Goal: Transaction & Acquisition: Purchase product/service

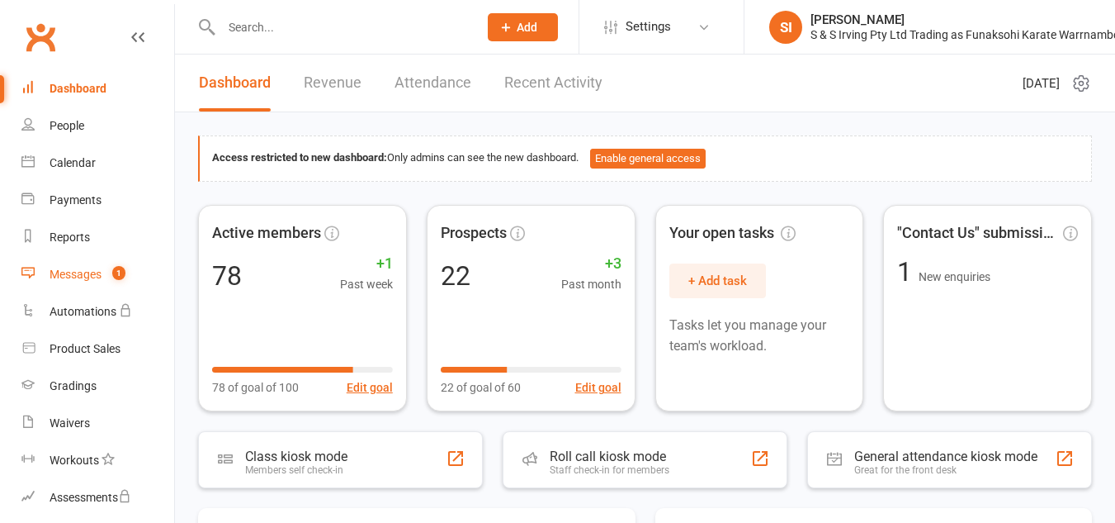
click at [78, 282] on link "Messages 1" at bounding box center [97, 274] width 153 height 37
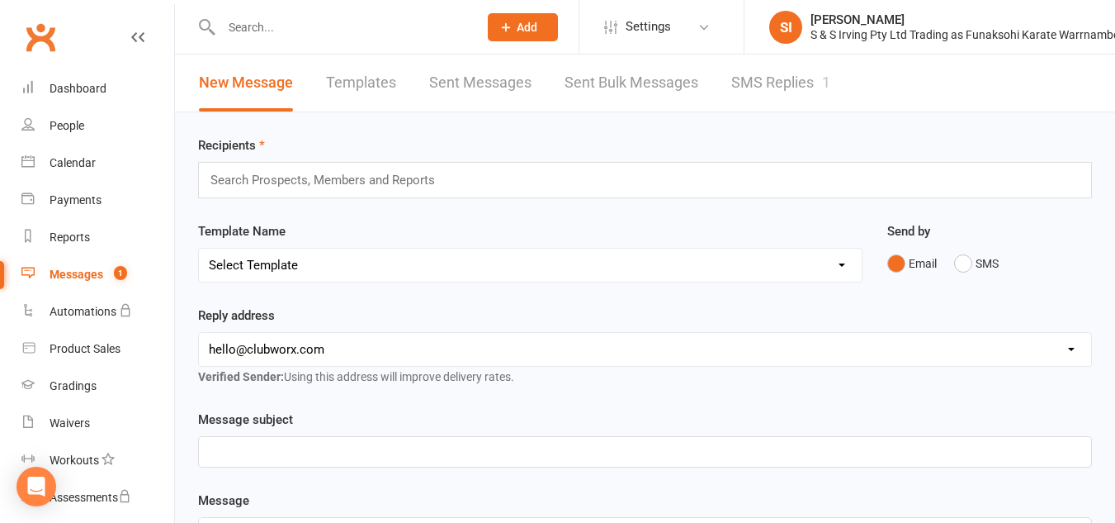
click at [748, 82] on link "SMS Replies 1" at bounding box center [780, 82] width 99 height 57
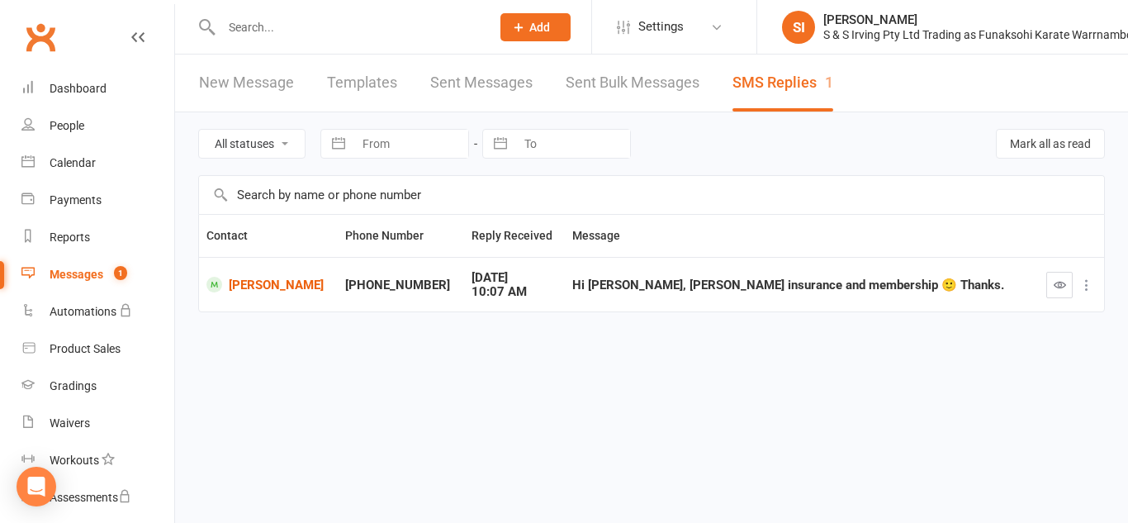
click at [1082, 286] on icon at bounding box center [1086, 285] width 17 height 17
click at [284, 80] on link "New Message" at bounding box center [246, 82] width 95 height 57
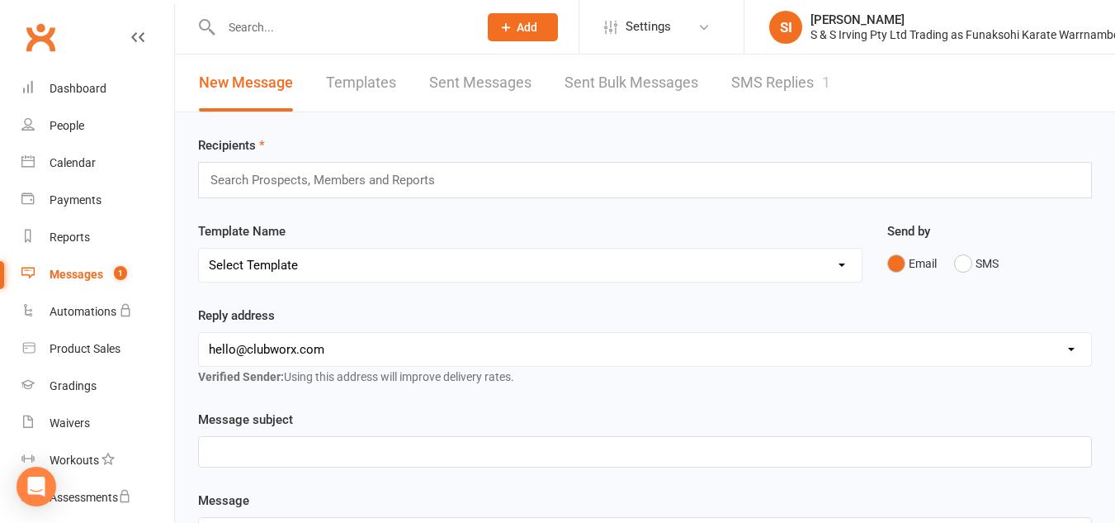
click at [362, 182] on input "text" at bounding box center [330, 179] width 242 height 21
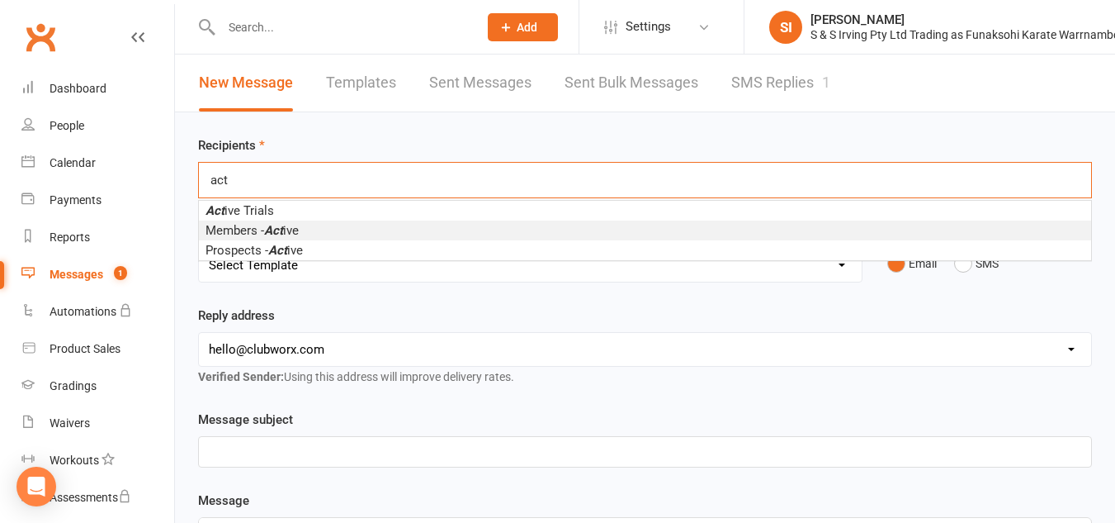
type input "act"
click at [364, 232] on li "Members - Act ive" at bounding box center [645, 230] width 892 height 20
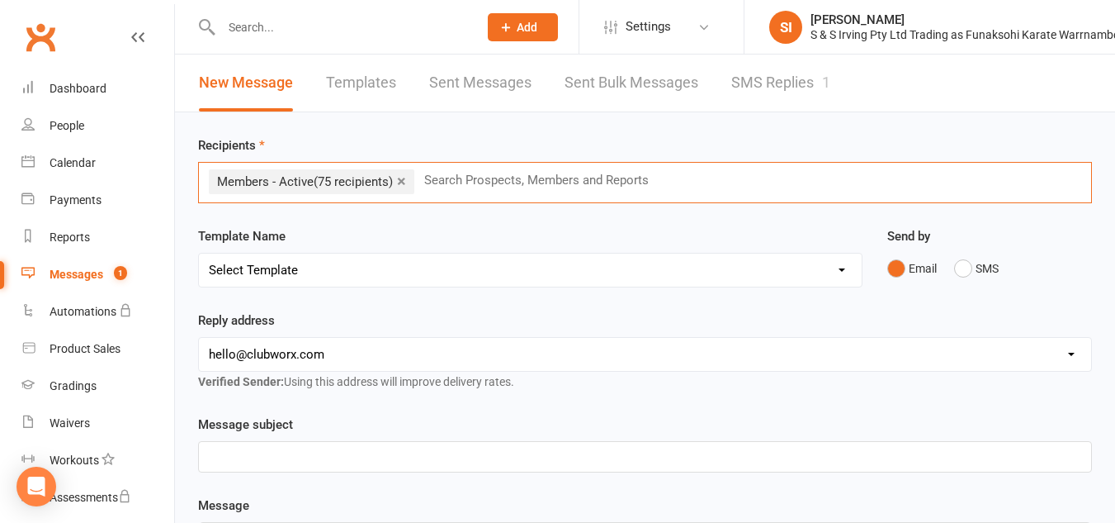
scroll to position [144, 0]
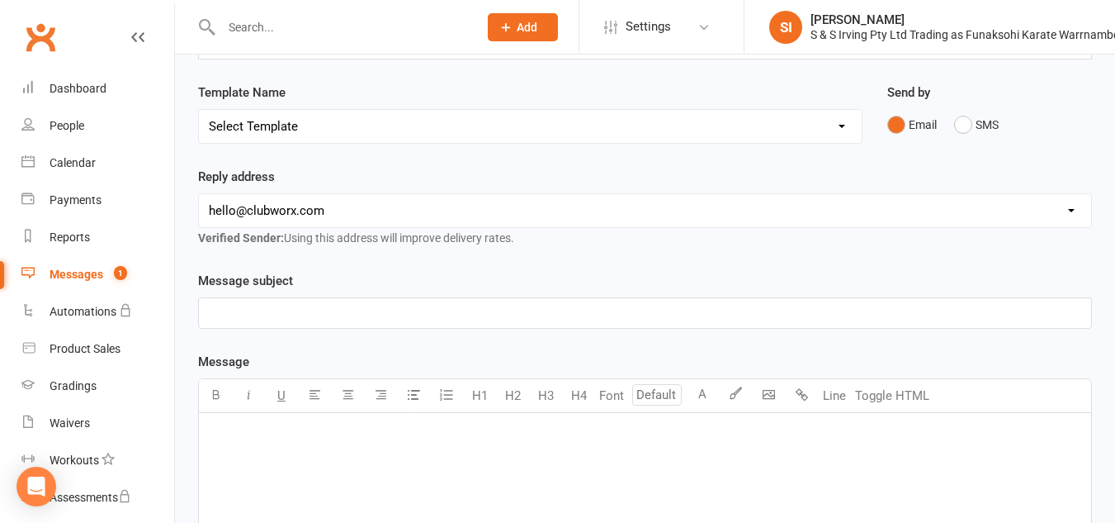
click at [272, 323] on p "﻿" at bounding box center [645, 313] width 873 height 20
click at [234, 441] on p "﻿" at bounding box center [645, 434] width 873 height 20
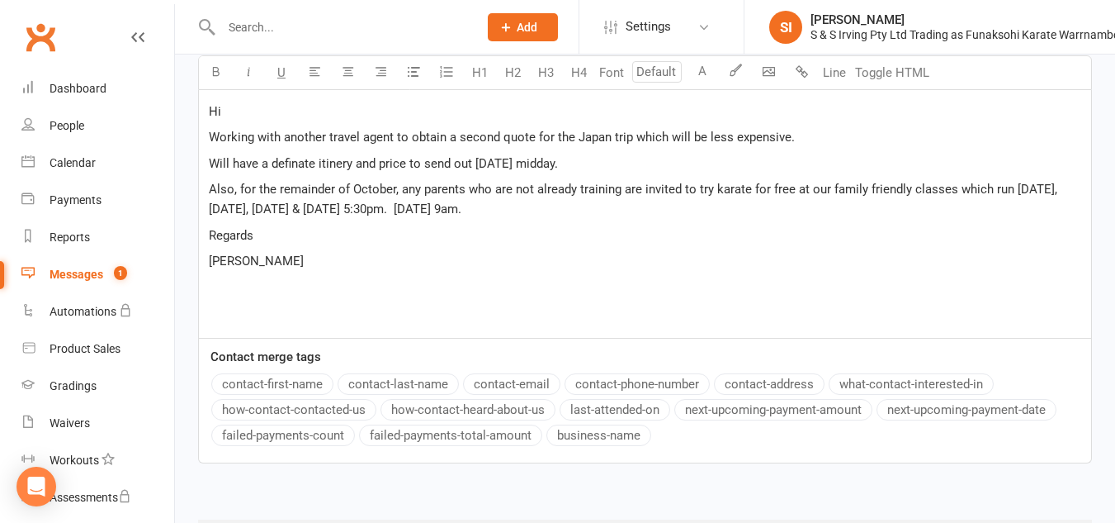
scroll to position [555, 0]
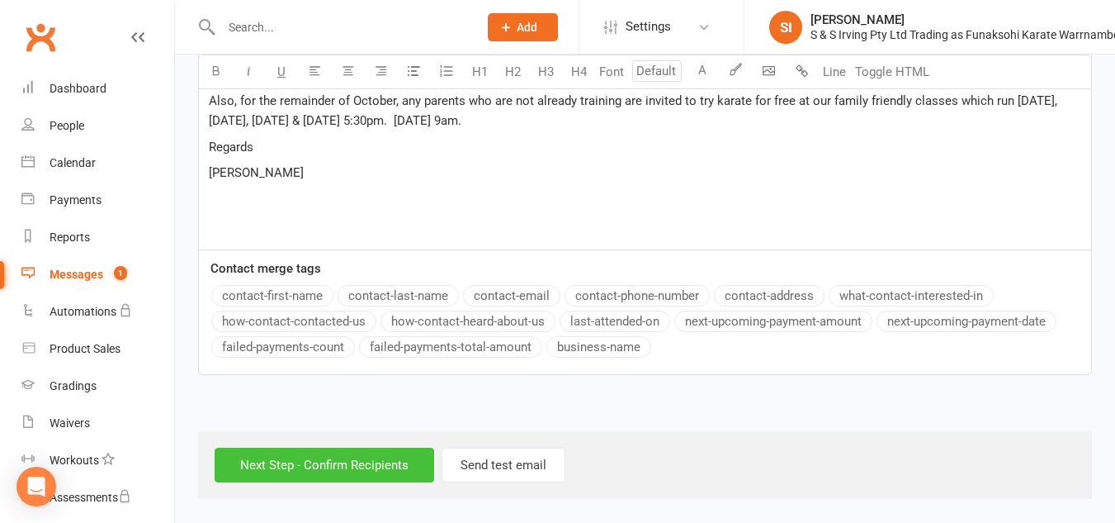
click at [372, 466] on input "Next Step - Confirm Recipients" at bounding box center [325, 464] width 220 height 35
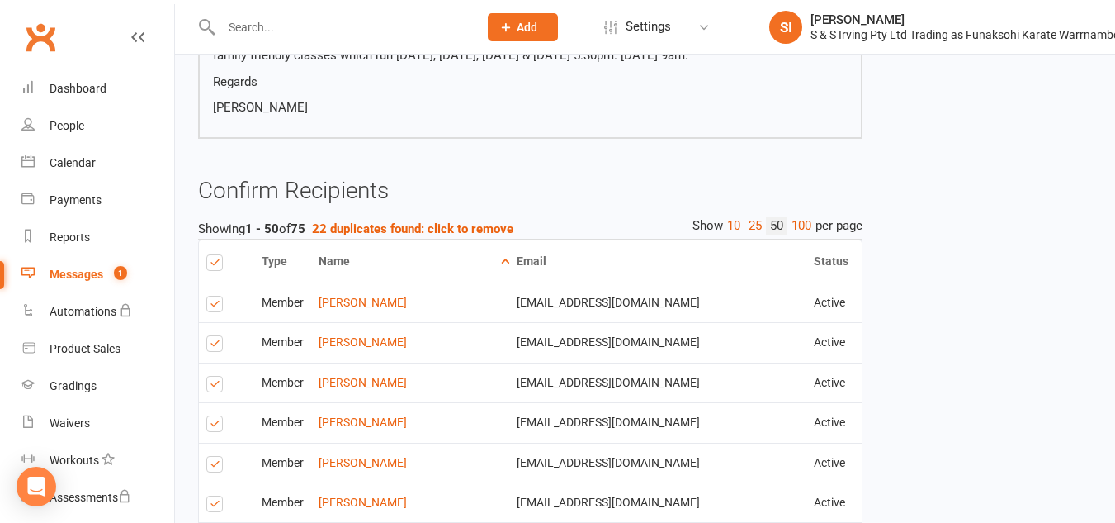
scroll to position [362, 0]
click at [216, 345] on label at bounding box center [217, 345] width 22 height 0
click at [216, 335] on input "checkbox" at bounding box center [211, 335] width 11 height 0
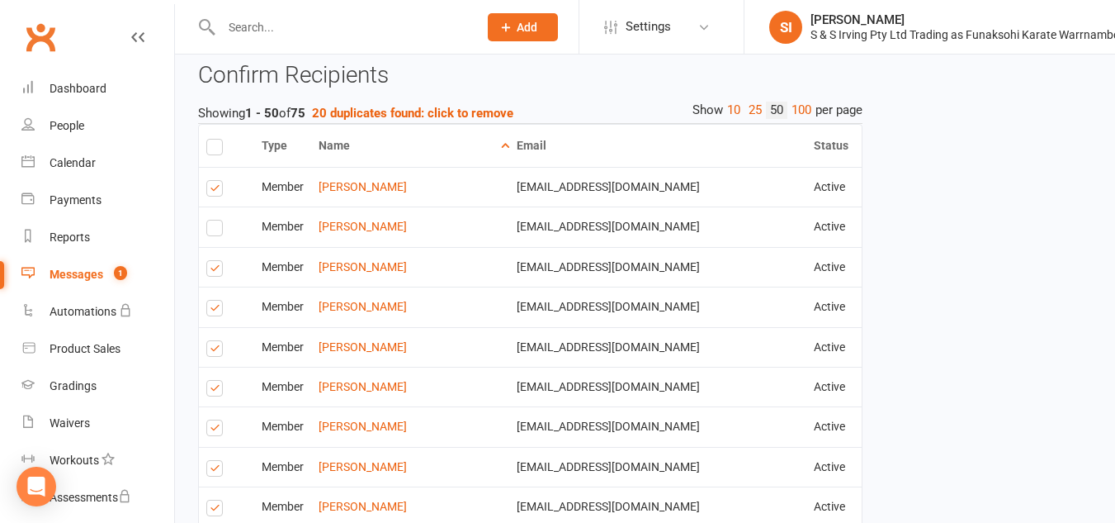
scroll to position [480, 0]
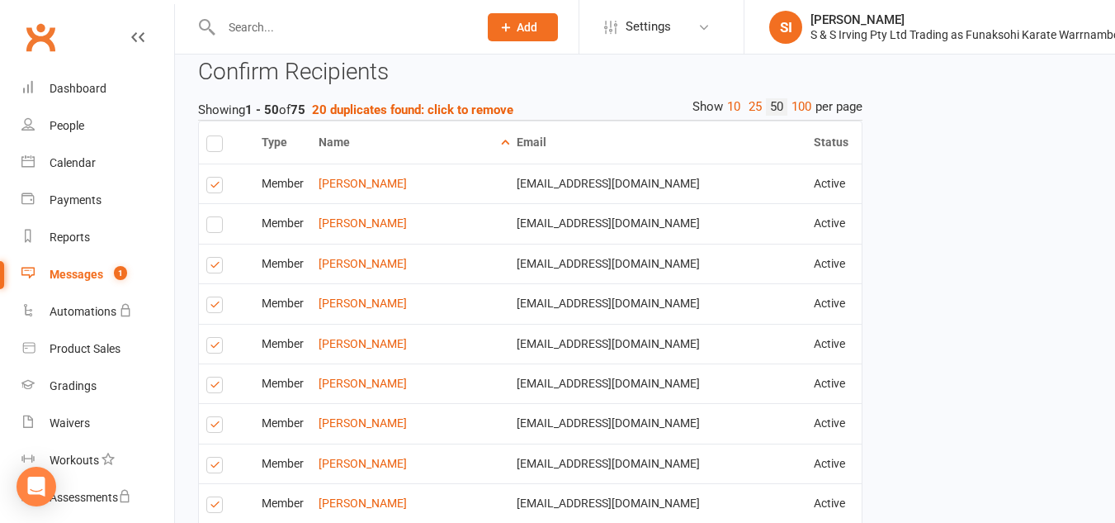
click at [216, 187] on label at bounding box center [217, 187] width 22 height 0
click at [216, 177] on input "checkbox" at bounding box center [211, 177] width 11 height 0
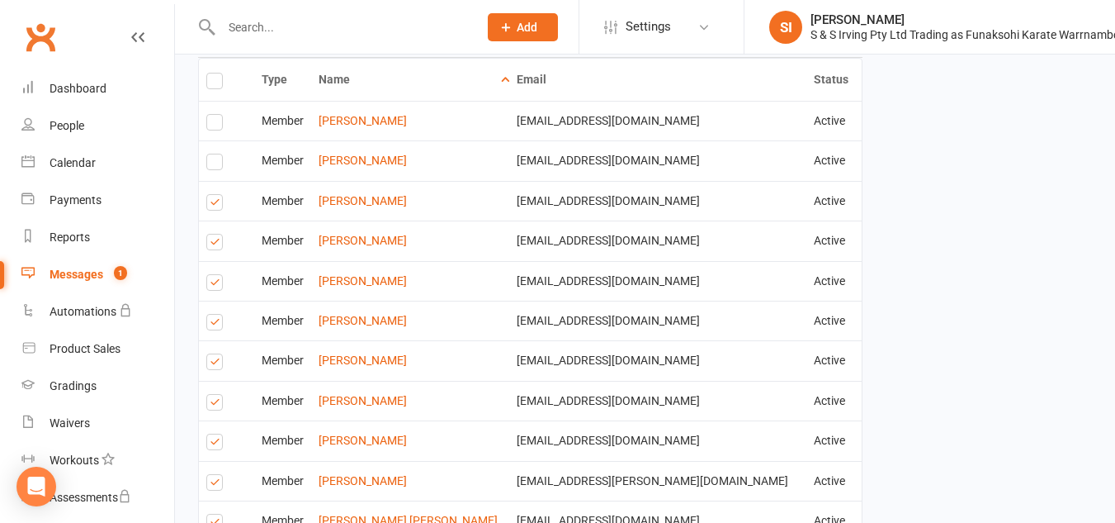
scroll to position [549, 0]
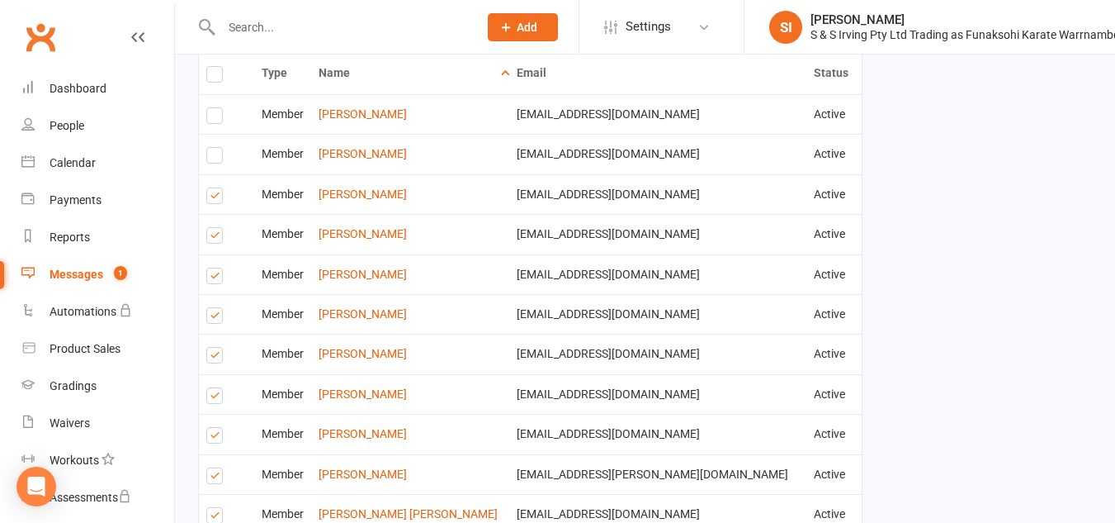
click at [211, 118] on label at bounding box center [217, 118] width 22 height 0
click at [211, 108] on input "checkbox" at bounding box center [211, 108] width 11 height 0
click at [217, 278] on label at bounding box center [217, 278] width 22 height 0
click at [217, 268] on input "checkbox" at bounding box center [211, 268] width 11 height 0
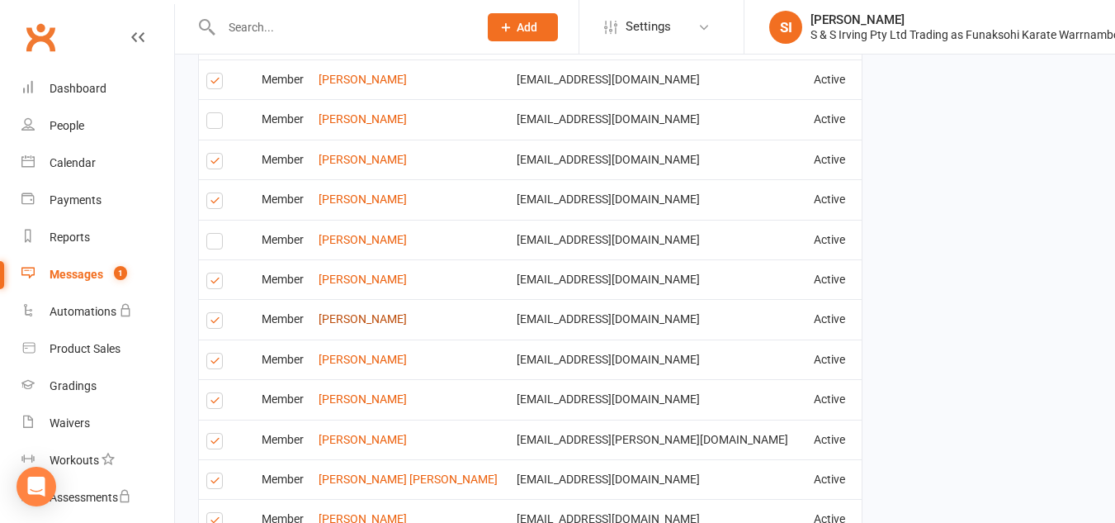
scroll to position [585, 0]
click at [215, 321] on label at bounding box center [217, 321] width 22 height 0
click at [215, 311] on input "checkbox" at bounding box center [211, 311] width 11 height 0
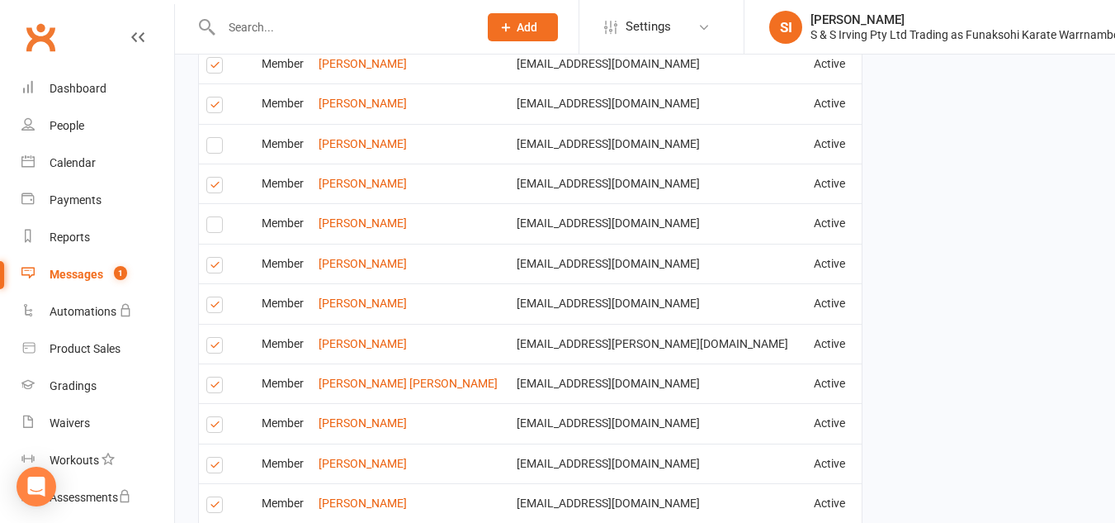
scroll to position [738, 0]
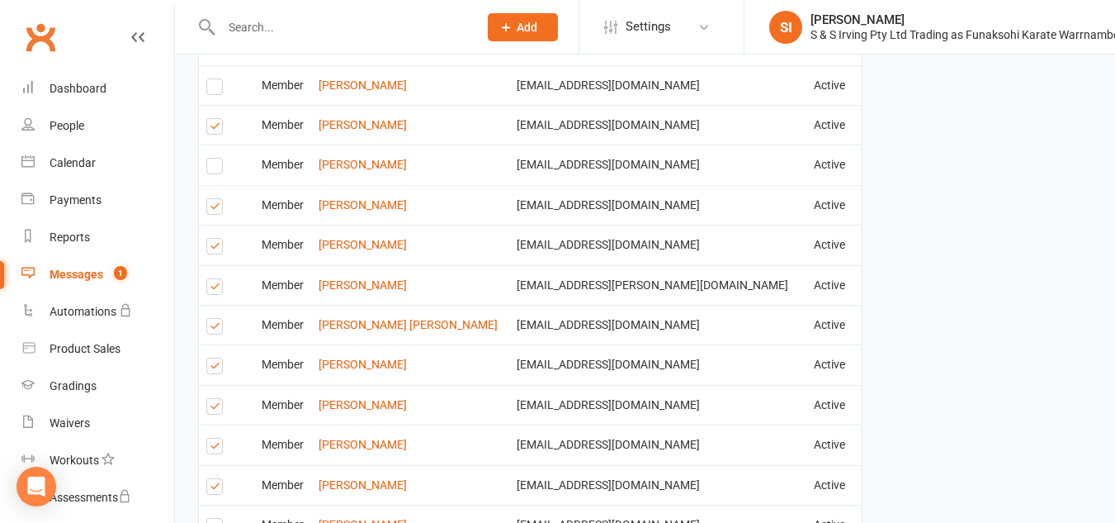
click at [220, 368] on label at bounding box center [217, 368] width 22 height 0
click at [217, 358] on input "checkbox" at bounding box center [211, 358] width 11 height 0
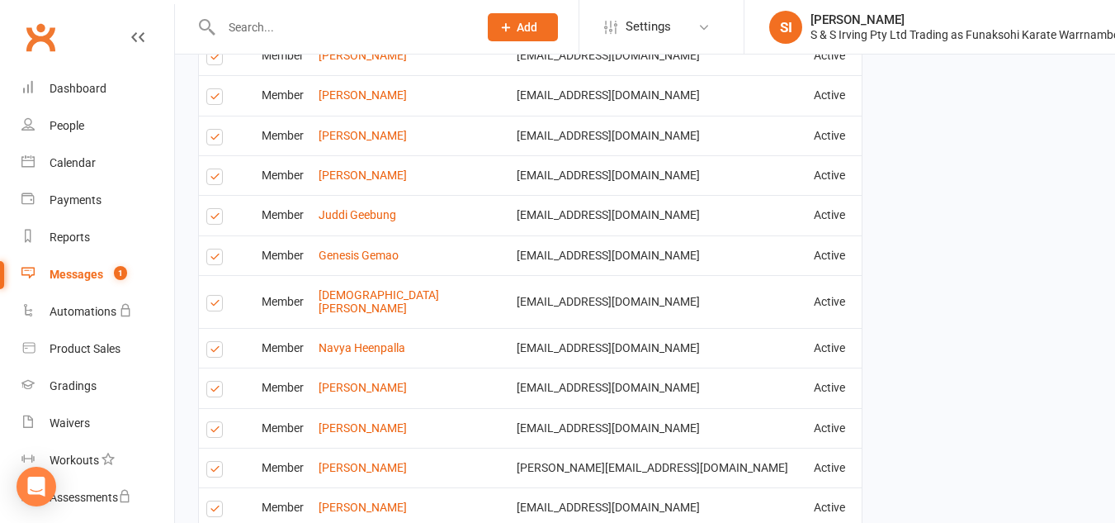
scroll to position [1089, 0]
click at [216, 304] on label at bounding box center [217, 304] width 22 height 0
click at [216, 294] on input "checkbox" at bounding box center [211, 294] width 11 height 0
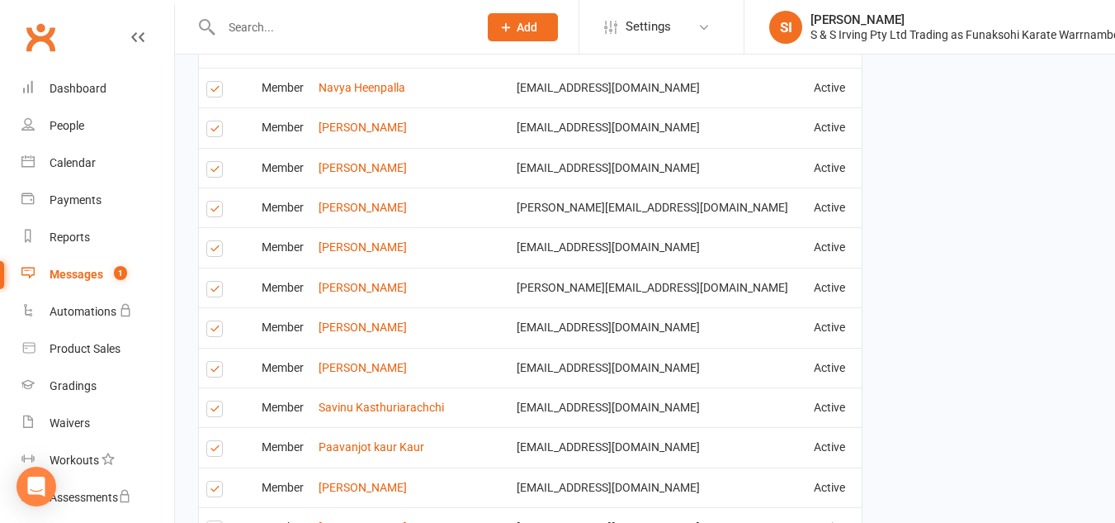
scroll to position [1348, 0]
click at [214, 291] on label at bounding box center [217, 291] width 22 height 0
click at [214, 281] on input "checkbox" at bounding box center [211, 281] width 11 height 0
click at [209, 330] on label at bounding box center [217, 330] width 22 height 0
click at [209, 320] on input "checkbox" at bounding box center [211, 320] width 11 height 0
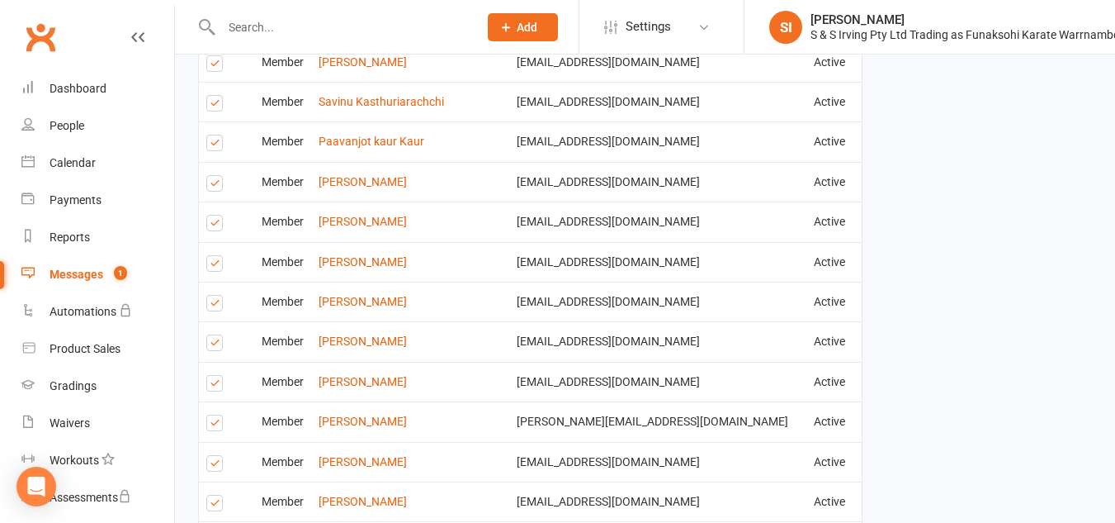
scroll to position [1654, 0]
click at [212, 305] on label at bounding box center [217, 305] width 22 height 0
click at [212, 295] on input "checkbox" at bounding box center [211, 295] width 11 height 0
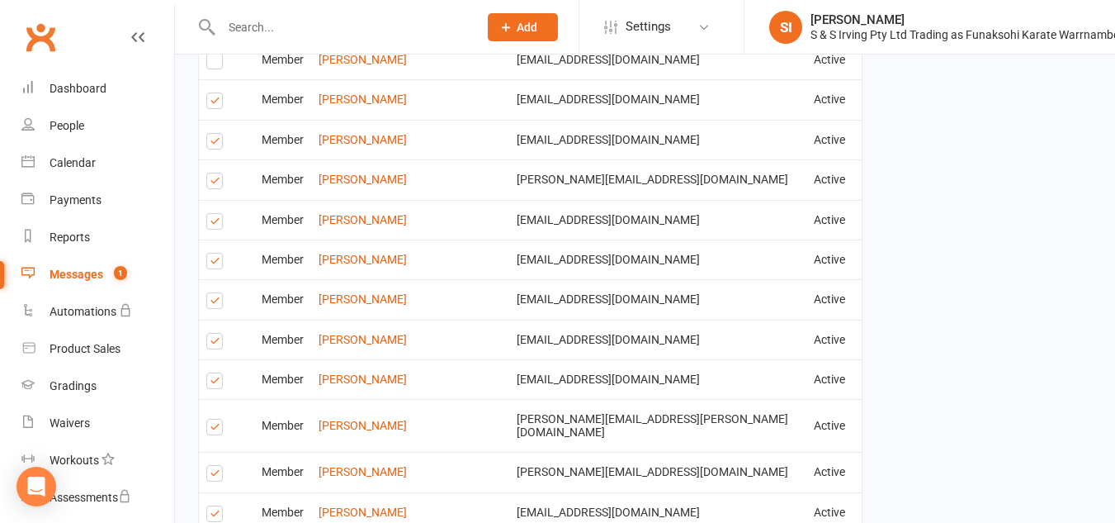
scroll to position [1895, 0]
click at [215, 302] on label at bounding box center [217, 302] width 22 height 0
click at [215, 292] on input "checkbox" at bounding box center [211, 292] width 11 height 0
click at [212, 382] on label at bounding box center [217, 382] width 22 height 0
click at [212, 372] on input "checkbox" at bounding box center [211, 372] width 11 height 0
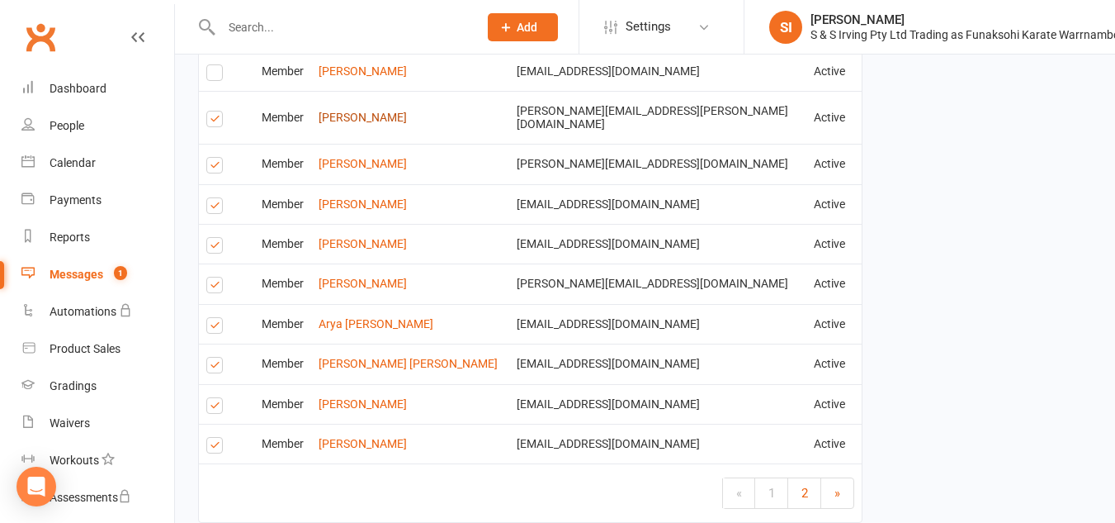
scroll to position [2203, 0]
click at [215, 327] on label at bounding box center [217, 327] width 22 height 0
click at [215, 317] on input "checkbox" at bounding box center [211, 317] width 11 height 0
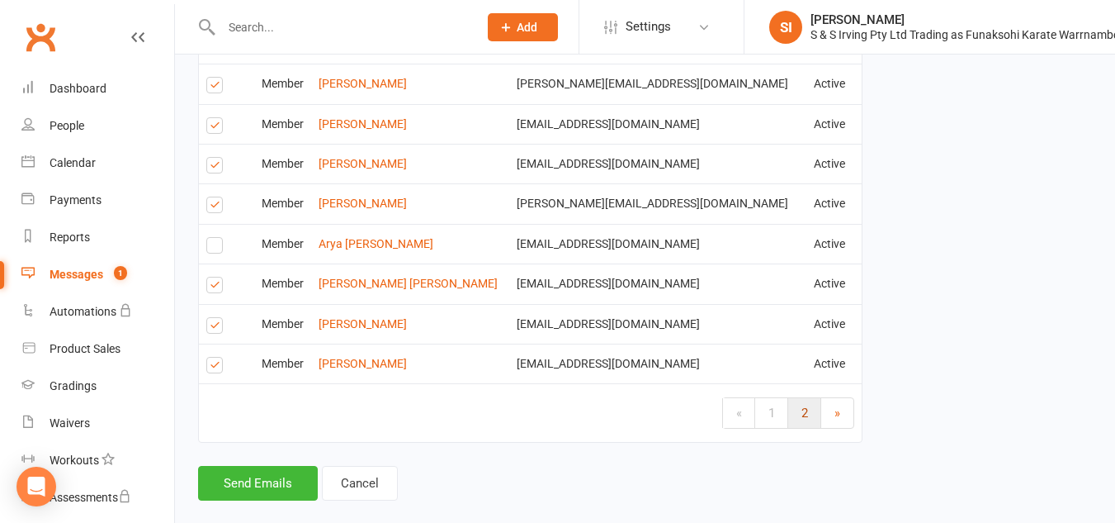
click at [809, 398] on link "2" at bounding box center [804, 413] width 33 height 30
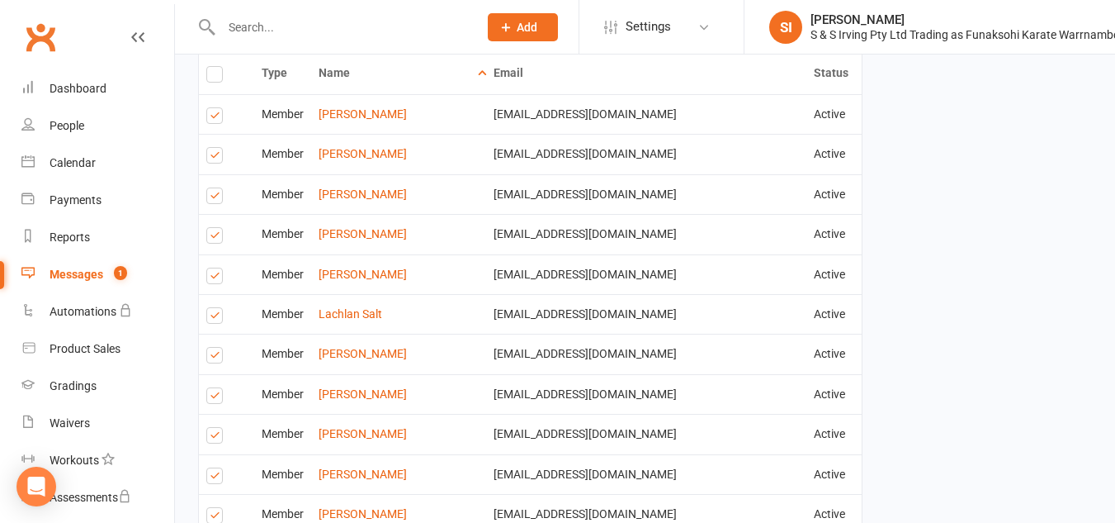
scroll to position [551, 0]
click at [209, 156] on label at bounding box center [217, 156] width 22 height 0
click at [209, 146] on input "checkbox" at bounding box center [211, 146] width 11 height 0
click at [212, 196] on label at bounding box center [217, 196] width 22 height 0
click at [212, 187] on input "checkbox" at bounding box center [211, 187] width 11 height 0
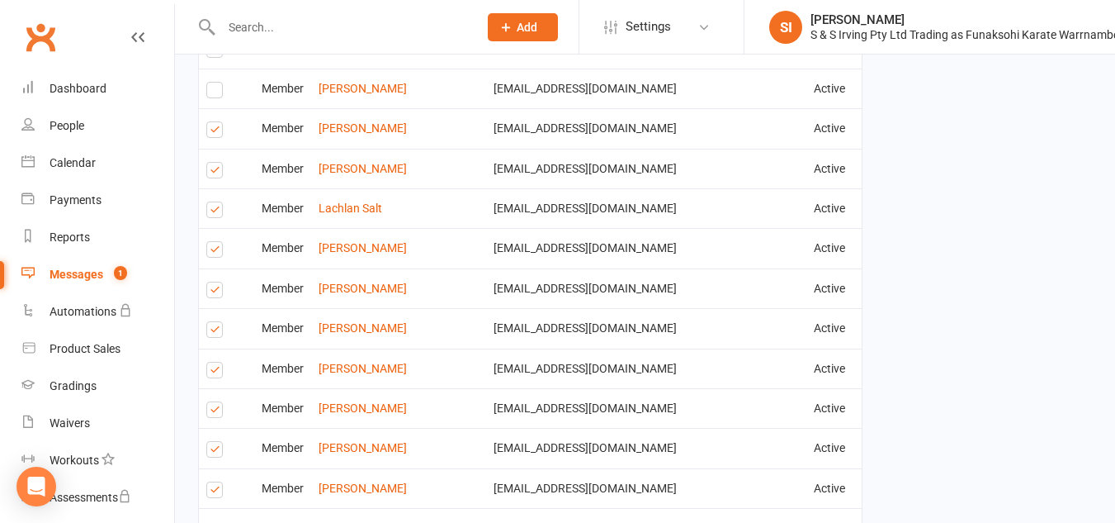
scroll to position [656, 0]
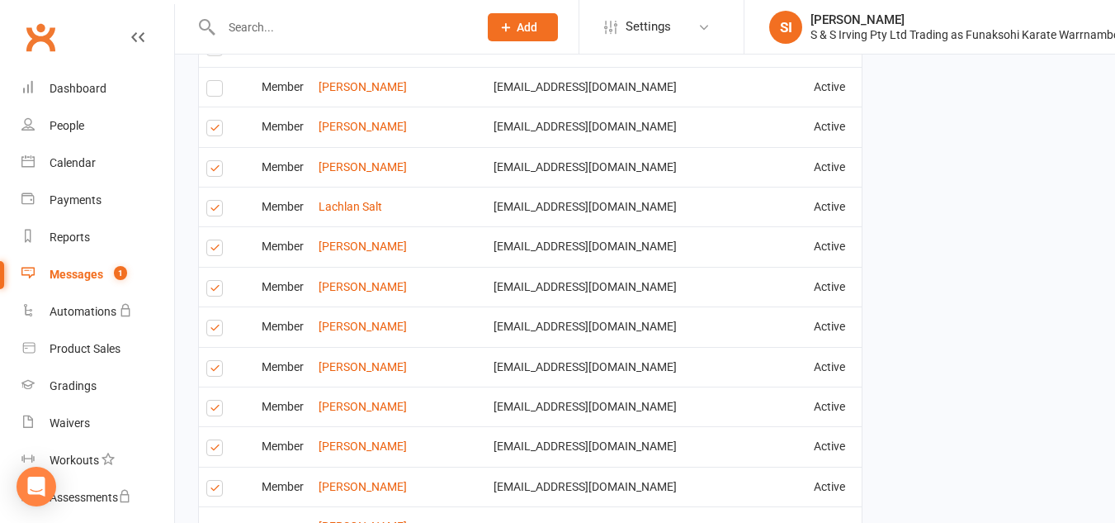
click at [211, 250] on label at bounding box center [217, 250] width 22 height 0
click at [211, 240] on input "checkbox" at bounding box center [211, 240] width 11 height 0
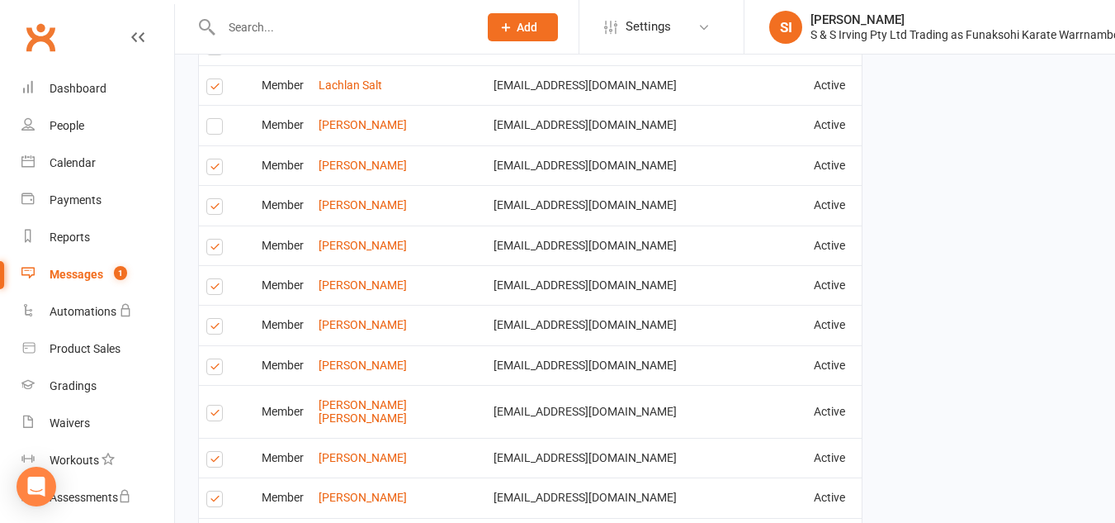
scroll to position [788, 0]
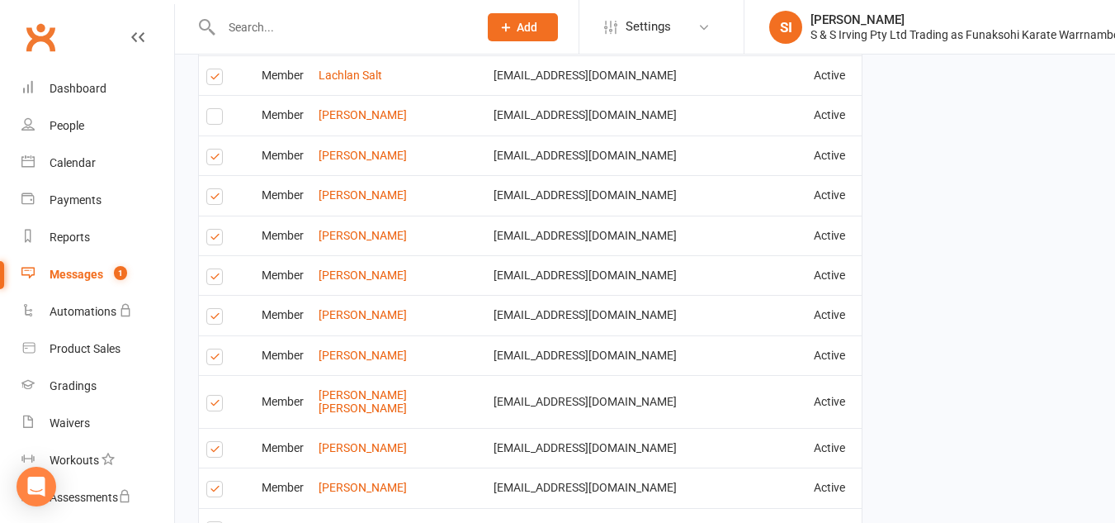
click at [214, 359] on label at bounding box center [217, 359] width 22 height 0
click at [214, 349] on input "checkbox" at bounding box center [211, 349] width 11 height 0
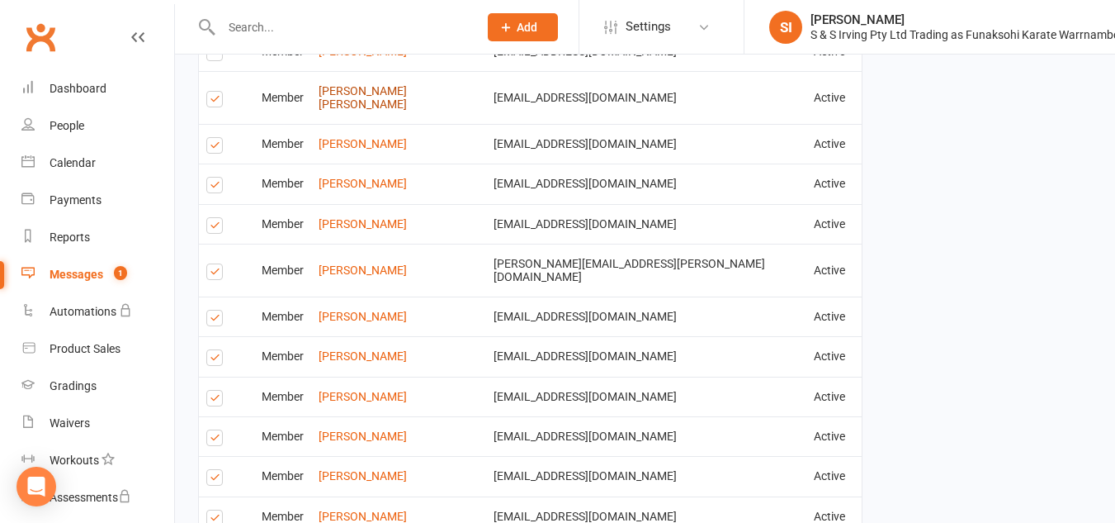
scroll to position [1177, 0]
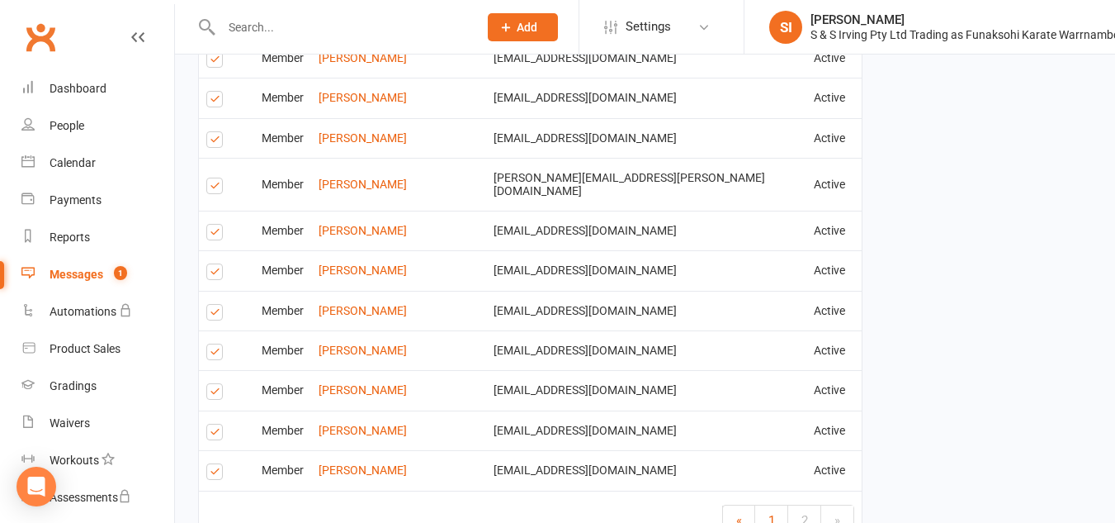
click at [219, 354] on label at bounding box center [217, 354] width 22 height 0
click at [217, 344] on input "checkbox" at bounding box center [211, 344] width 11 height 0
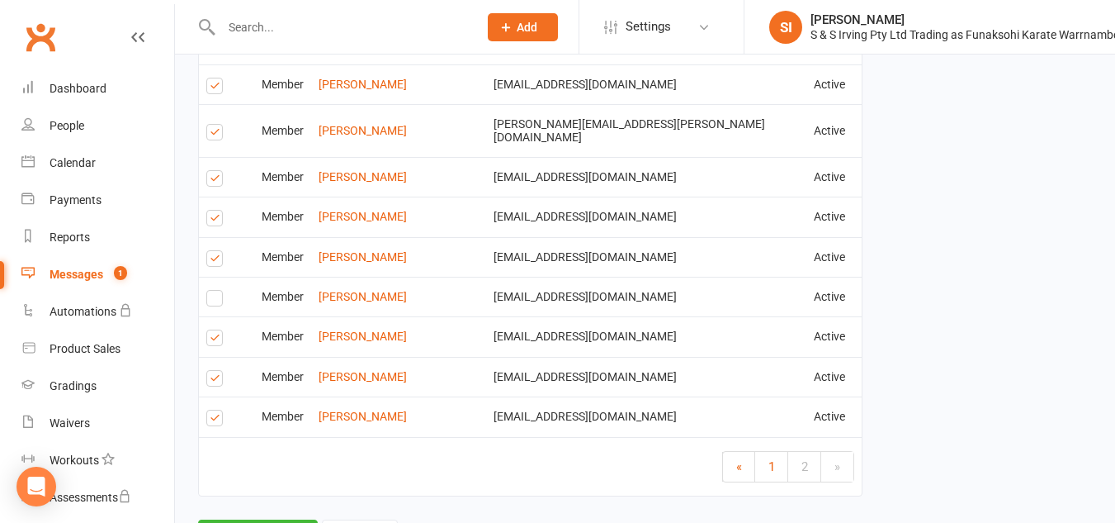
scroll to position [1232, 0]
click at [215, 419] on label at bounding box center [217, 419] width 22 height 0
click at [215, 409] on input "checkbox" at bounding box center [211, 409] width 11 height 0
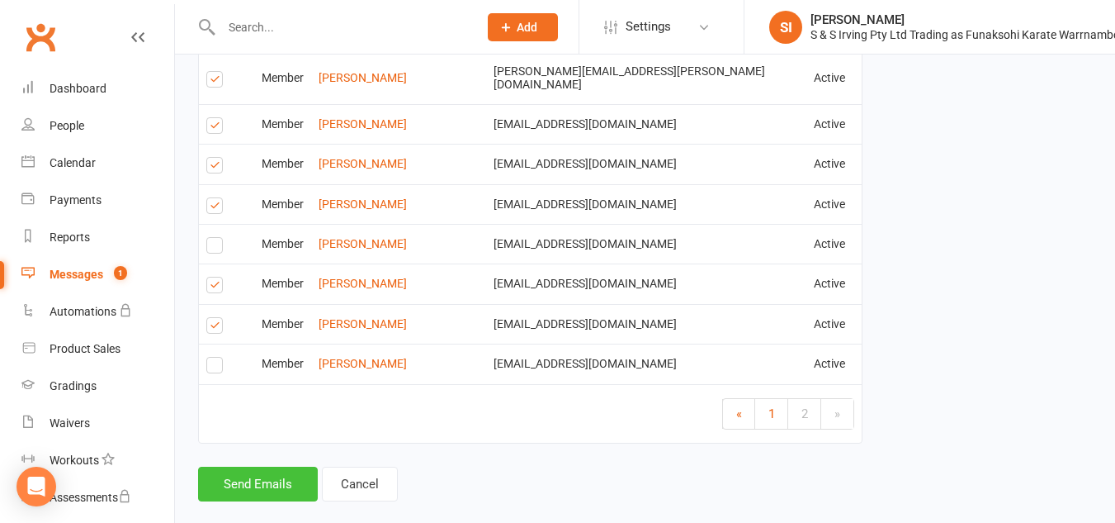
click at [281, 466] on button "Send Emails" at bounding box center [258, 483] width 120 height 35
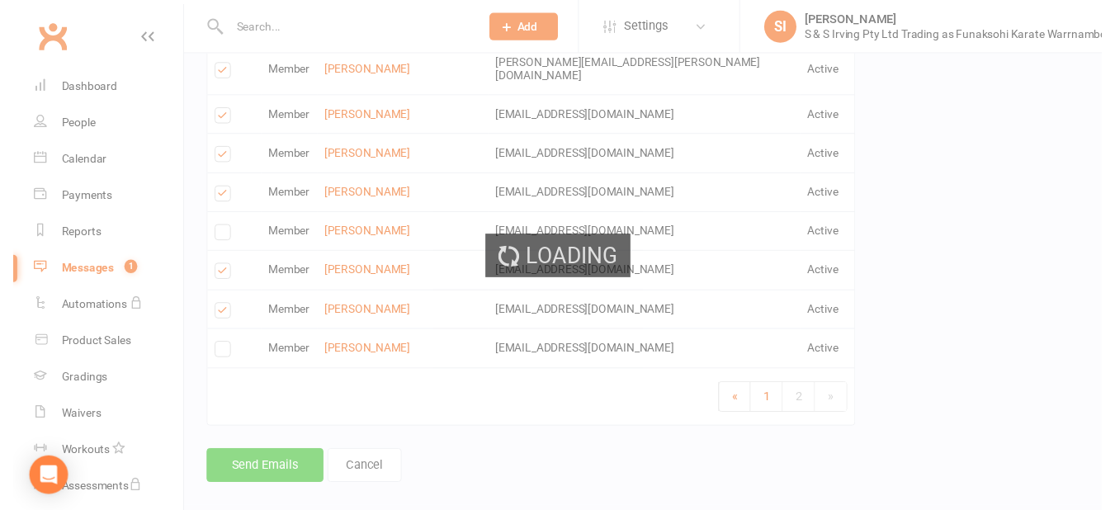
scroll to position [1276, 0]
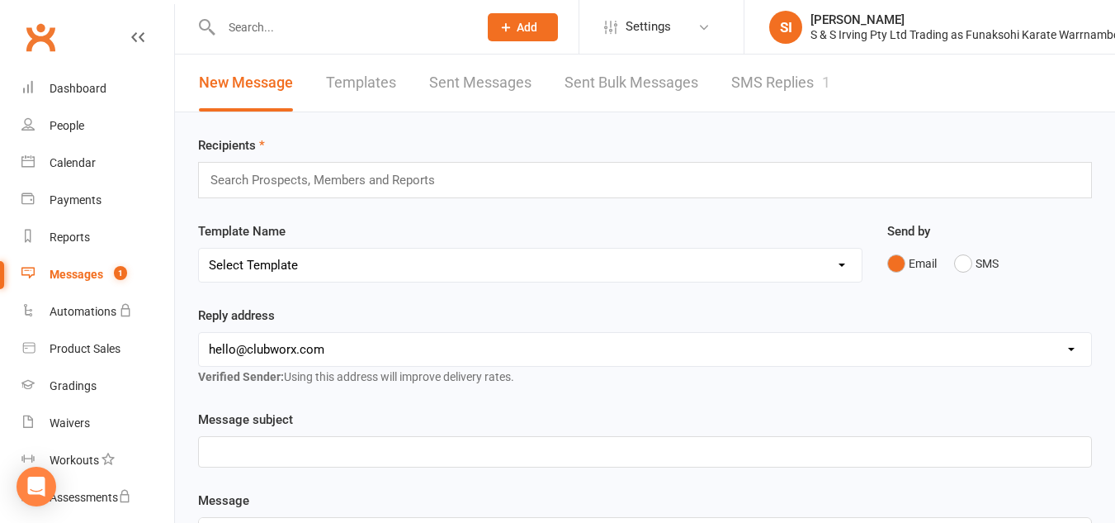
click at [106, 266] on link "Messages 1" at bounding box center [97, 274] width 153 height 37
click at [125, 272] on span "1" at bounding box center [120, 273] width 13 height 14
click at [91, 275] on div "Messages" at bounding box center [77, 273] width 54 height 13
click at [781, 92] on link "SMS Replies 1" at bounding box center [780, 82] width 99 height 57
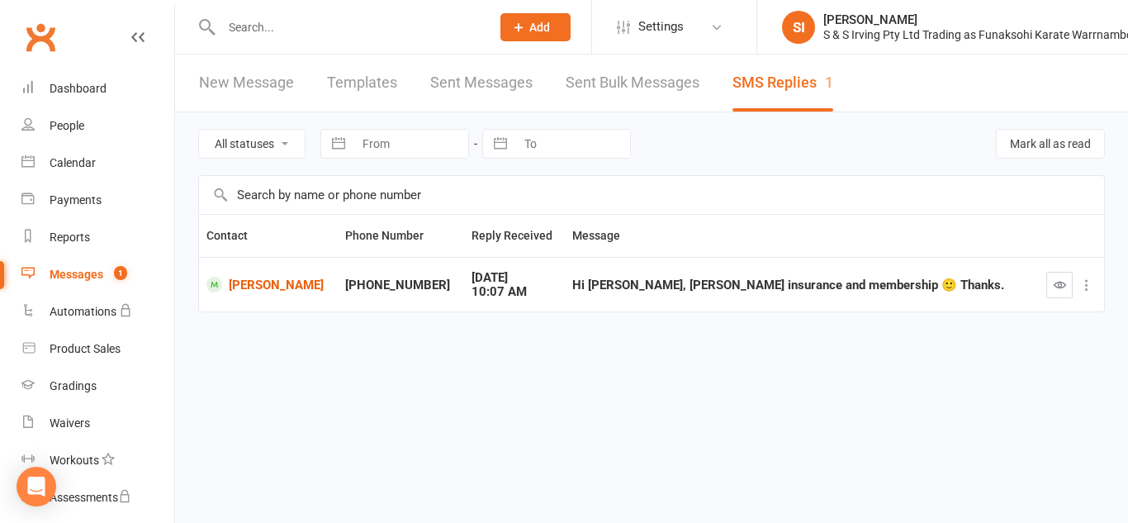
click at [1090, 284] on icon at bounding box center [1086, 285] width 17 height 17
click at [1010, 324] on link "Delete" at bounding box center [1013, 316] width 163 height 33
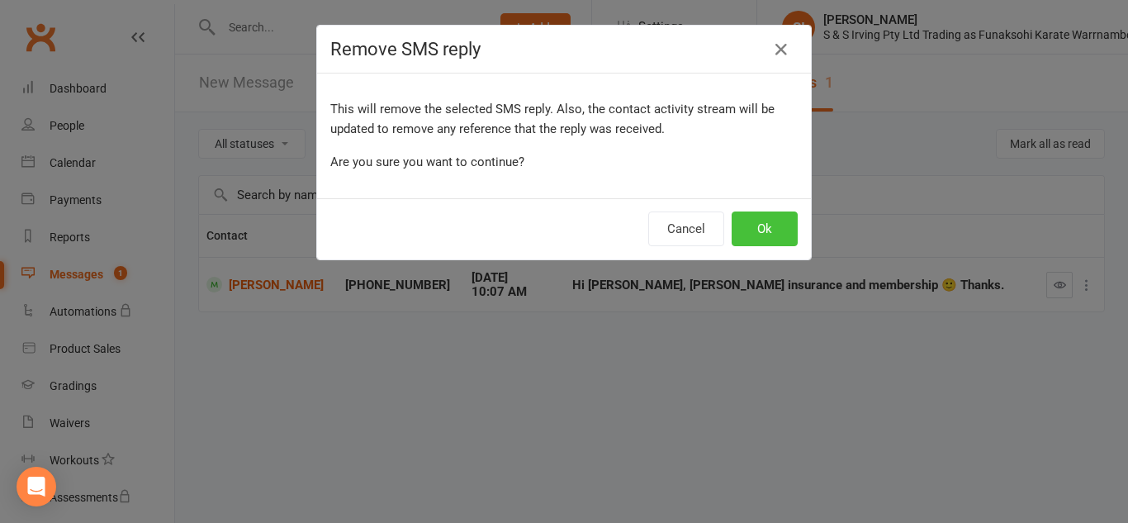
click at [756, 239] on button "Ok" at bounding box center [764, 228] width 66 height 35
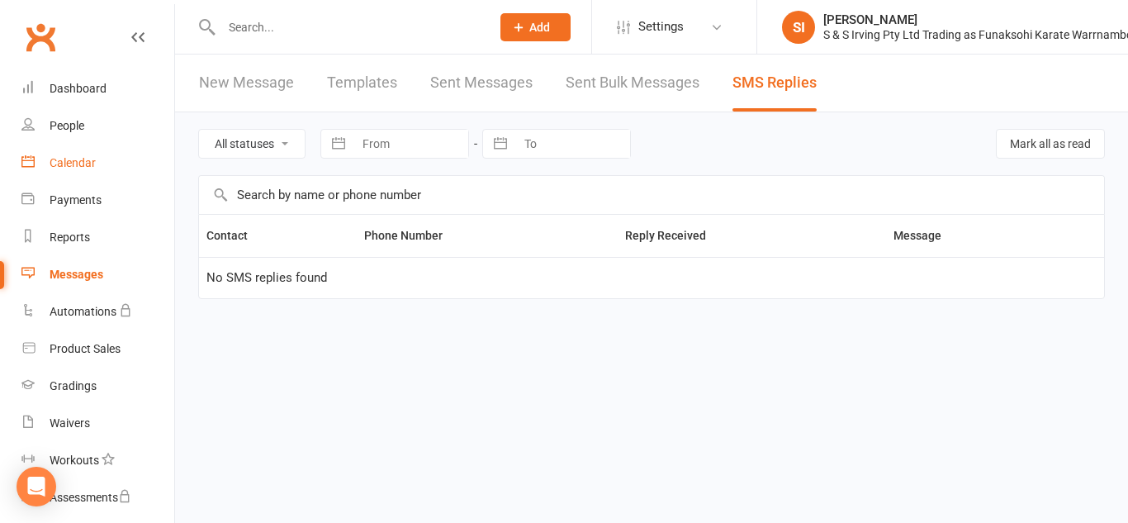
click at [78, 168] on div "Calendar" at bounding box center [73, 162] width 46 height 13
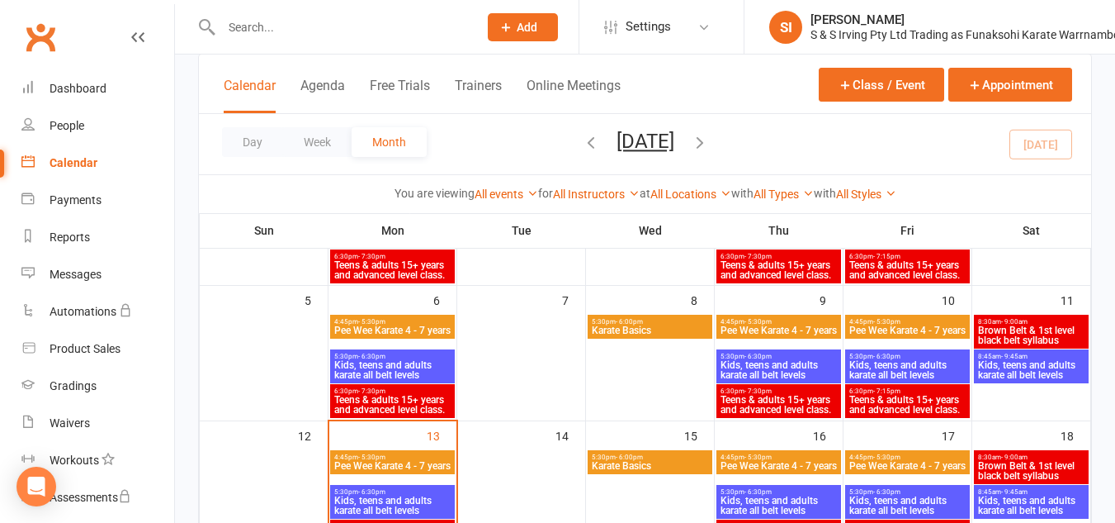
scroll to position [205, 0]
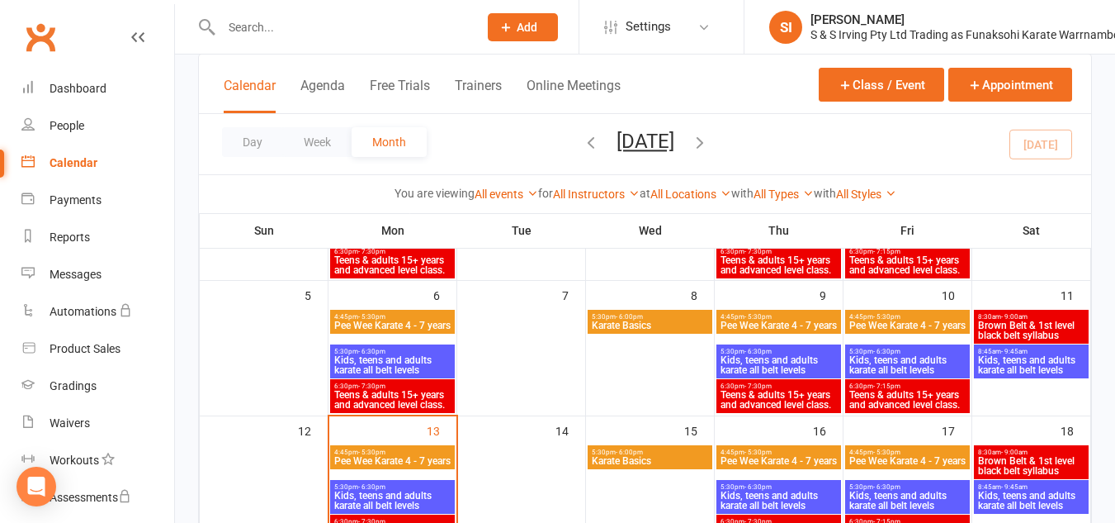
click at [392, 466] on span "Pee Wee Karate 4 - 7 years" at bounding box center [393, 461] width 118 height 10
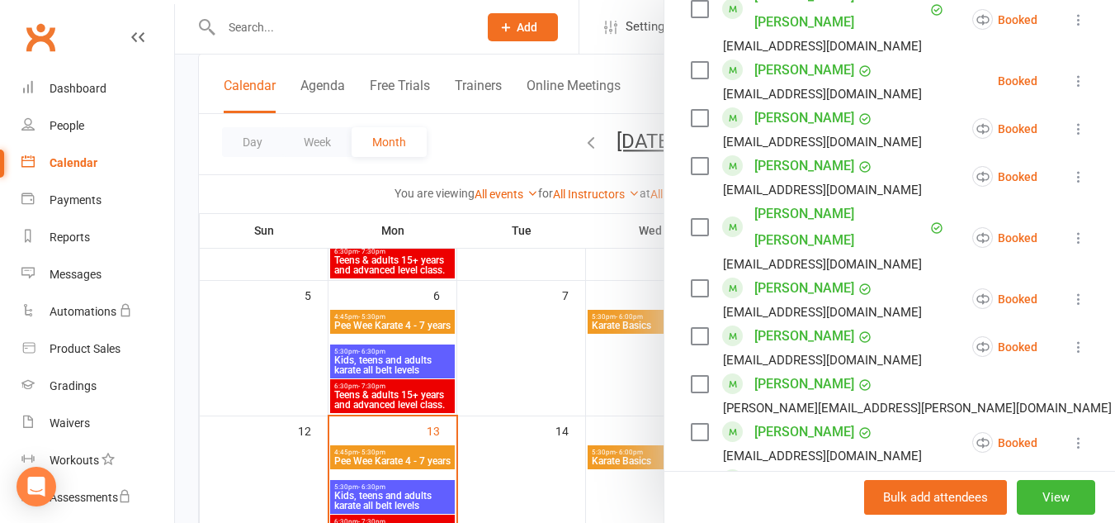
scroll to position [1687, 0]
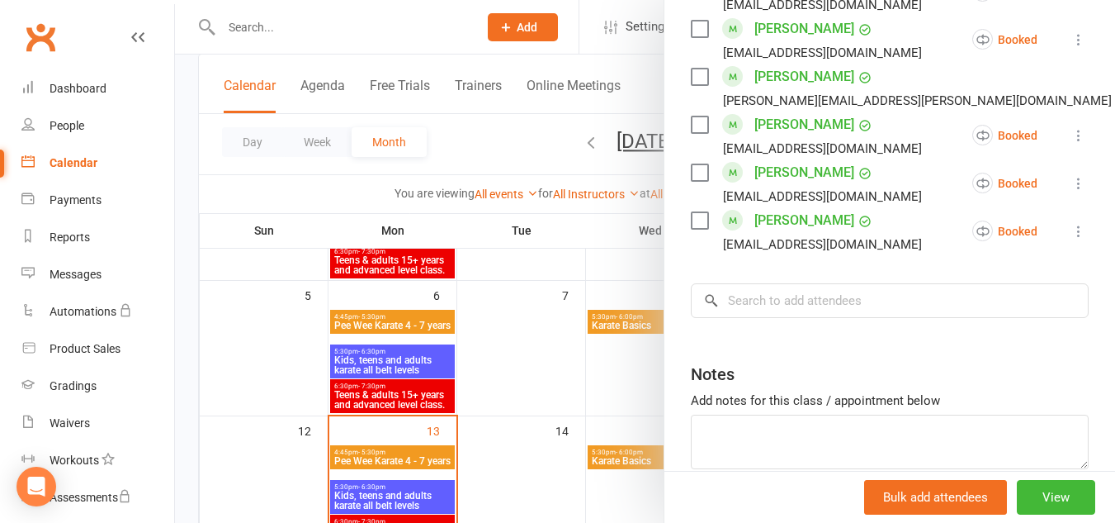
click at [518, 338] on div at bounding box center [645, 261] width 940 height 523
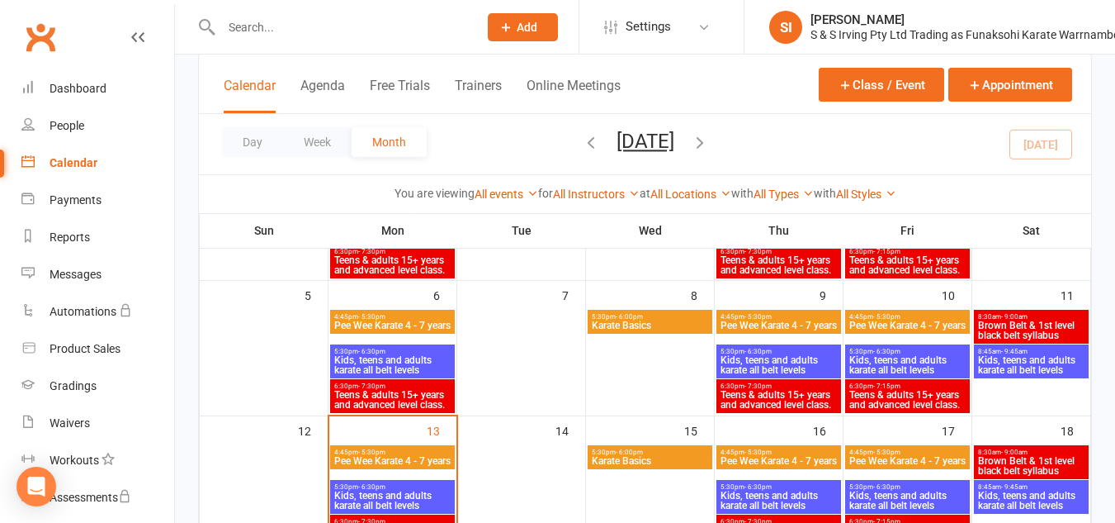
click at [386, 498] on span "Kids, teens and adults karate all belt levels" at bounding box center [393, 500] width 118 height 20
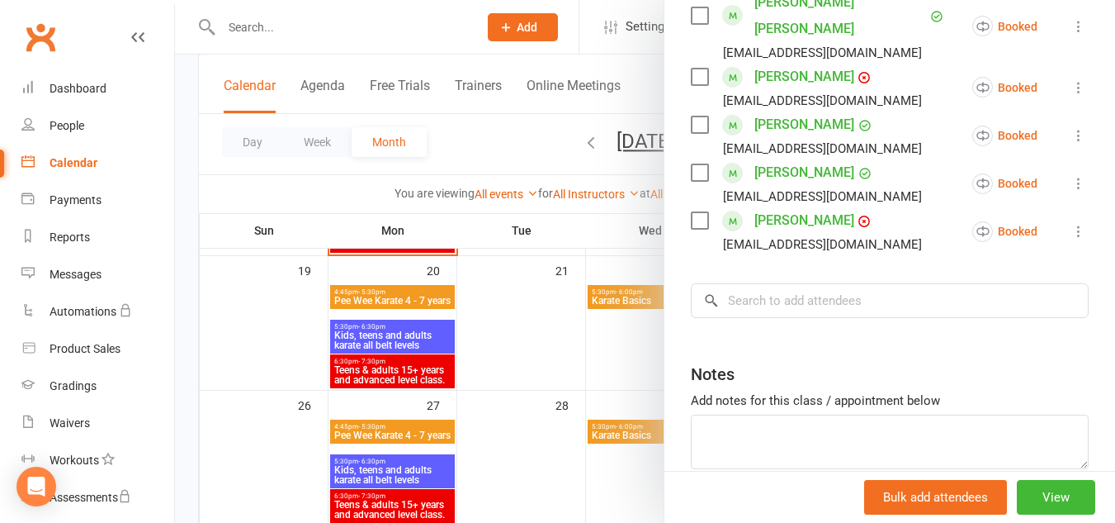
scroll to position [685, 0]
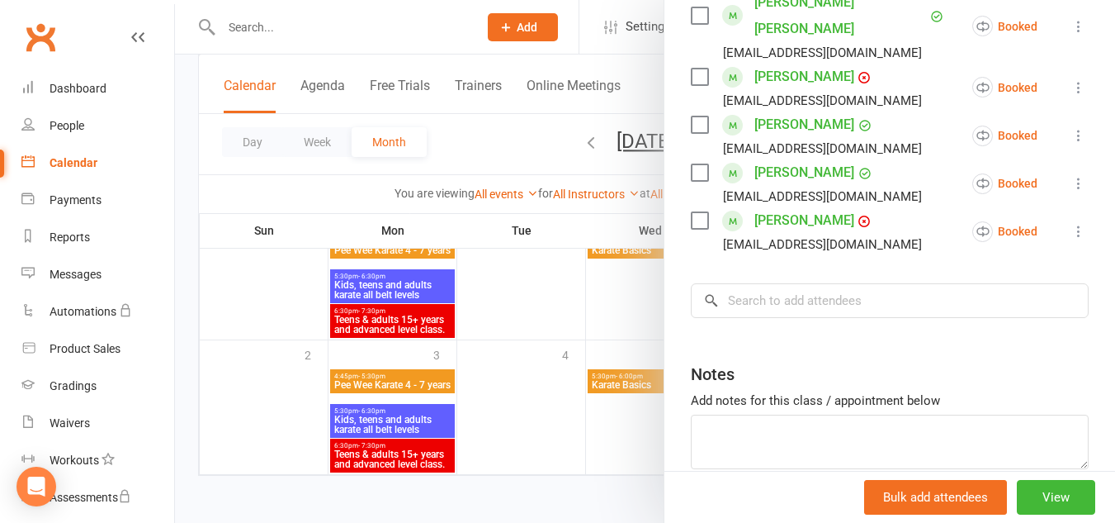
click at [499, 354] on div at bounding box center [645, 261] width 940 height 523
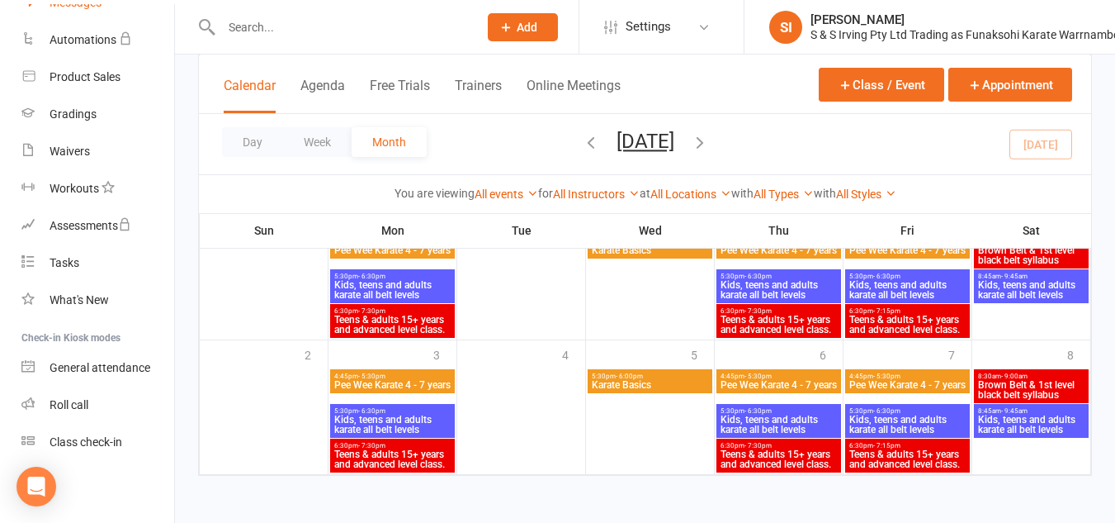
scroll to position [0, 0]
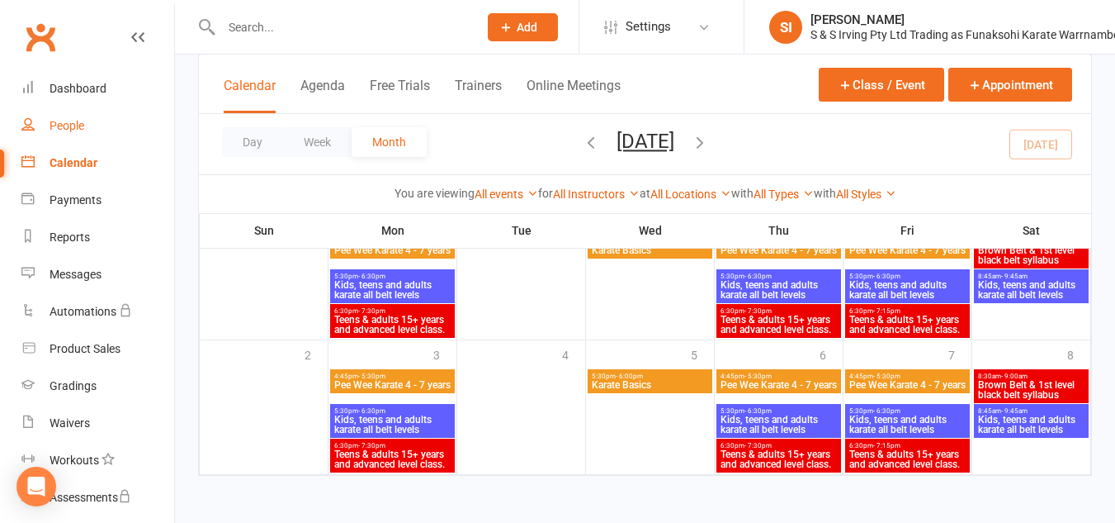
click at [69, 120] on div "People" at bounding box center [67, 125] width 35 height 13
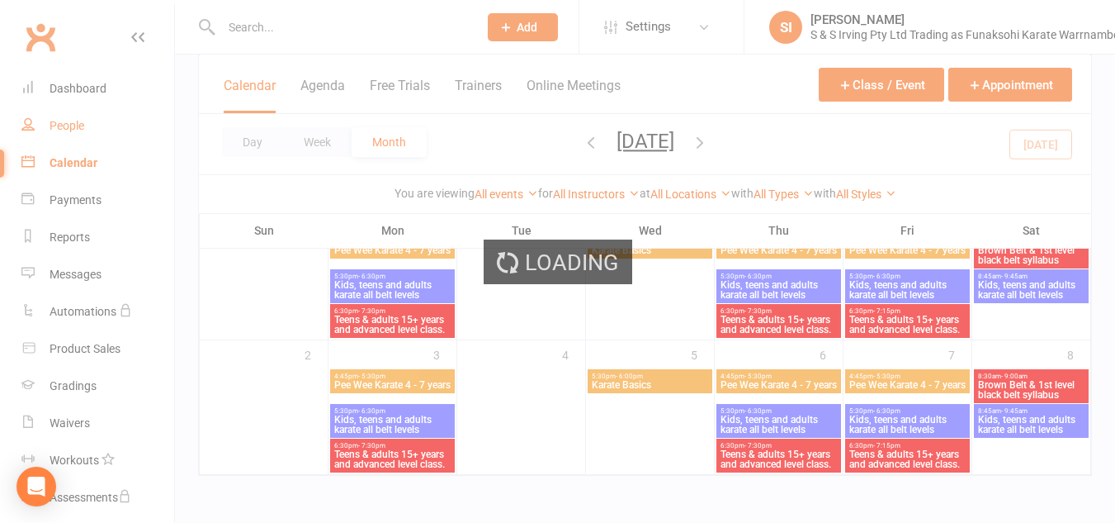
select select "100"
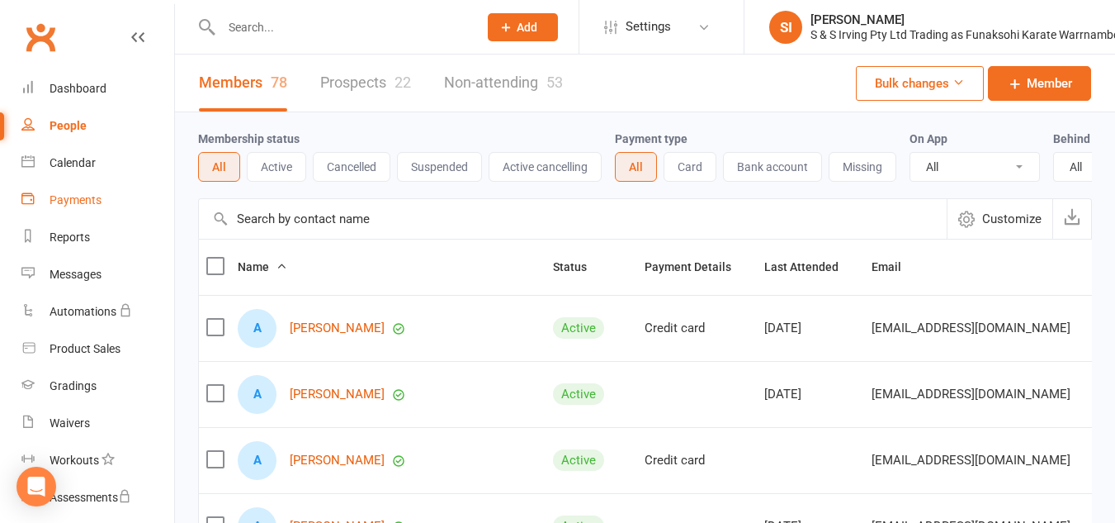
click at [83, 208] on link "Payments" at bounding box center [97, 200] width 153 height 37
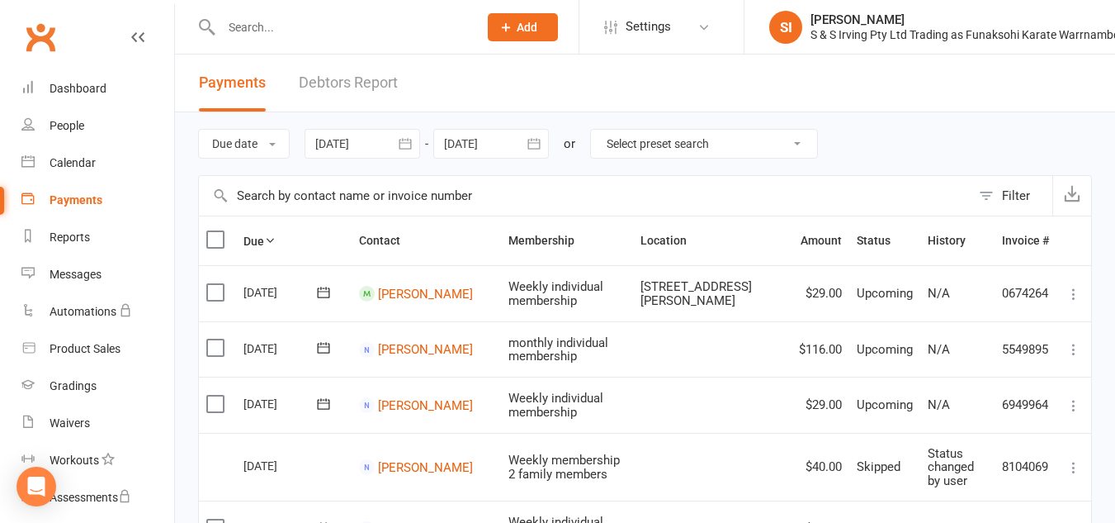
click at [802, 146] on select "Select preset search All failures All skipped payments All pending payments Suc…" at bounding box center [704, 144] width 226 height 28
select select "0"
click at [603, 130] on select "Select preset search All failures All skipped payments All pending payments Suc…" at bounding box center [704, 144] width 226 height 28
type input "[DATE]"
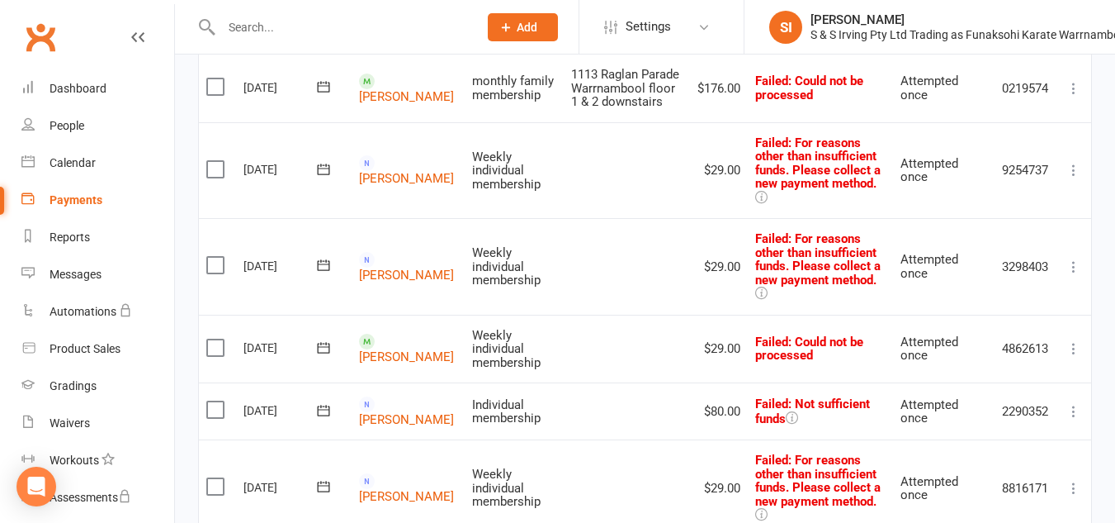
scroll to position [1079, 0]
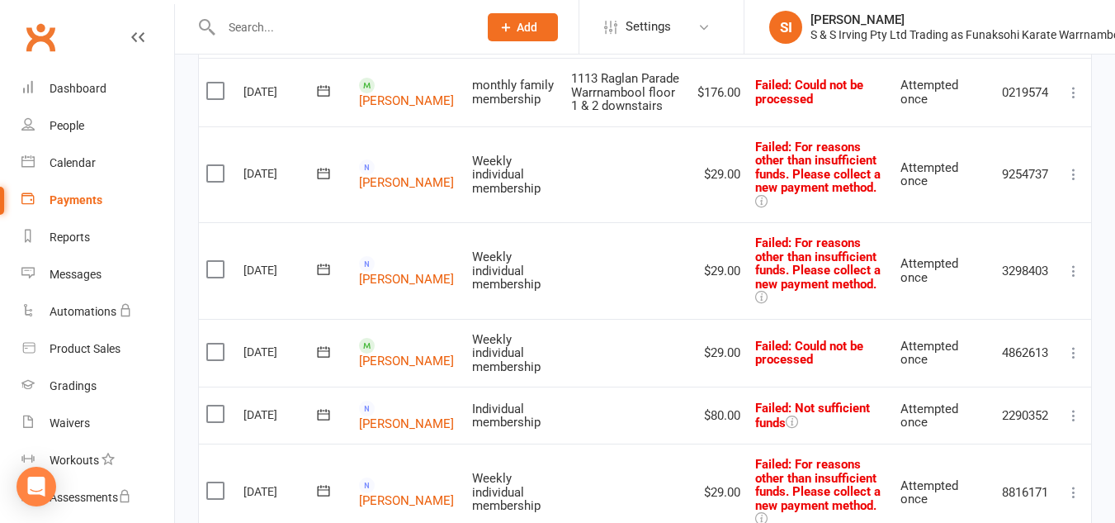
click at [1075, 344] on icon at bounding box center [1074, 352] width 17 height 17
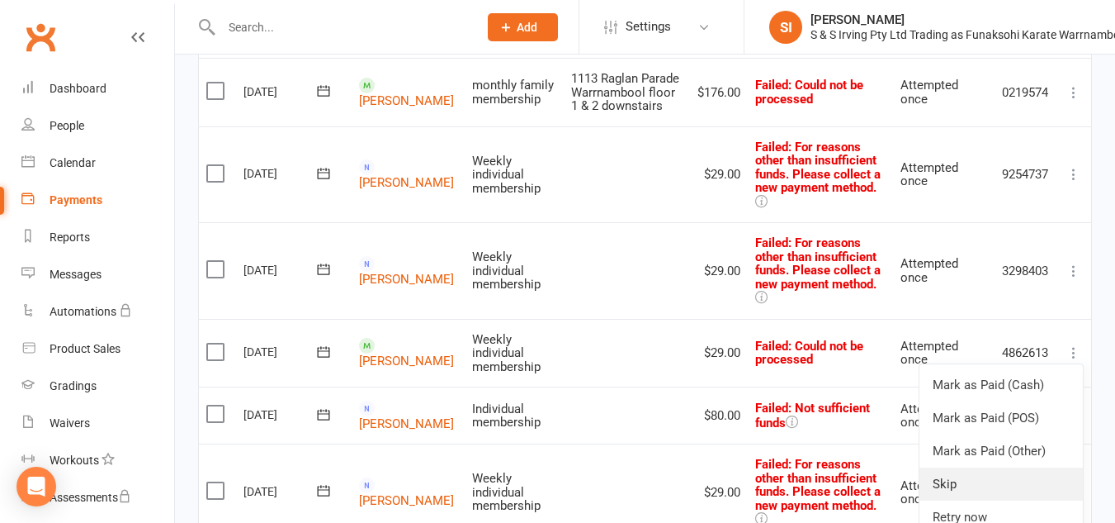
click at [962, 467] on link "Skip" at bounding box center [1001, 483] width 163 height 33
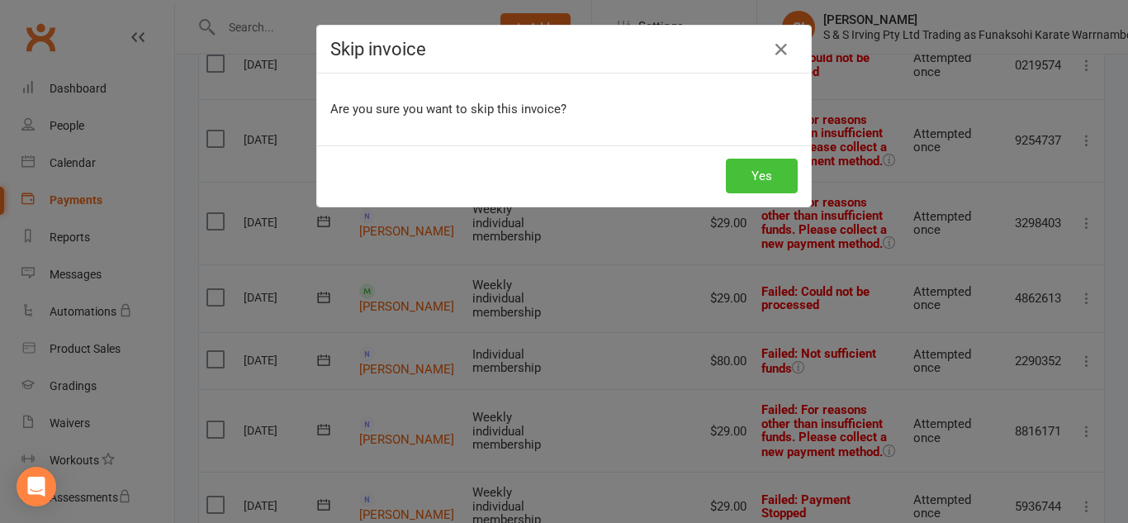
click at [755, 180] on button "Yes" at bounding box center [762, 176] width 72 height 35
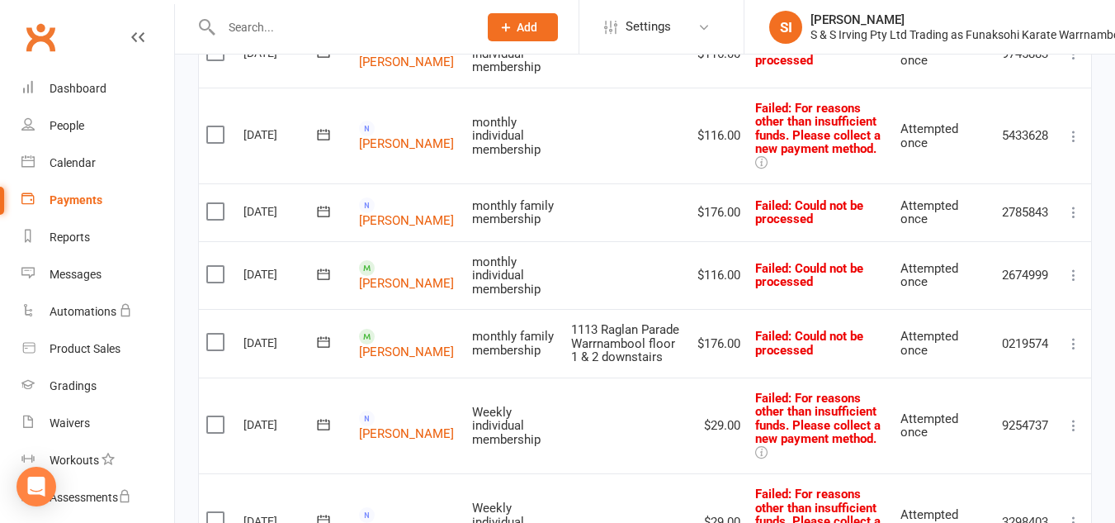
scroll to position [827, 0]
click at [693, 334] on td "$176.00" at bounding box center [719, 344] width 58 height 69
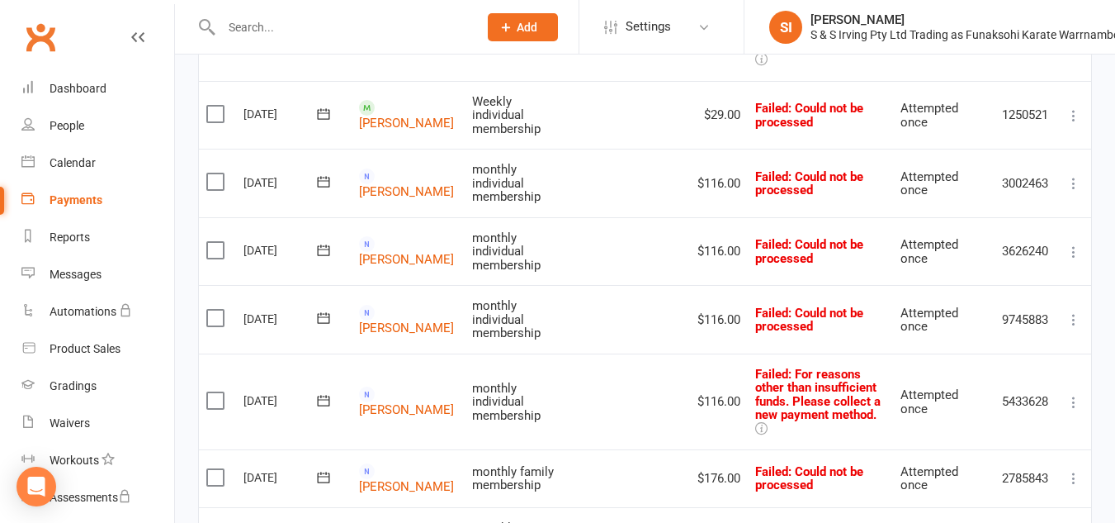
scroll to position [561, 0]
click at [1066, 183] on icon at bounding box center [1074, 184] width 17 height 17
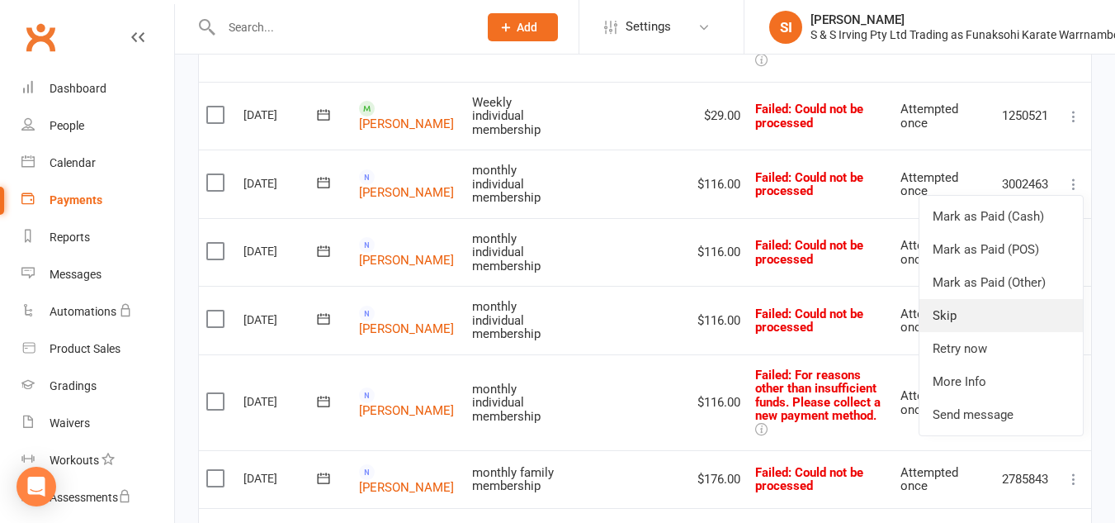
click at [975, 303] on link "Skip" at bounding box center [1001, 315] width 163 height 33
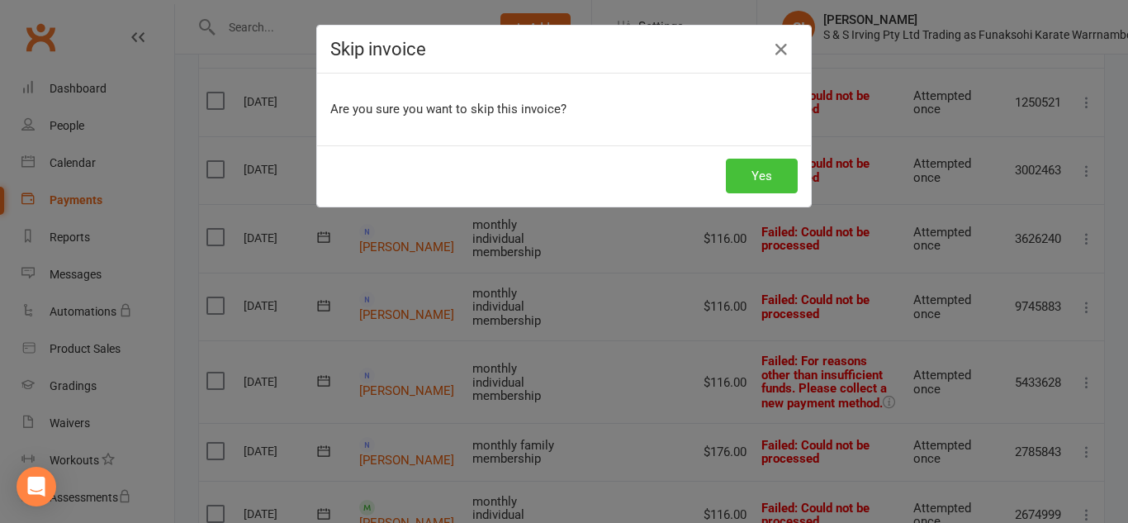
click at [778, 181] on button "Yes" at bounding box center [762, 176] width 72 height 35
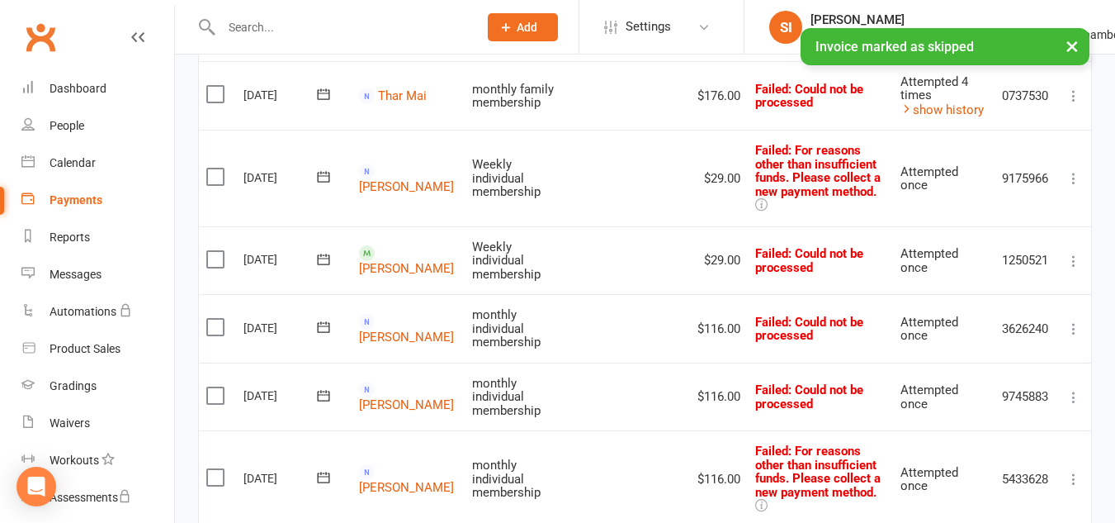
scroll to position [416, 0]
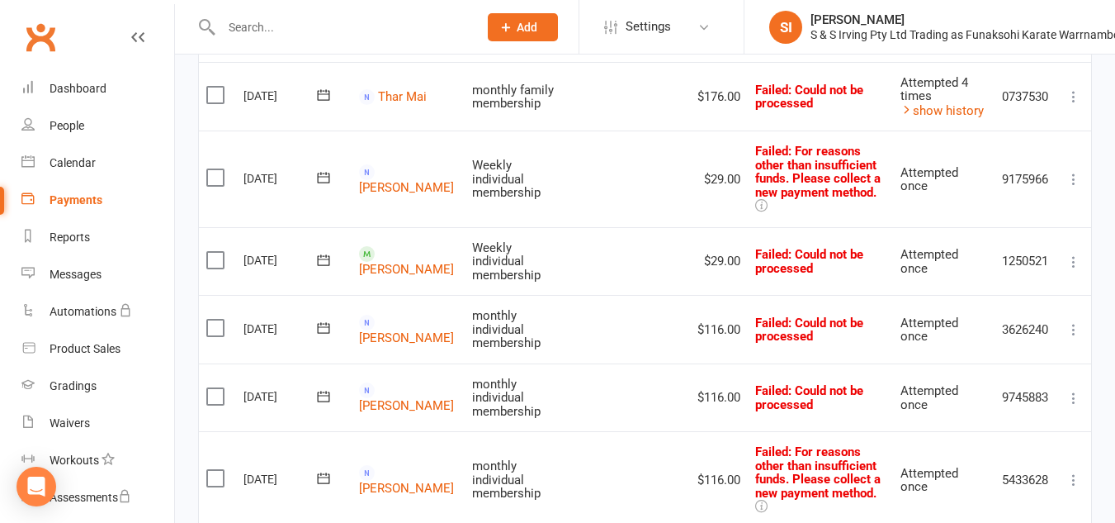
click at [1074, 262] on icon at bounding box center [1074, 261] width 17 height 17
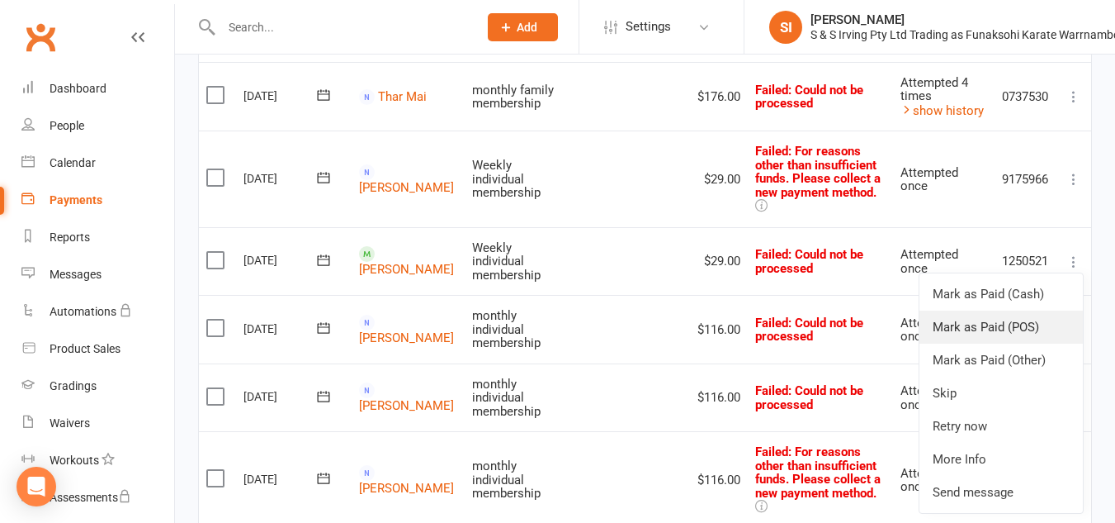
click at [991, 323] on link "Mark as Paid (POS)" at bounding box center [1001, 326] width 163 height 33
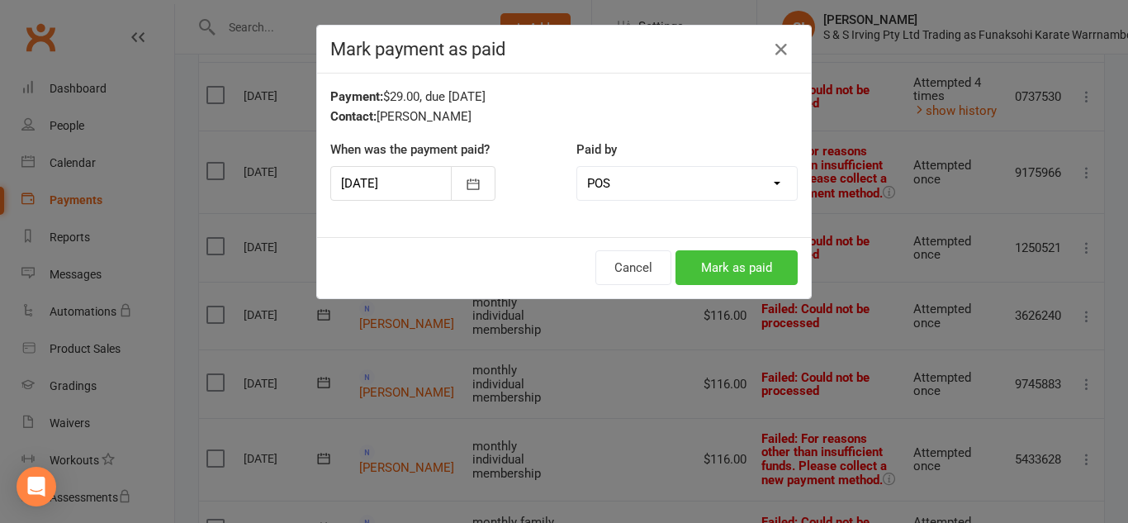
click at [696, 263] on button "Mark as paid" at bounding box center [736, 267] width 122 height 35
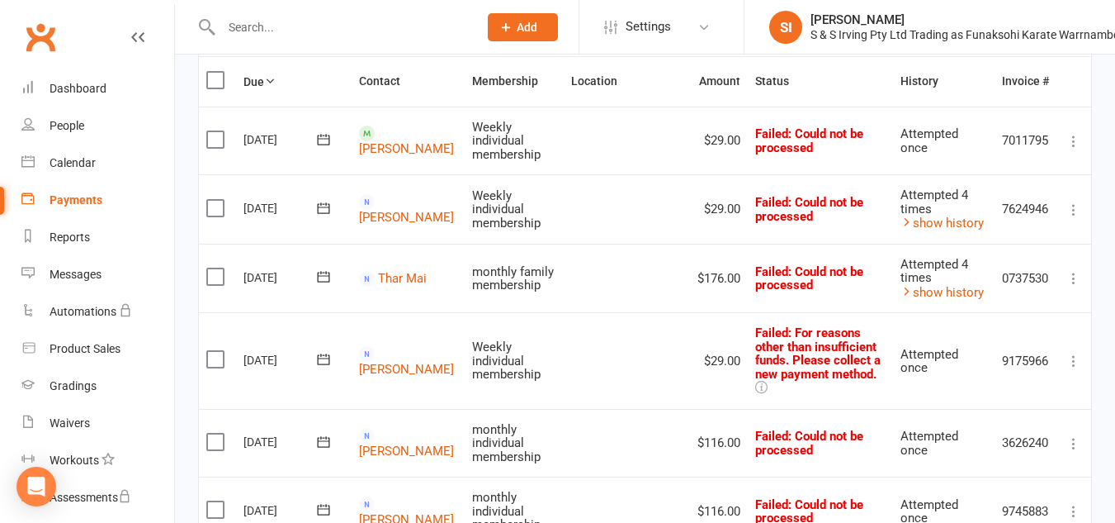
scroll to position [234, 0]
click at [1075, 219] on icon at bounding box center [1074, 210] width 17 height 17
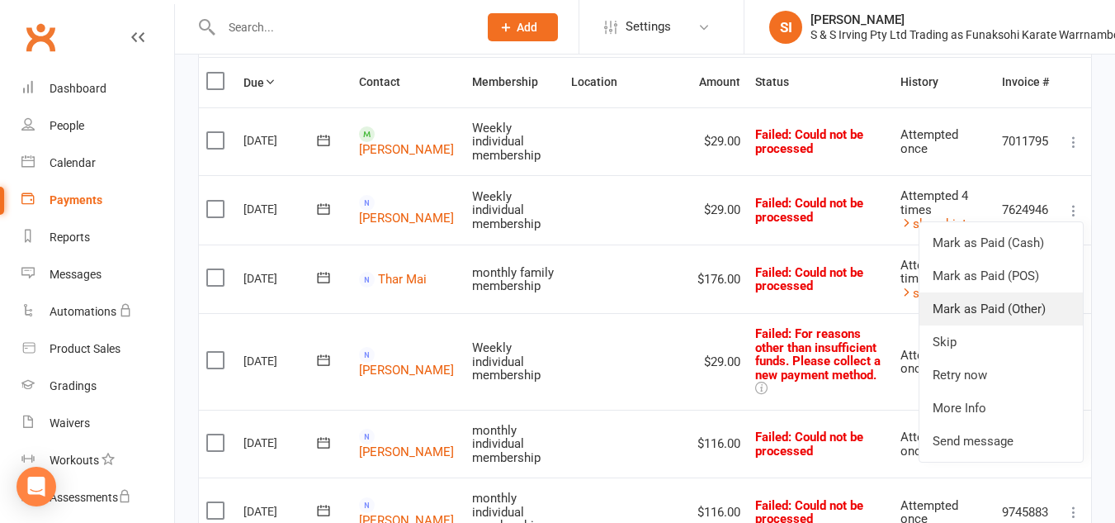
click at [949, 323] on link "Mark as Paid (Other)" at bounding box center [1001, 308] width 163 height 33
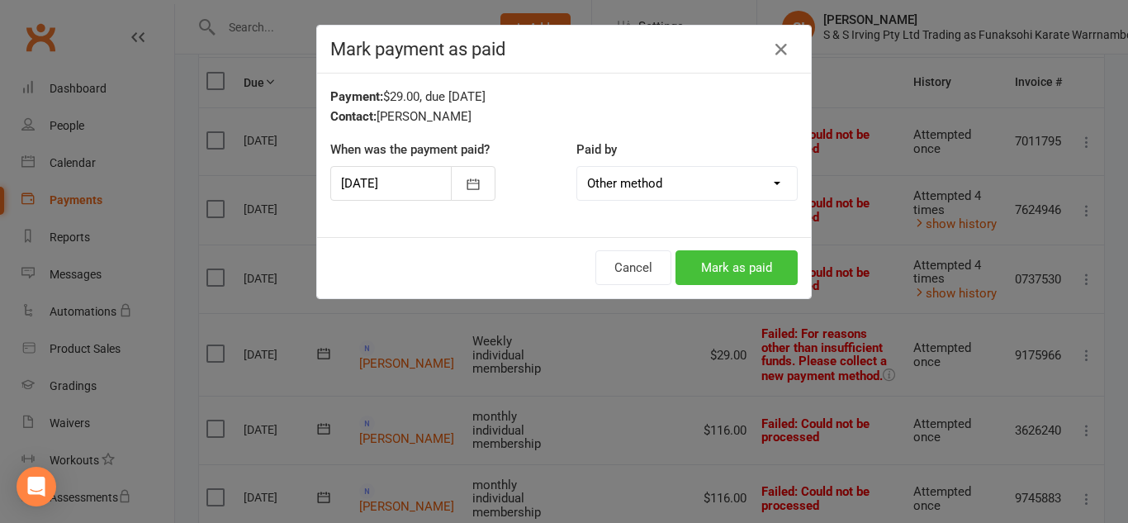
click at [750, 278] on button "Mark as paid" at bounding box center [736, 267] width 122 height 35
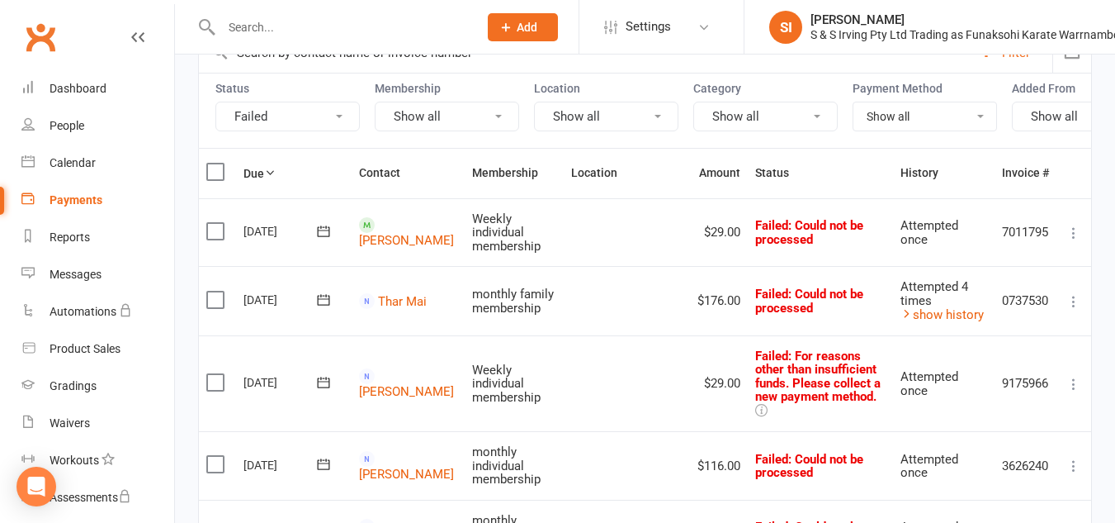
scroll to position [0, 0]
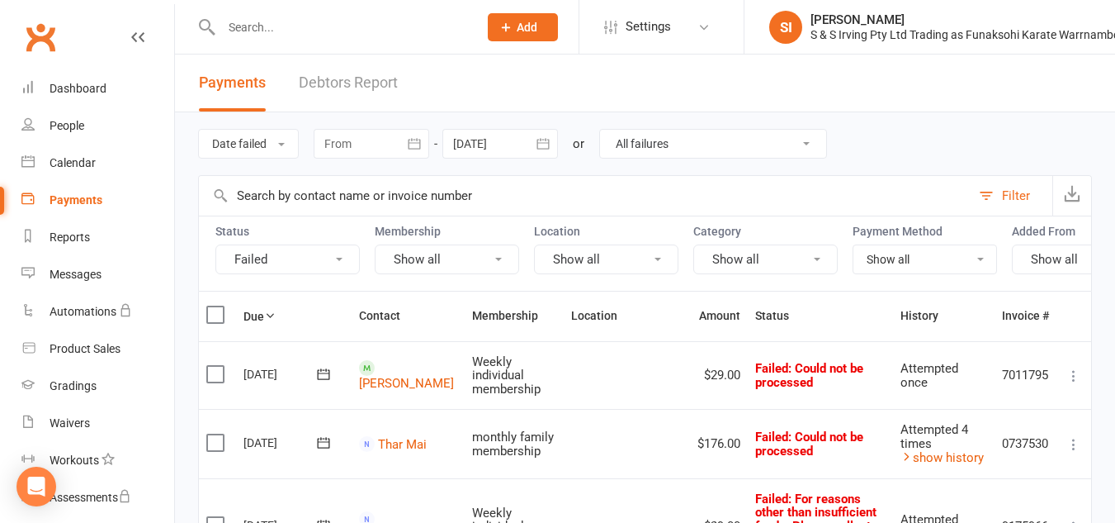
click at [311, 186] on input "text" at bounding box center [585, 196] width 772 height 40
type input "zhan"
select select
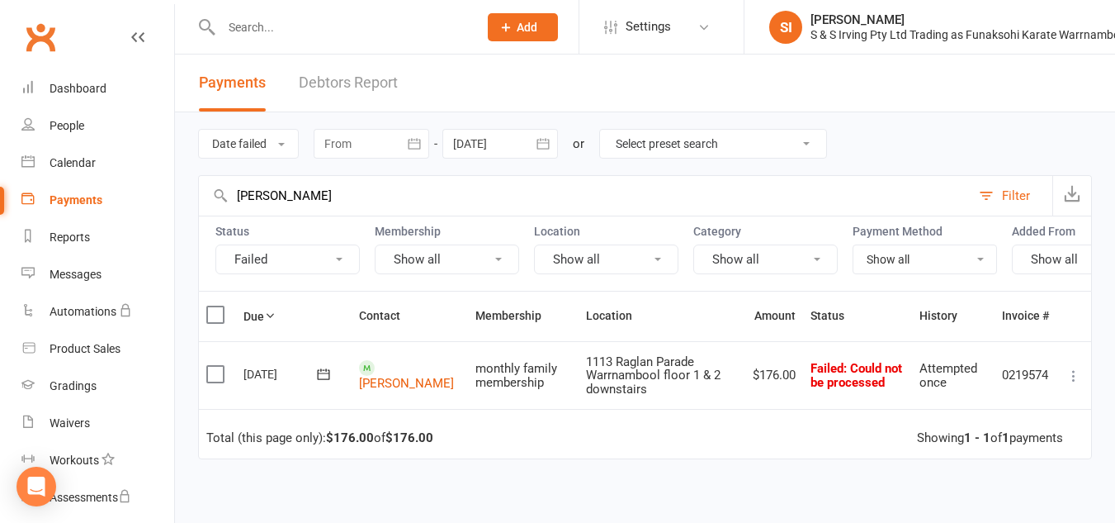
type input "[PERSON_NAME]"
click at [415, 142] on icon "button" at bounding box center [414, 143] width 17 height 17
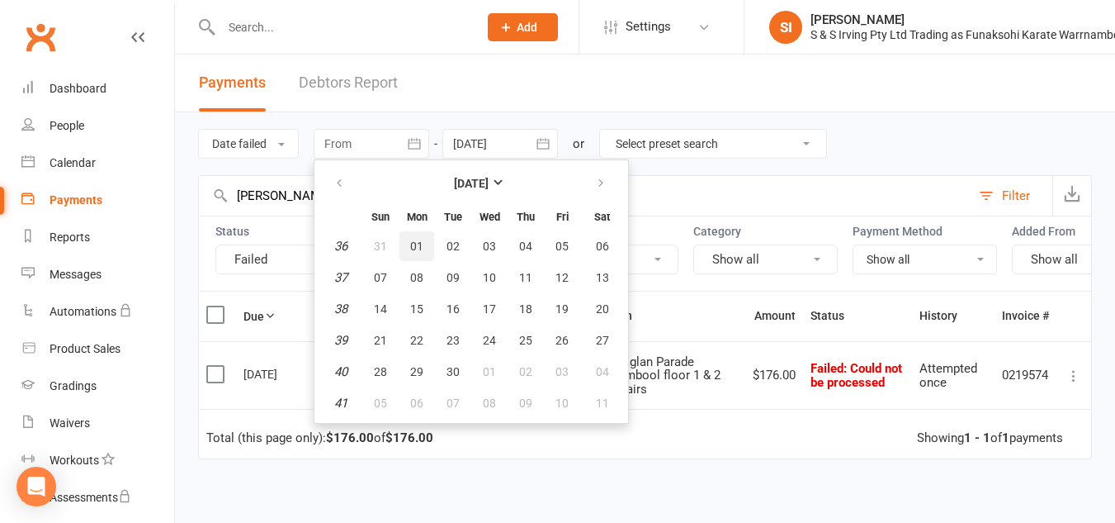
click at [423, 247] on span "01" at bounding box center [416, 245] width 13 height 13
type input "01 Sep 2025"
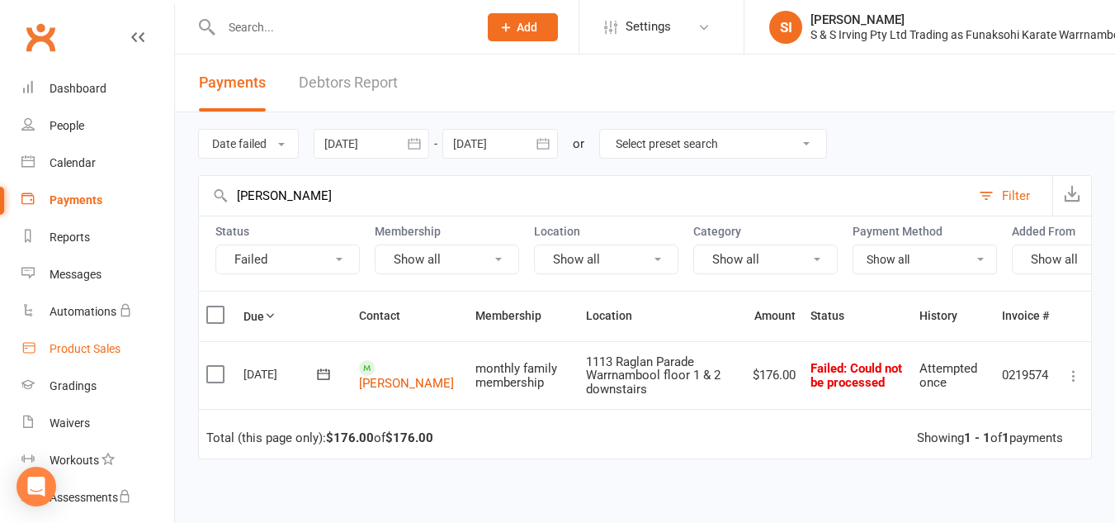
click at [91, 356] on link "Product Sales" at bounding box center [97, 348] width 153 height 37
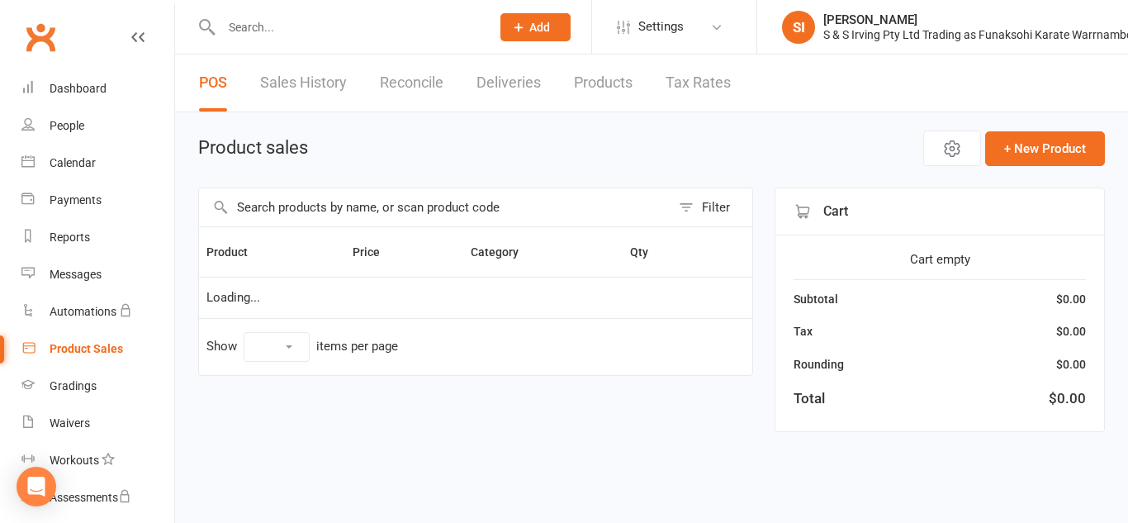
select select "10"
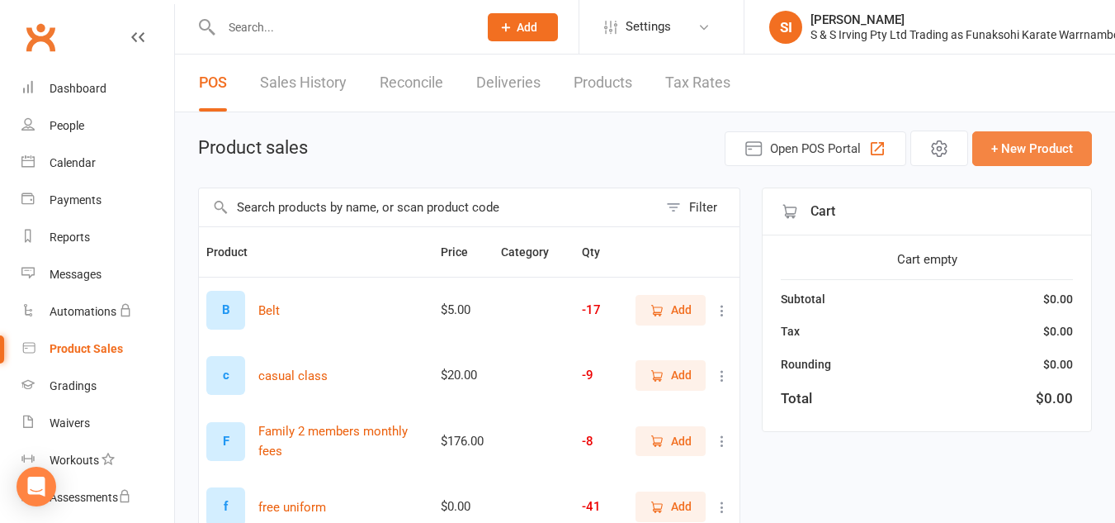
click at [1038, 154] on button "+ New Product" at bounding box center [1032, 148] width 120 height 35
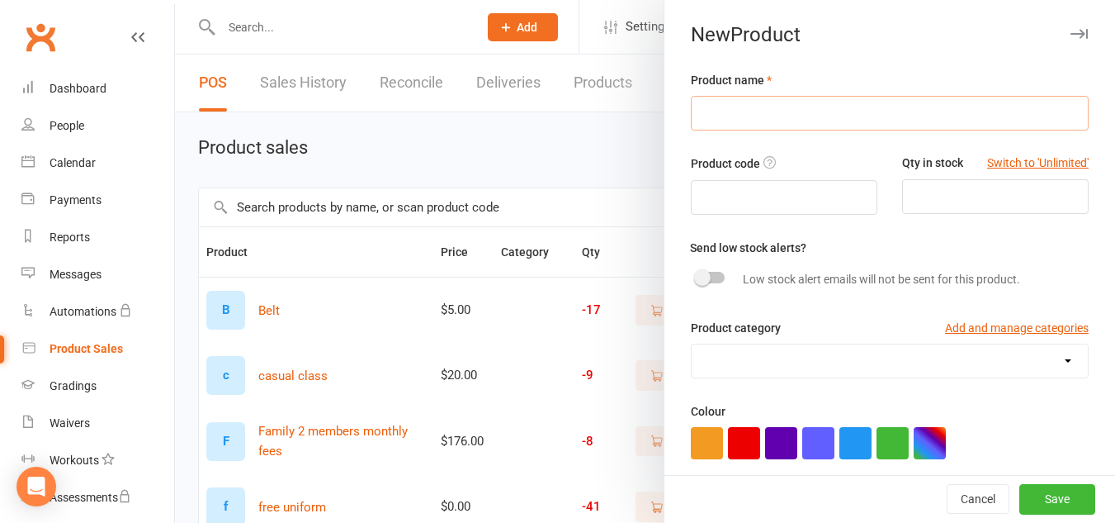
click at [769, 122] on input "text" at bounding box center [890, 113] width 398 height 35
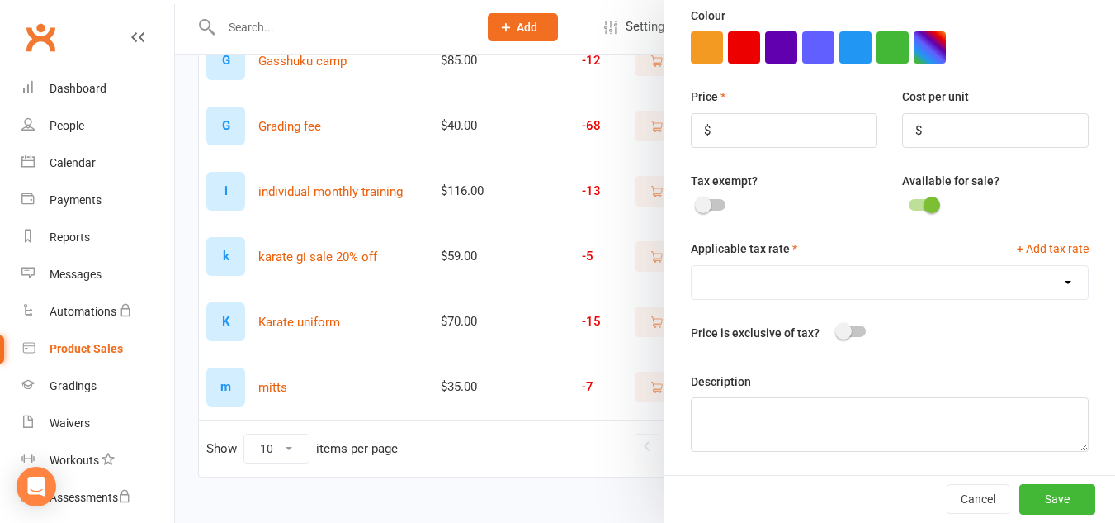
scroll to position [536, 0]
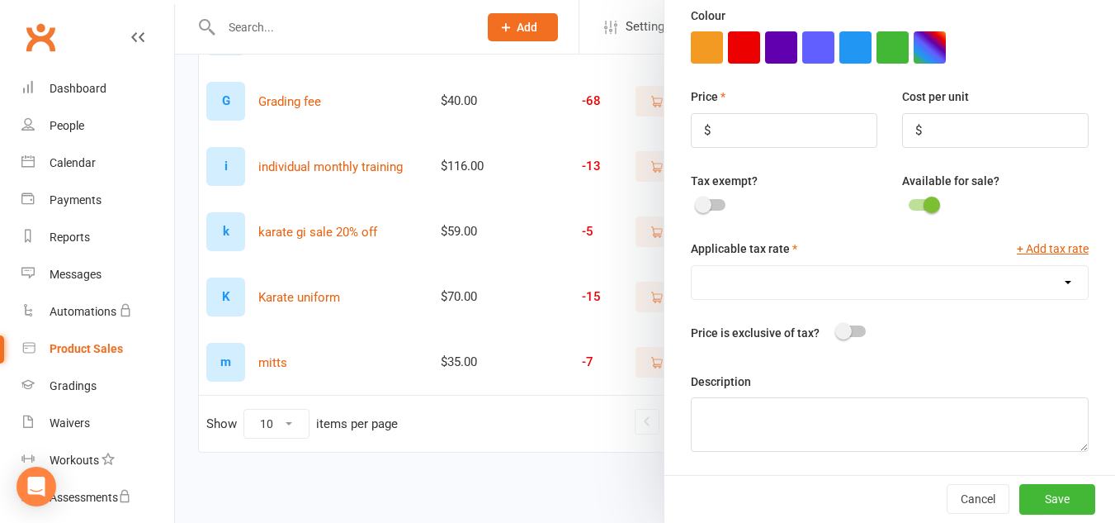
type input "family term fees 2 family members $495"
click at [733, 125] on input "number" at bounding box center [784, 130] width 187 height 35
type input "495"
click at [916, 136] on input "number" at bounding box center [995, 130] width 187 height 35
type input "495"
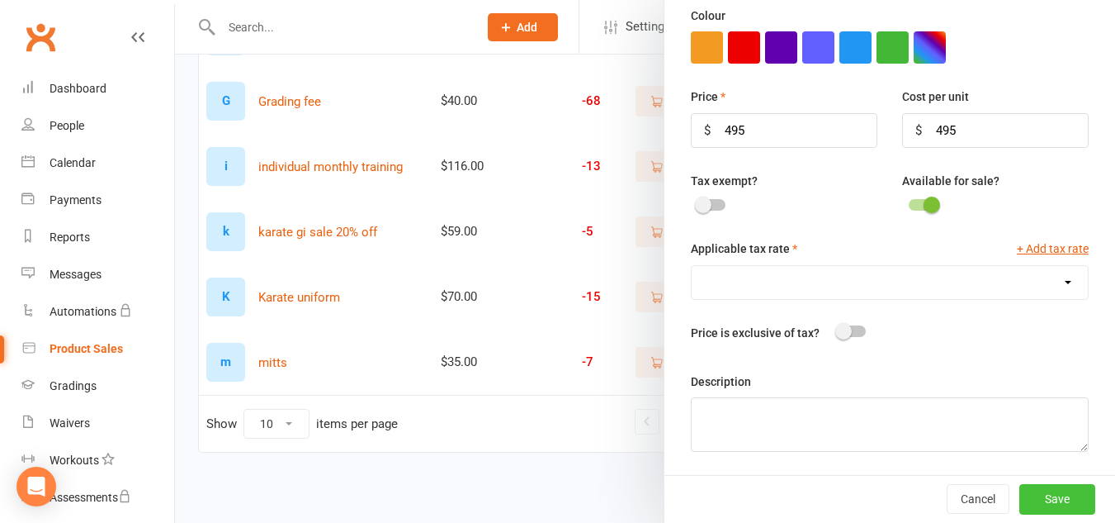
click at [1043, 505] on button "Save" at bounding box center [1058, 499] width 76 height 30
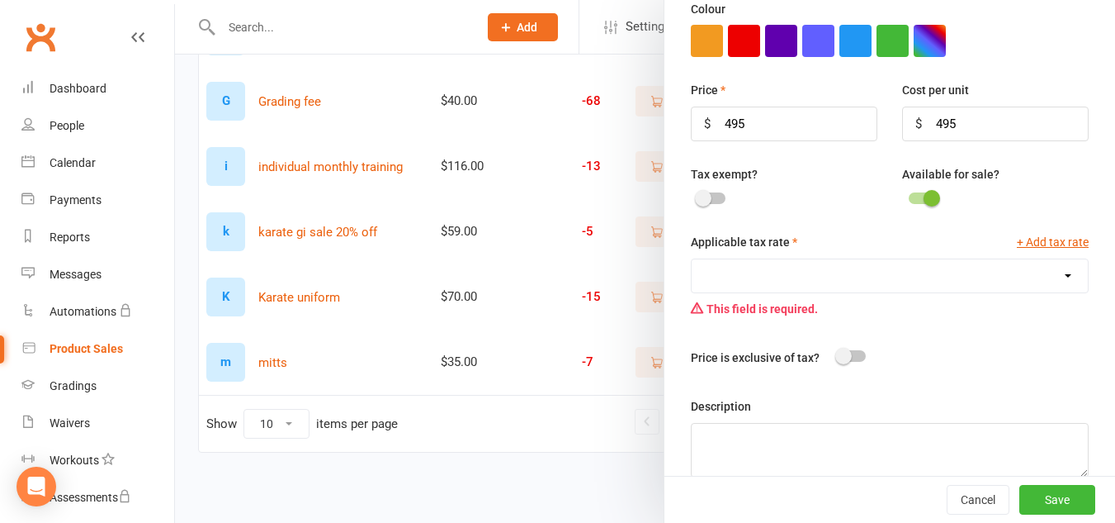
click at [1043, 282] on select "GST (10.0%)" at bounding box center [890, 275] width 396 height 33
select select "1403"
click at [692, 263] on select "GST (10.0%)" at bounding box center [890, 275] width 396 height 33
click at [1044, 487] on button "Save" at bounding box center [1058, 500] width 76 height 30
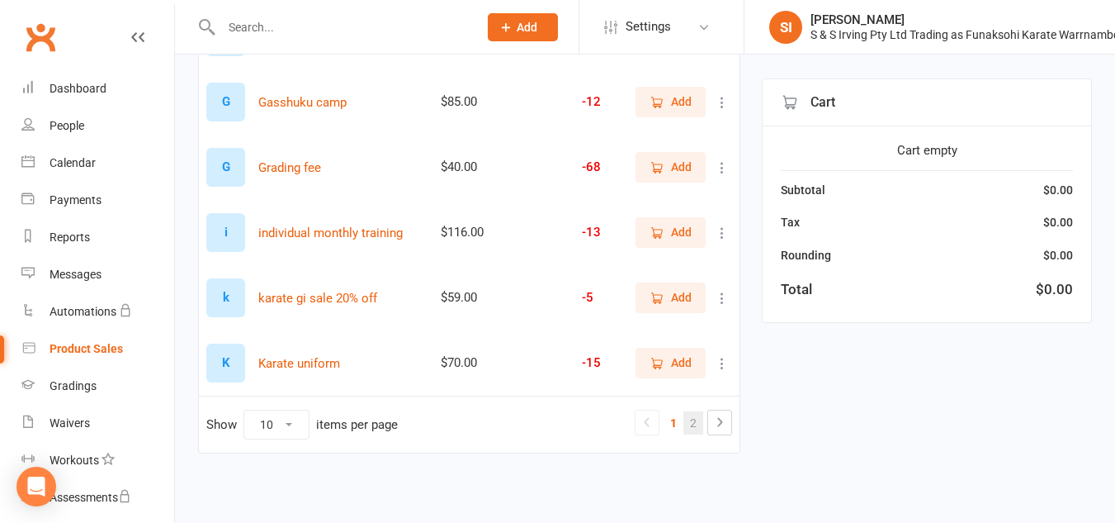
click at [701, 429] on link "2" at bounding box center [694, 422] width 20 height 23
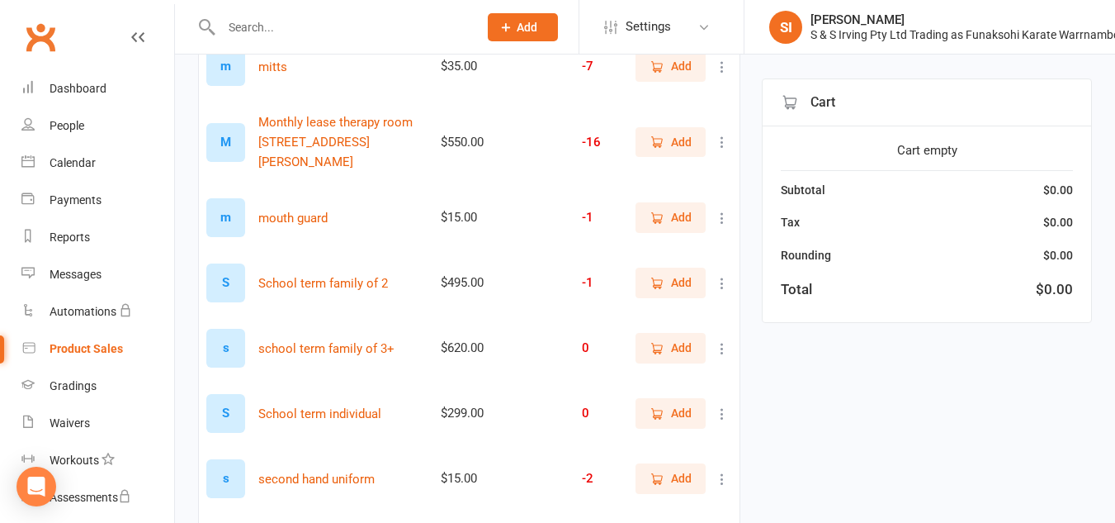
scroll to position [243, 0]
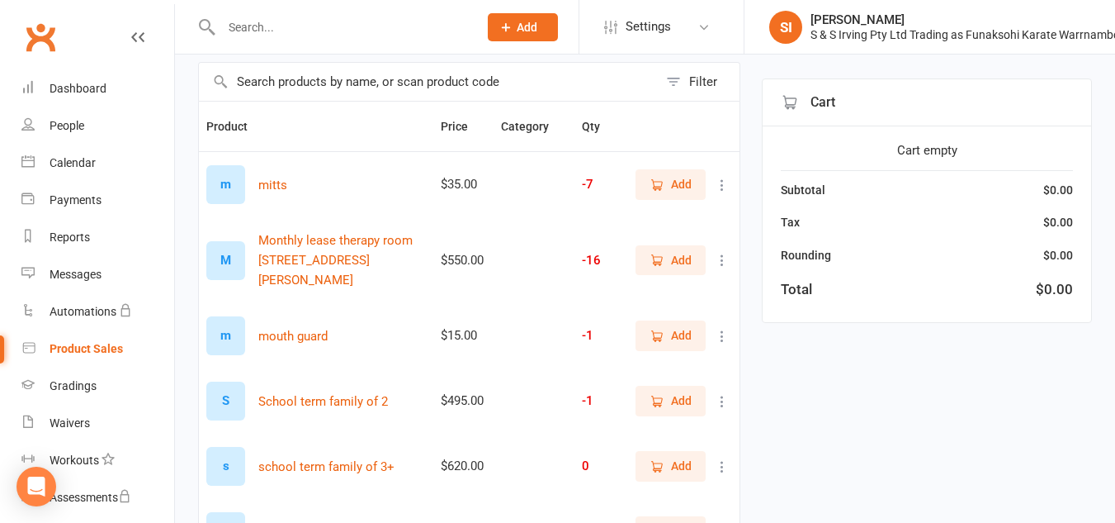
click at [544, 341] on td at bounding box center [534, 335] width 81 height 65
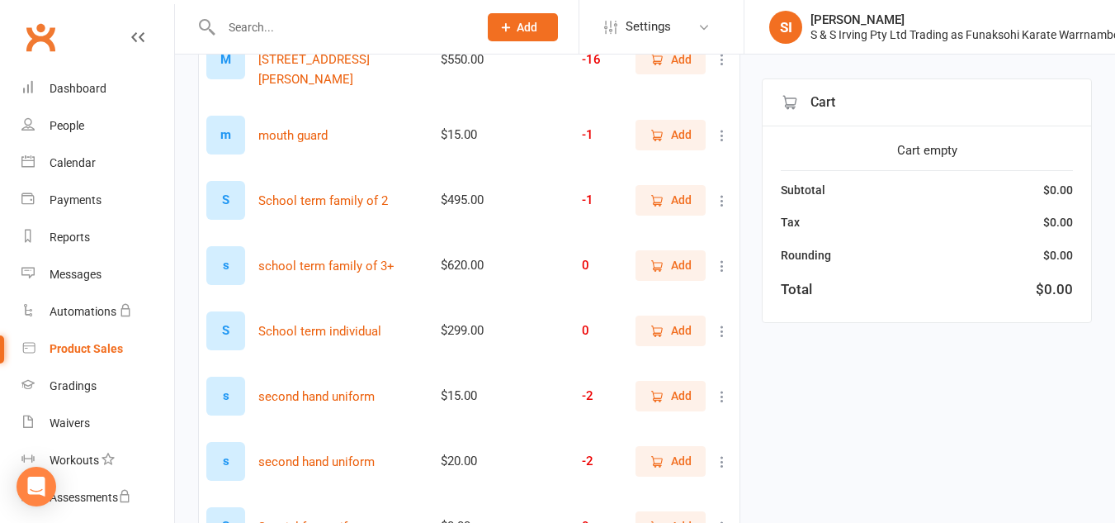
scroll to position [327, 0]
click at [665, 190] on span "Add" at bounding box center [671, 199] width 42 height 18
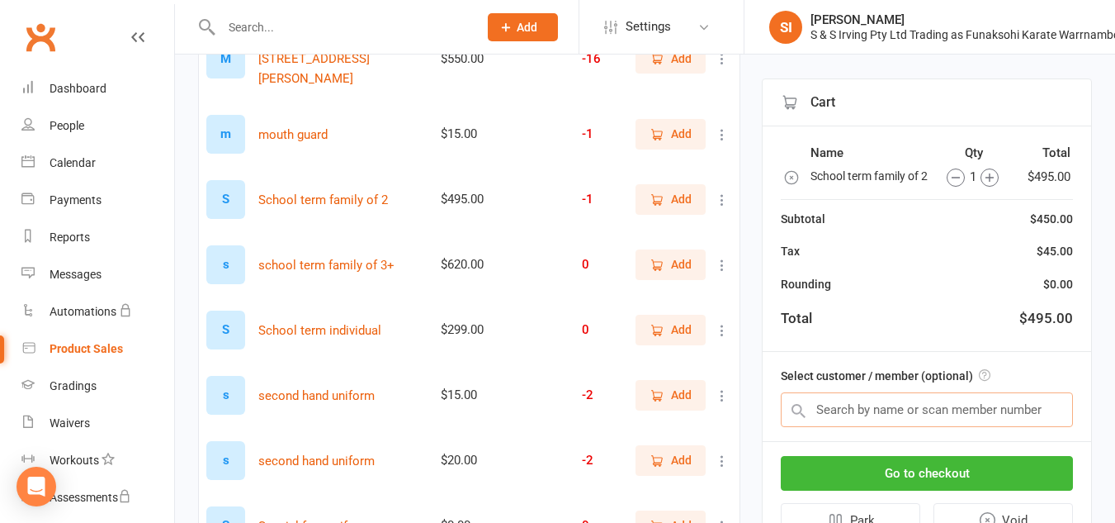
click at [909, 418] on input "text" at bounding box center [927, 409] width 292 height 35
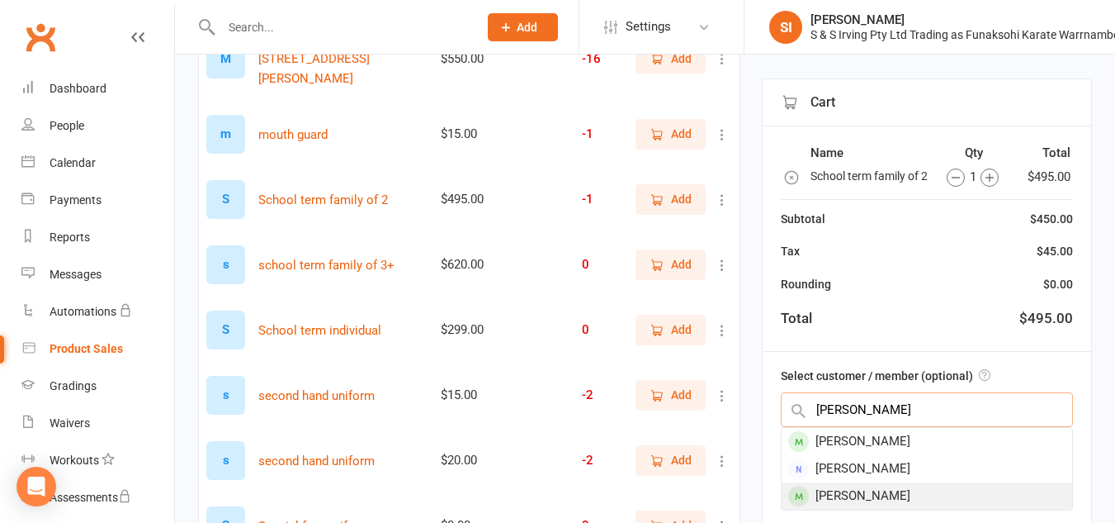
type input "[PERSON_NAME]"
click at [903, 482] on div "[PERSON_NAME]" at bounding box center [927, 495] width 291 height 27
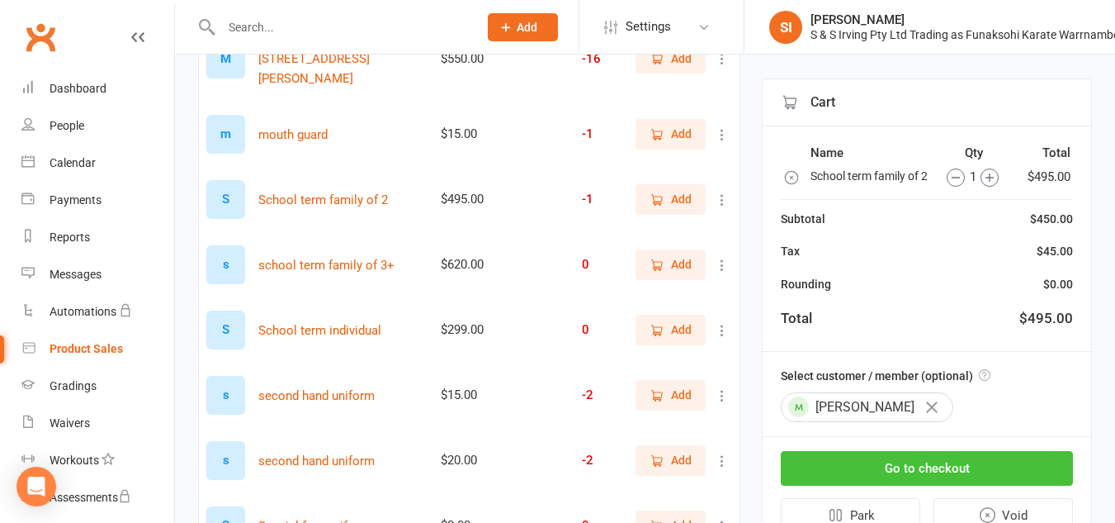
click at [1015, 480] on button "Go to checkout" at bounding box center [927, 468] width 292 height 35
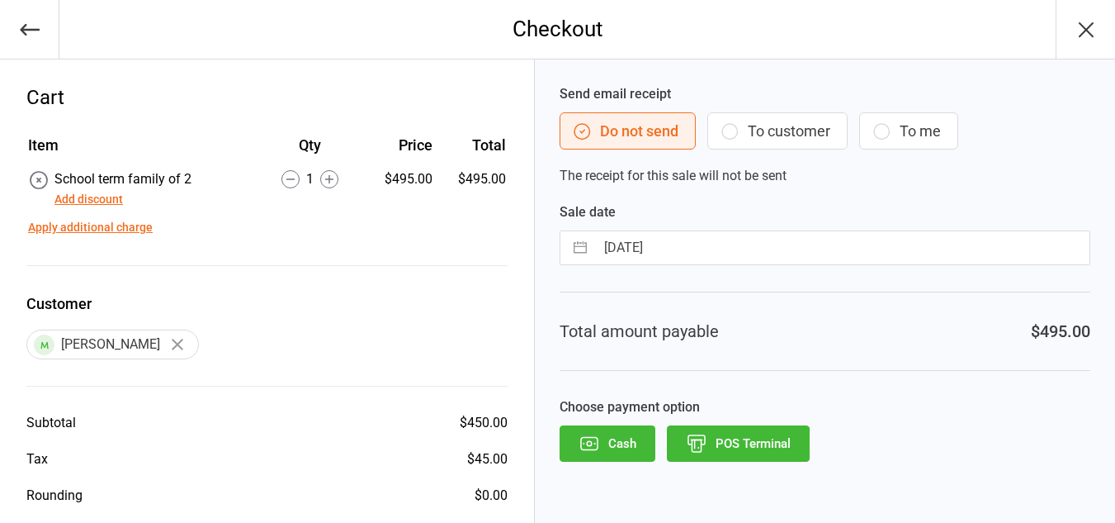
click at [728, 125] on icon "button" at bounding box center [730, 131] width 20 height 20
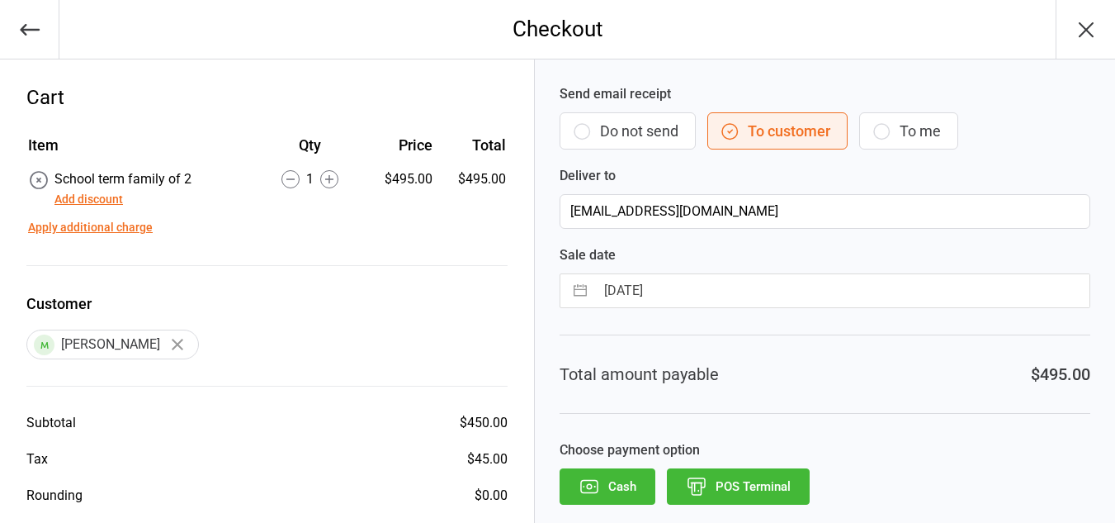
click at [585, 289] on button "button" at bounding box center [580, 290] width 30 height 33
select select "8"
select select "2025"
select select "9"
select select "2025"
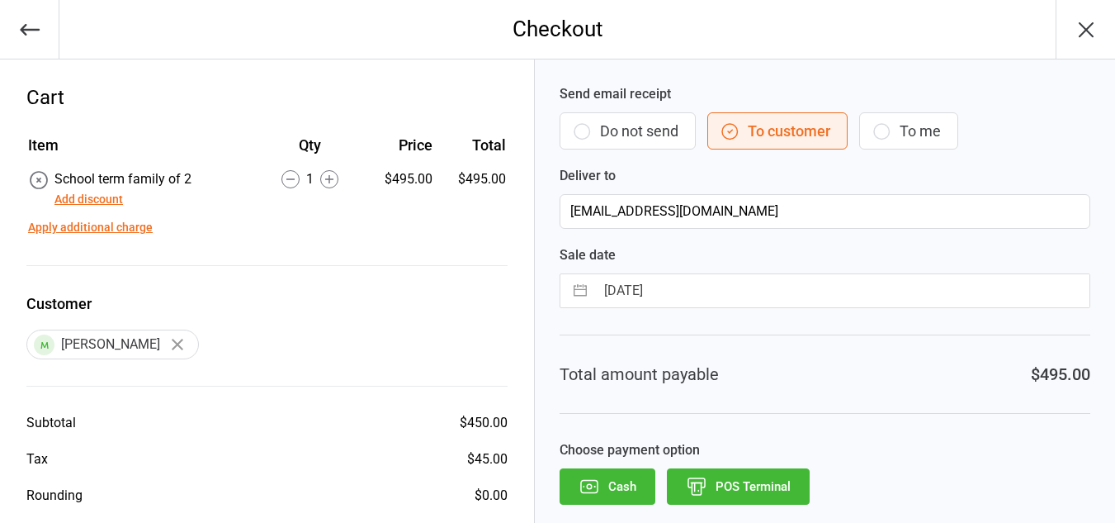
select select "10"
select select "2025"
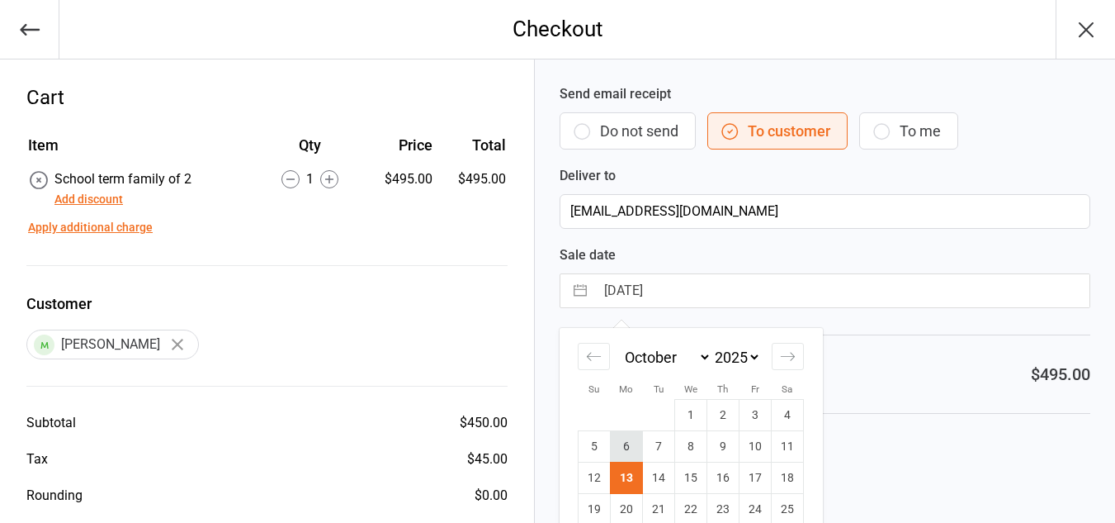
click at [629, 444] on td "6" at bounding box center [627, 446] width 32 height 31
type input "[DATE]"
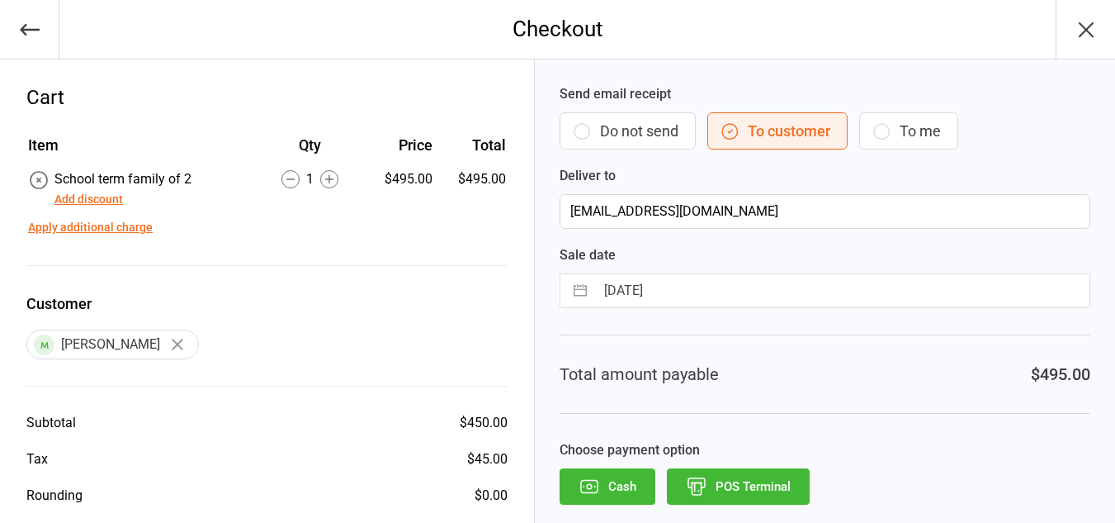
click at [602, 489] on button "Cash" at bounding box center [608, 486] width 96 height 36
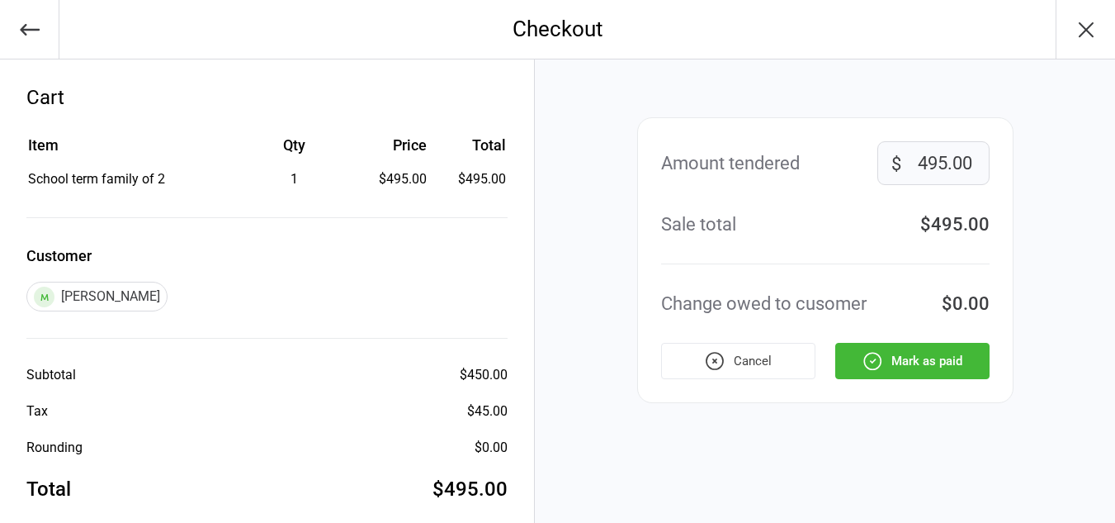
click at [944, 358] on button "Mark as paid" at bounding box center [912, 361] width 154 height 36
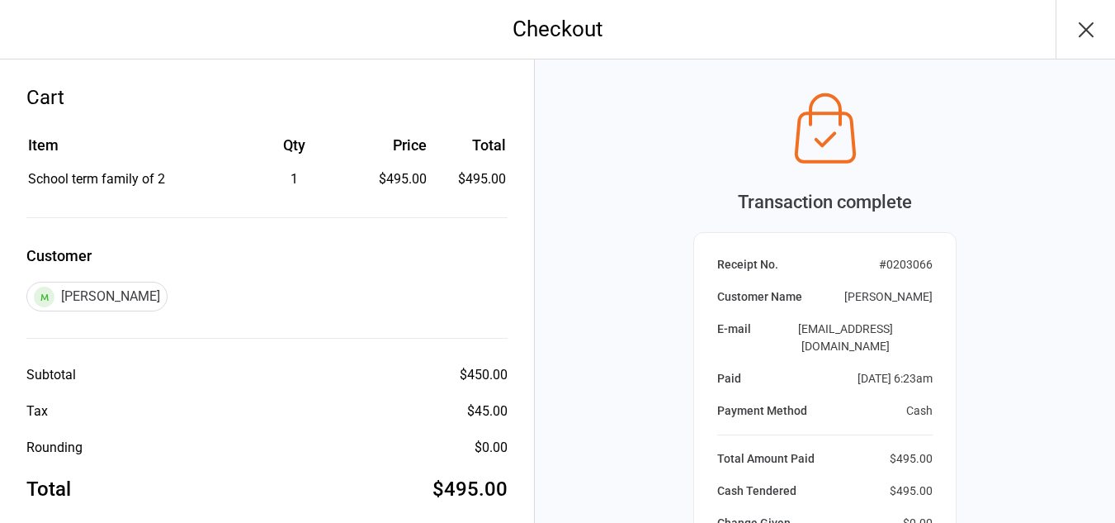
scroll to position [248, 0]
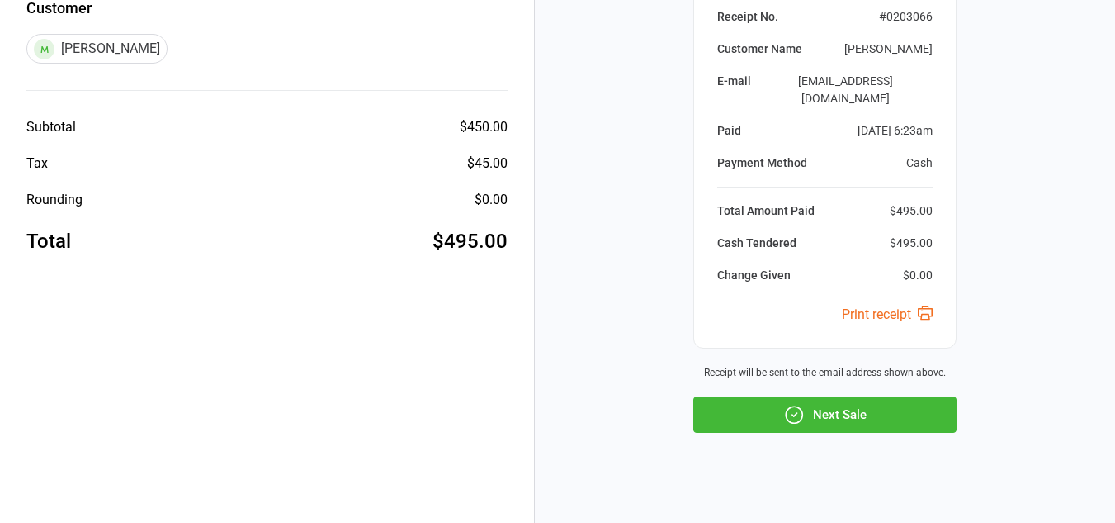
click at [854, 396] on button "Next Sale" at bounding box center [824, 414] width 263 height 36
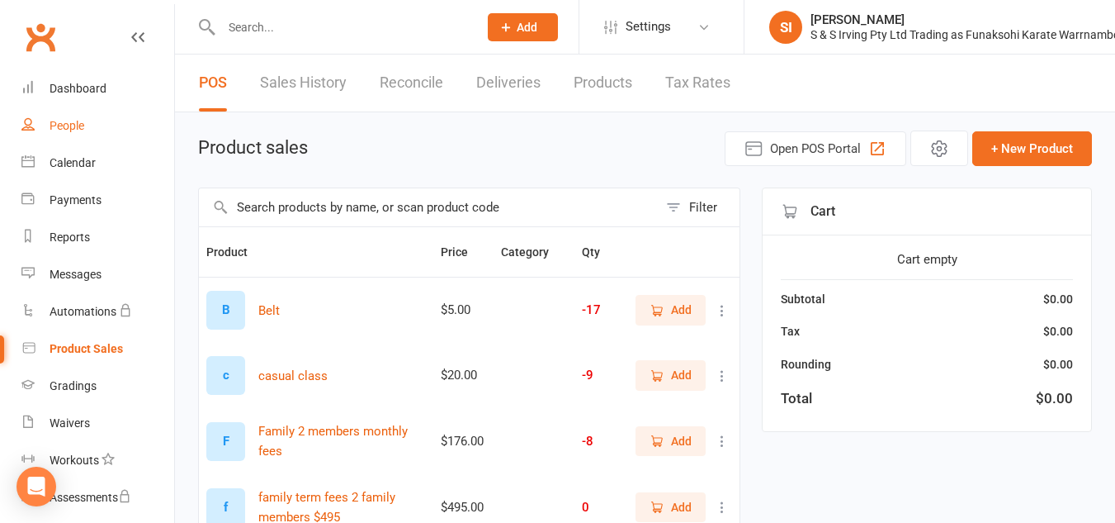
click at [73, 136] on link "People" at bounding box center [97, 125] width 153 height 37
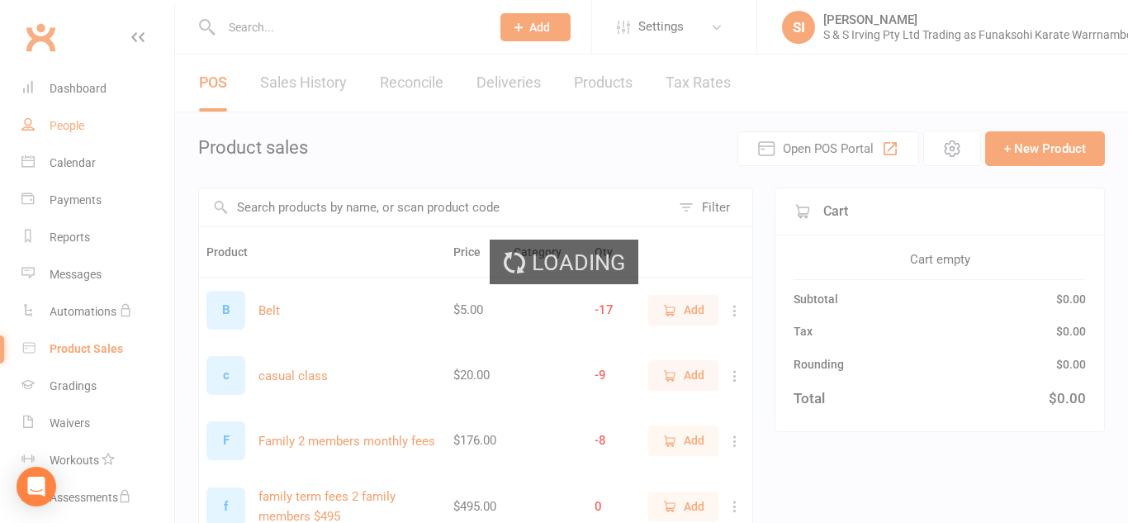
select select "100"
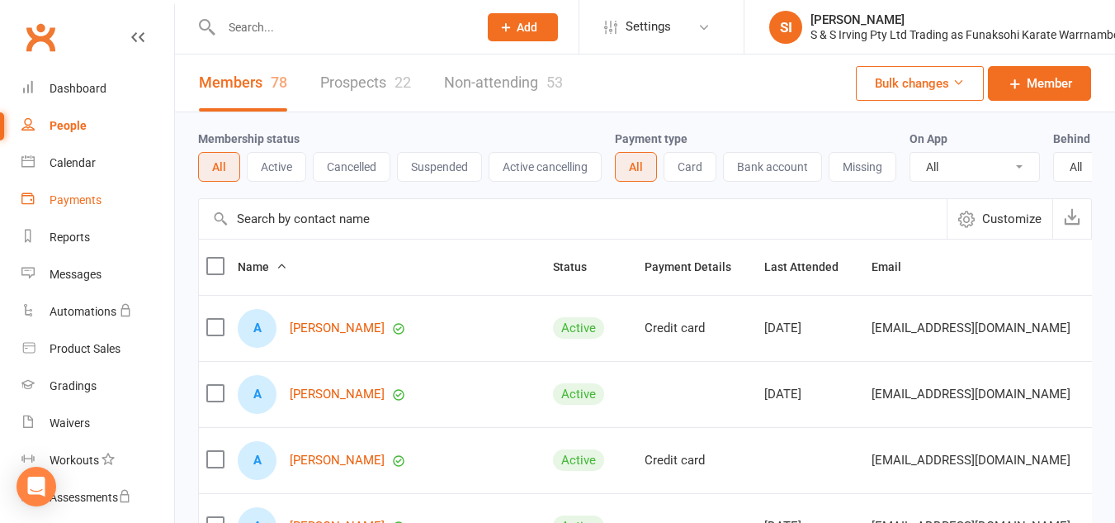
click at [87, 198] on div "Payments" at bounding box center [76, 199] width 52 height 13
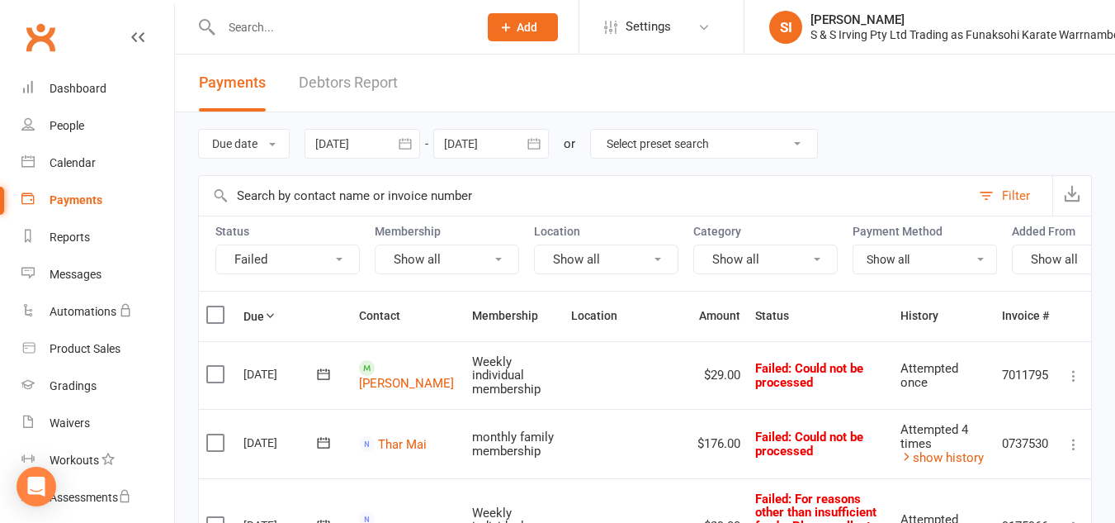
click at [534, 142] on icon "button" at bounding box center [534, 143] width 17 height 17
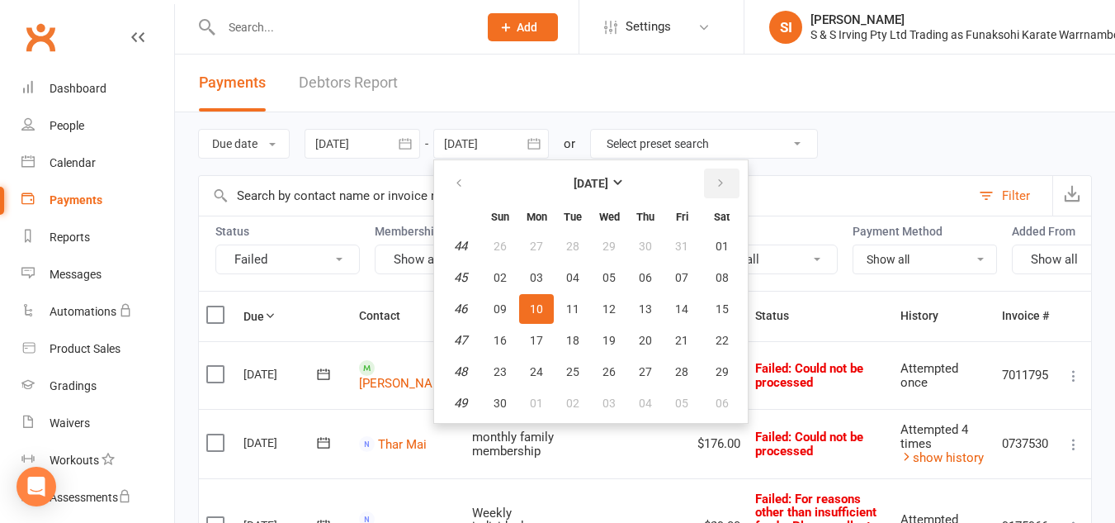
click at [728, 178] on button "button" at bounding box center [721, 183] width 35 height 30
click at [507, 365] on span "25" at bounding box center [500, 371] width 13 height 13
type input "[DATE]"
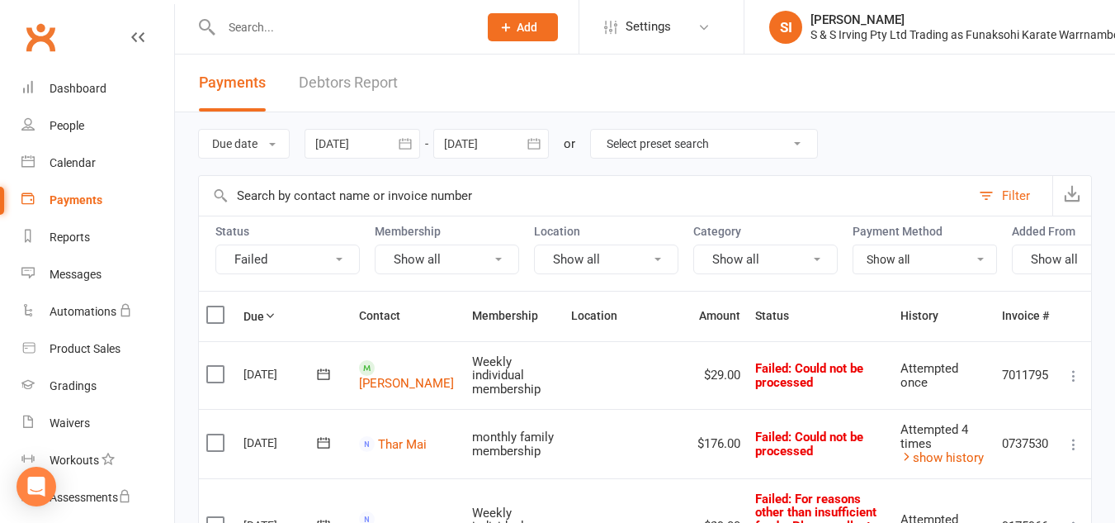
click at [328, 198] on input "text" at bounding box center [585, 196] width 772 height 40
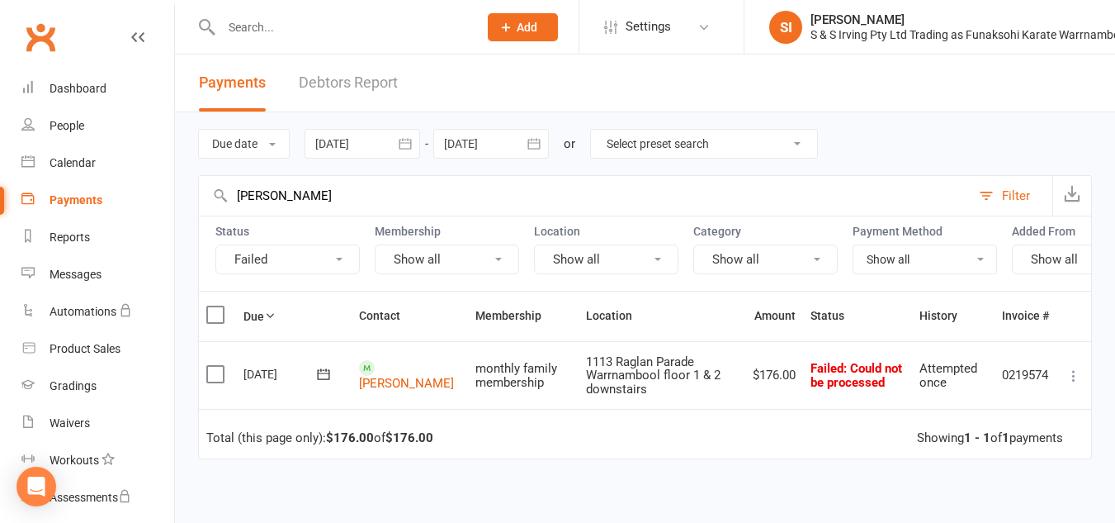
type input "[PERSON_NAME]"
click at [331, 258] on button "Failed" at bounding box center [287, 259] width 144 height 30
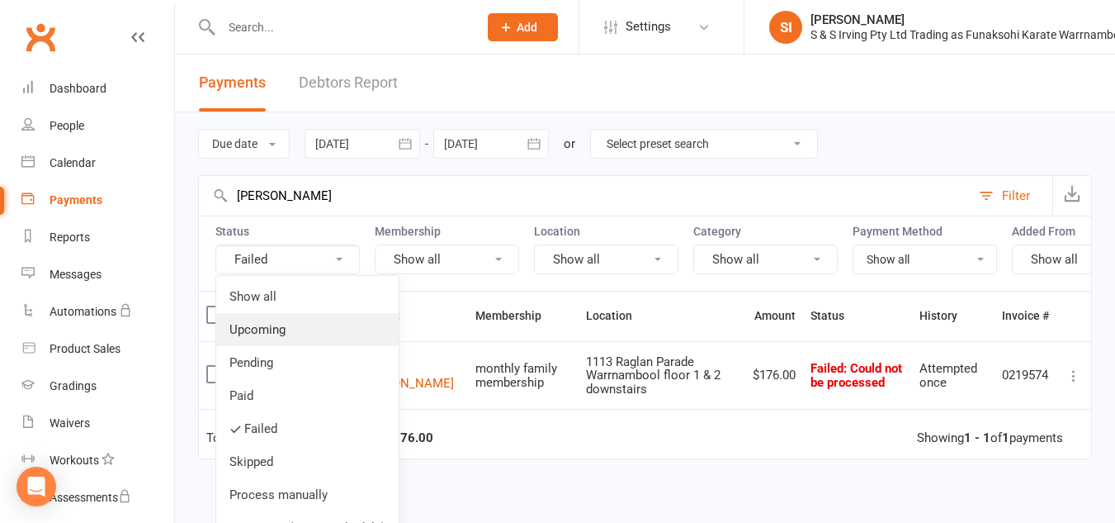
click at [299, 329] on link "Upcoming" at bounding box center [307, 329] width 182 height 33
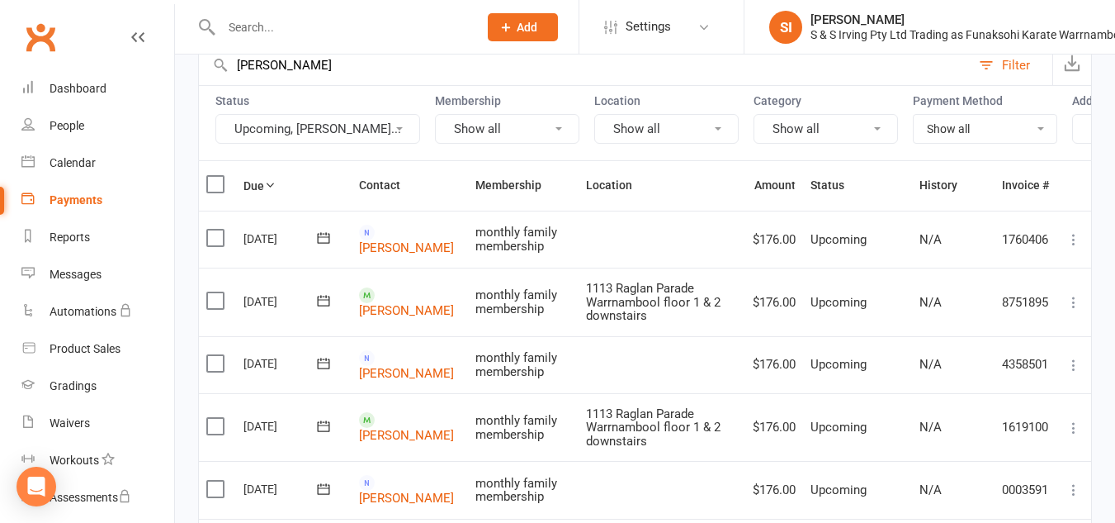
scroll to position [134, 0]
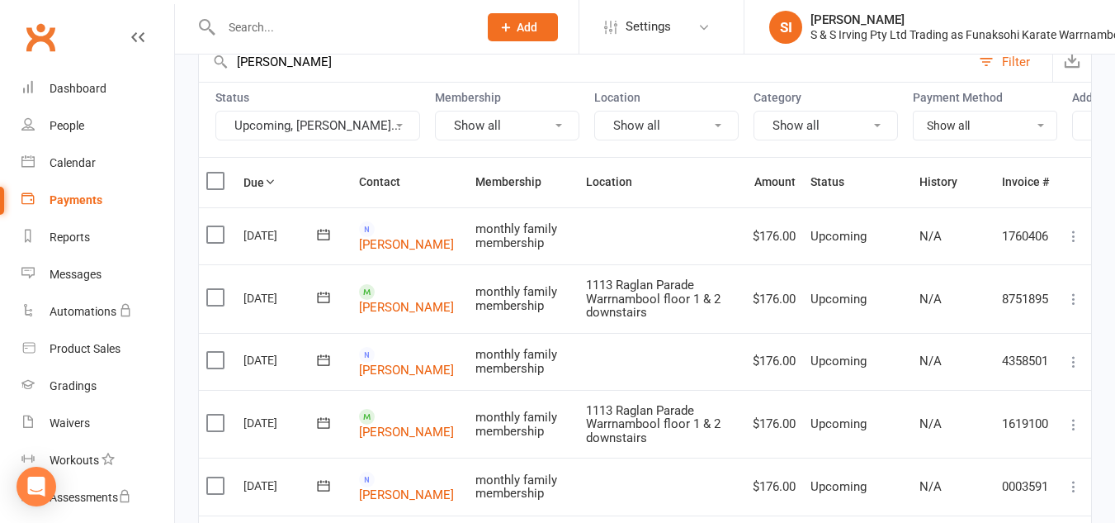
click at [1073, 307] on icon at bounding box center [1074, 299] width 17 height 17
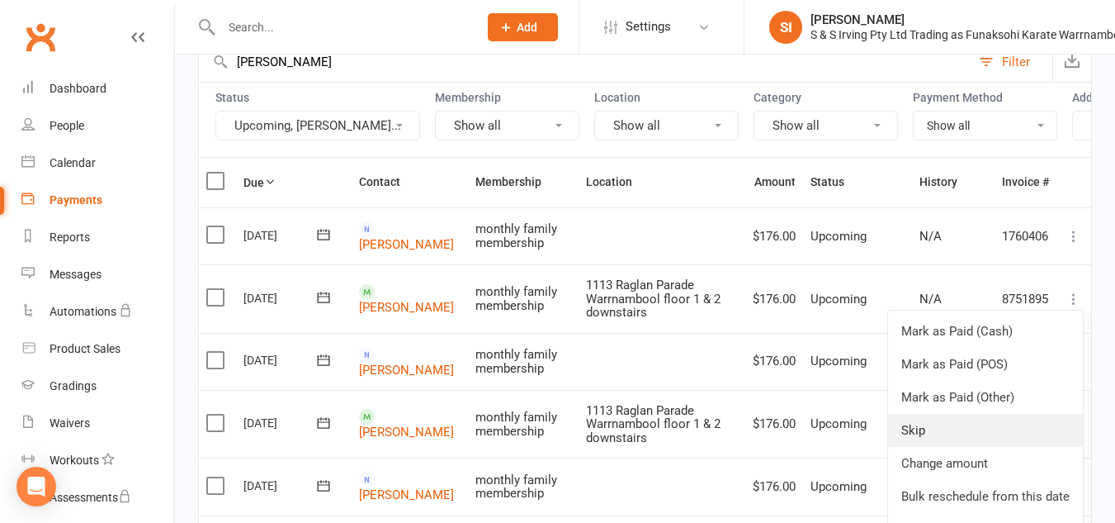
click at [975, 432] on link "Skip" at bounding box center [985, 430] width 195 height 33
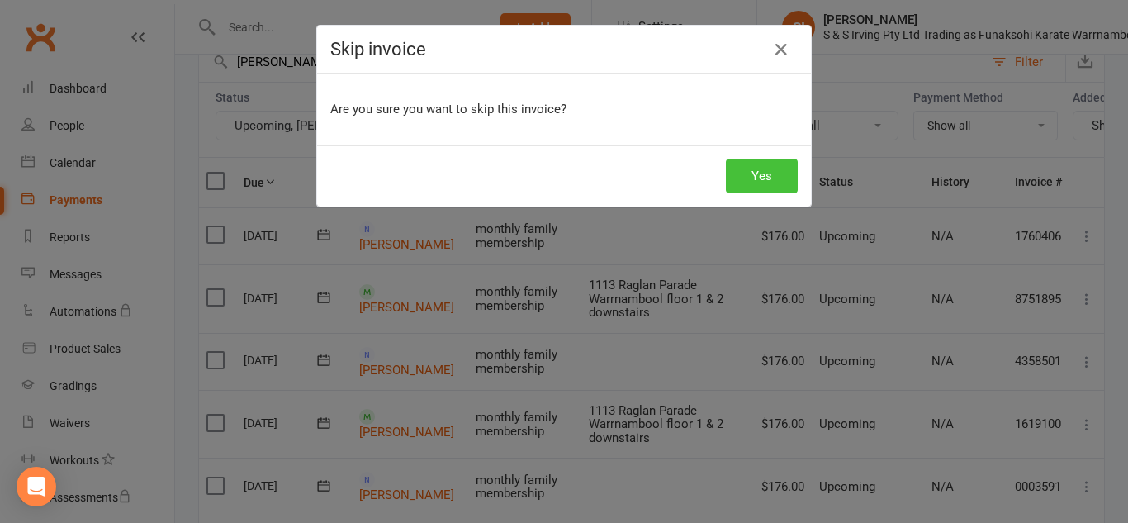
click at [777, 182] on button "Yes" at bounding box center [762, 176] width 72 height 35
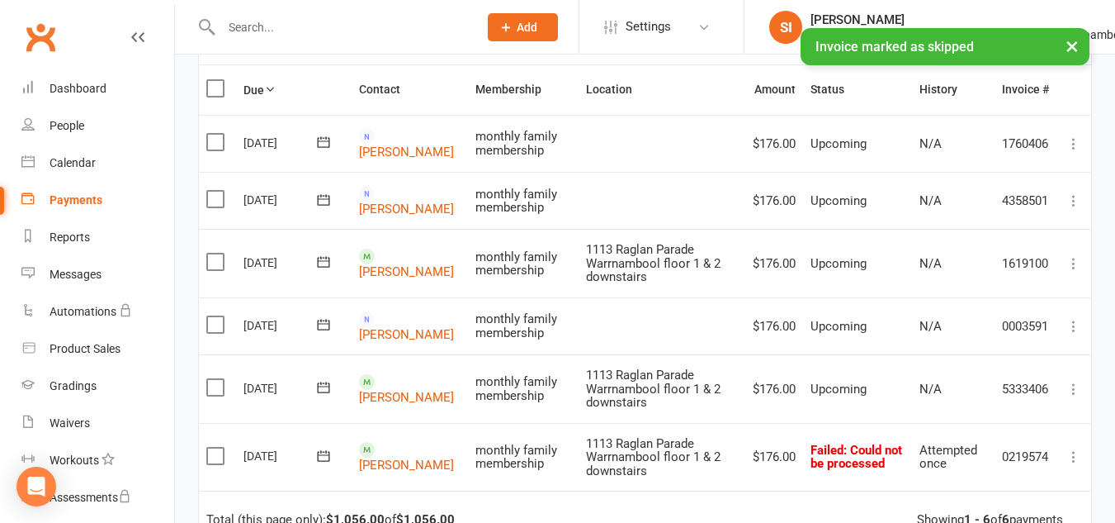
scroll to position [228, 0]
click at [1071, 270] on icon at bounding box center [1074, 261] width 17 height 17
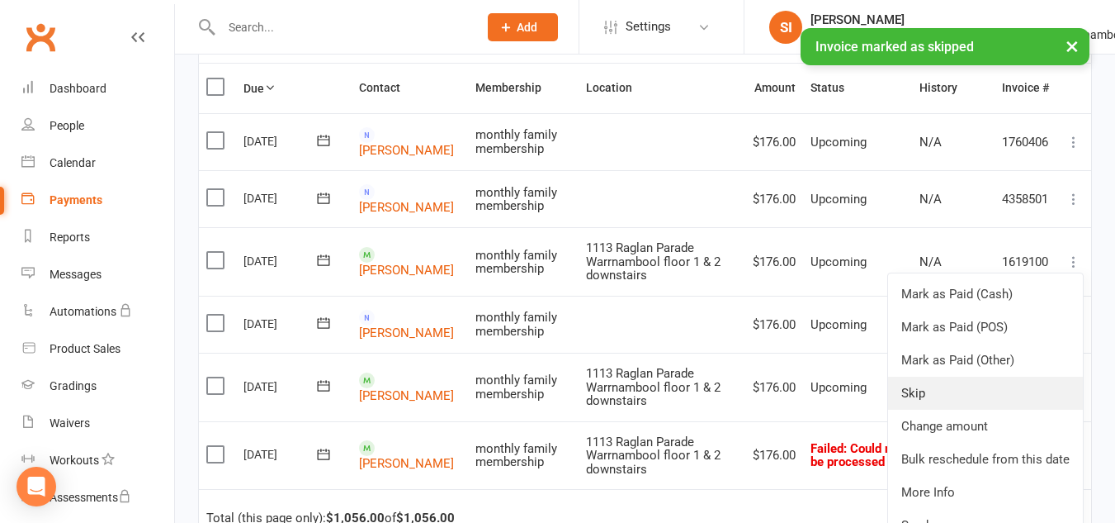
click at [989, 409] on link "Skip" at bounding box center [985, 392] width 195 height 33
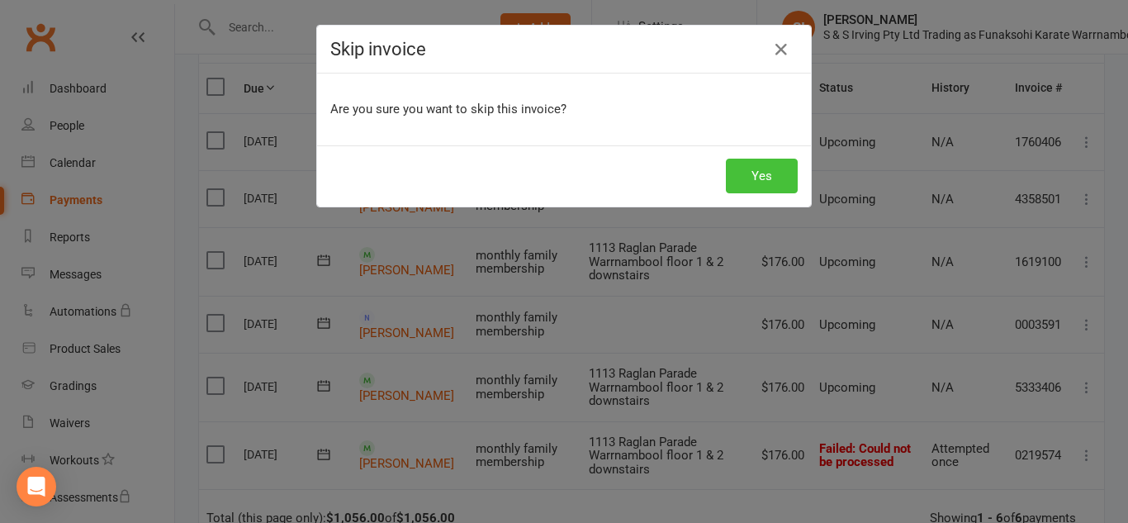
click at [761, 175] on button "Yes" at bounding box center [762, 176] width 72 height 35
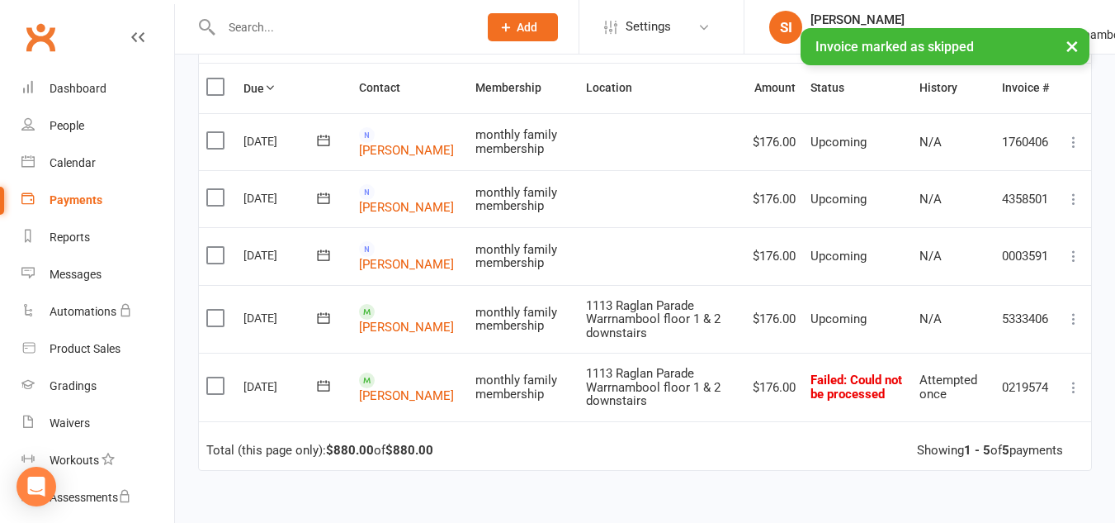
click at [1075, 395] on icon at bounding box center [1074, 387] width 17 height 17
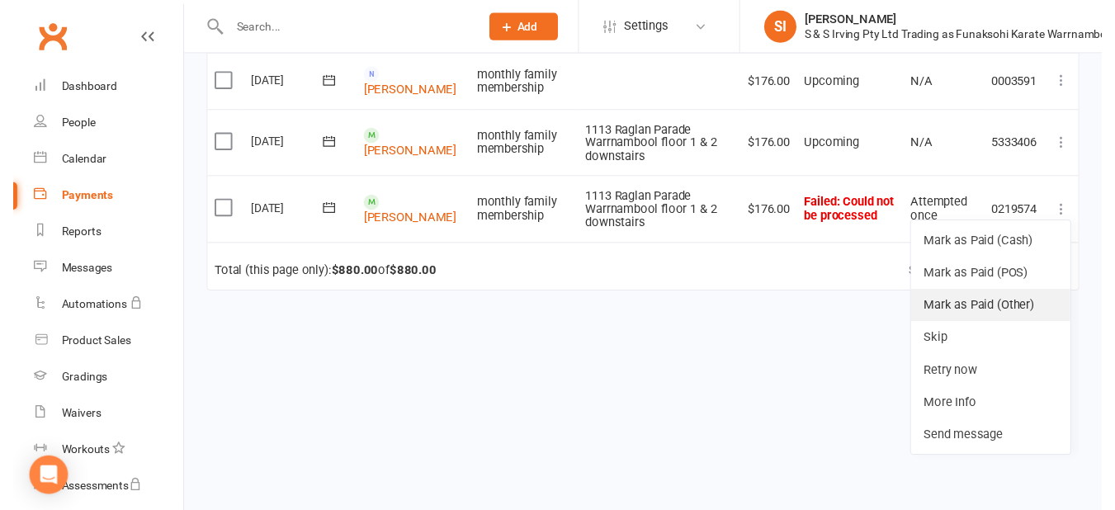
scroll to position [401, 0]
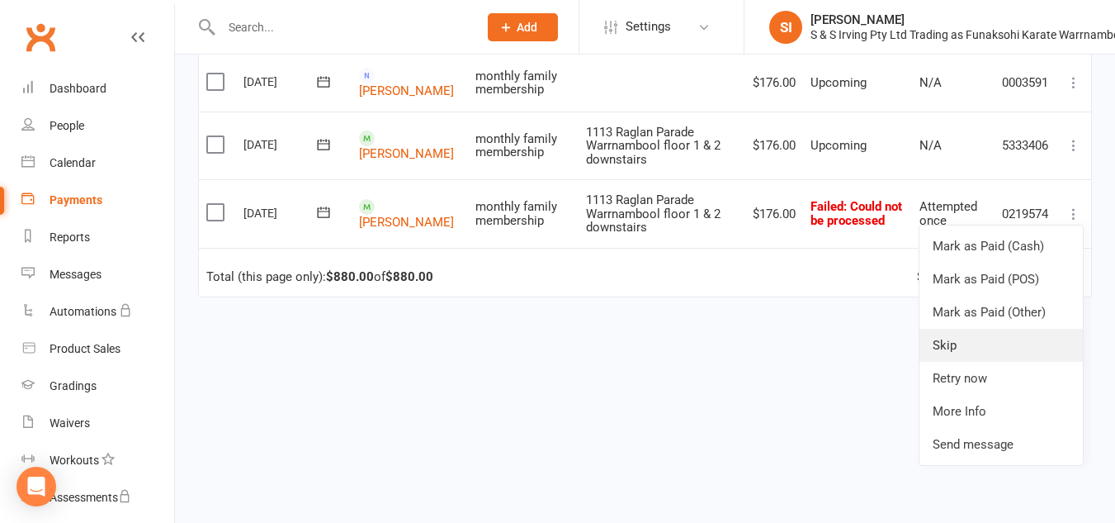
click at [948, 362] on link "Skip" at bounding box center [1001, 345] width 163 height 33
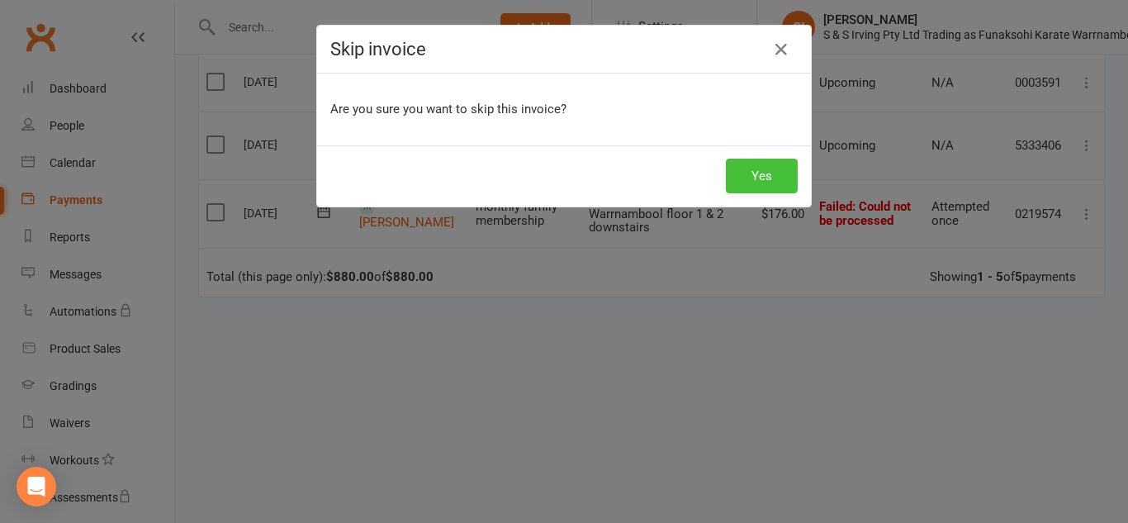
click at [752, 160] on button "Yes" at bounding box center [762, 176] width 72 height 35
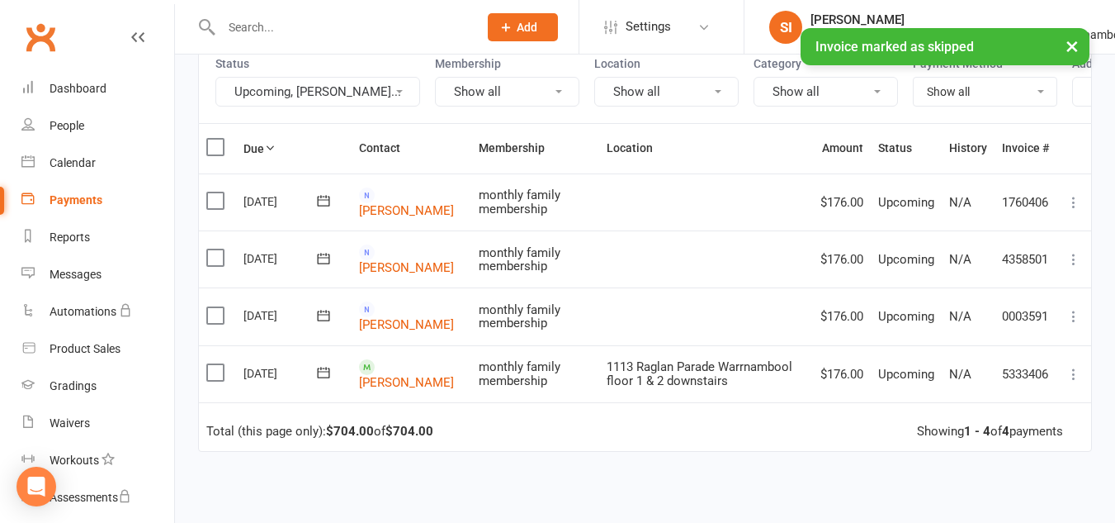
scroll to position [167, 0]
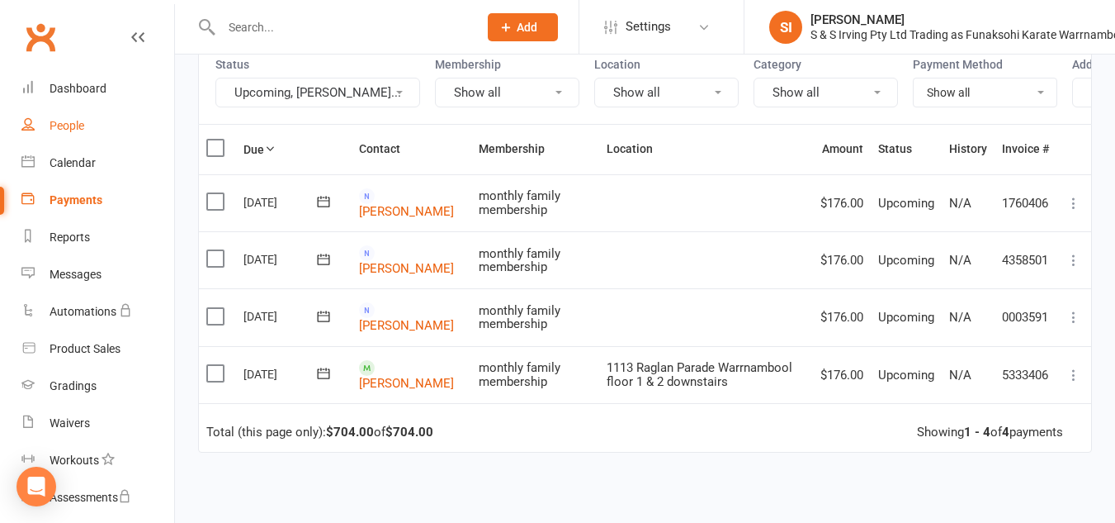
click at [73, 123] on div "People" at bounding box center [67, 125] width 35 height 13
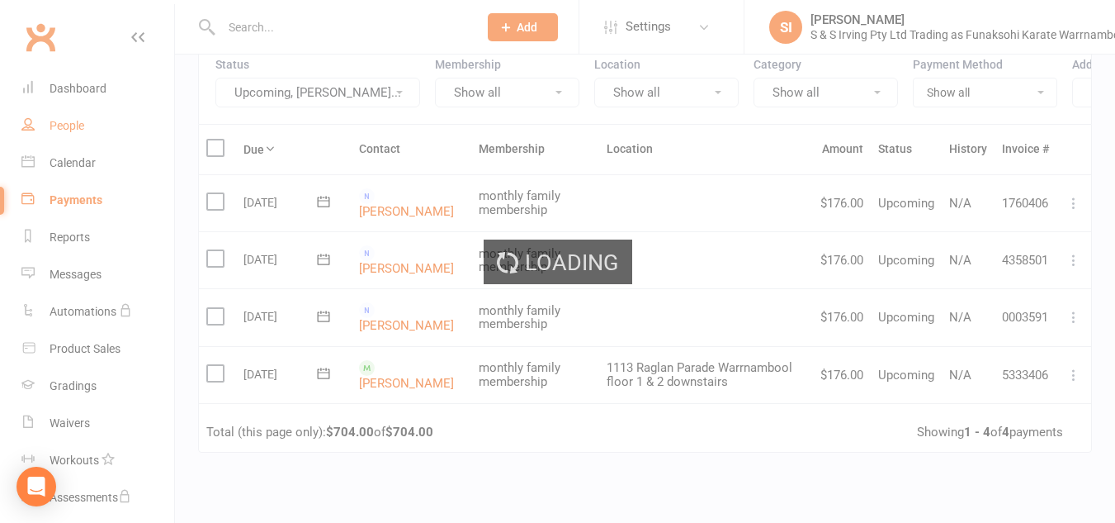
select select "100"
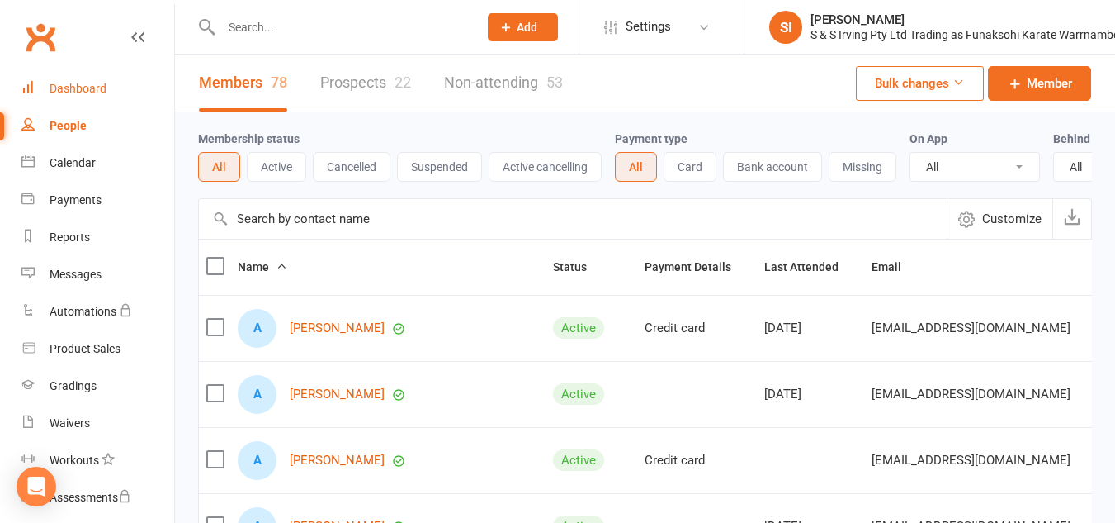
click at [78, 88] on div "Dashboard" at bounding box center [78, 88] width 57 height 13
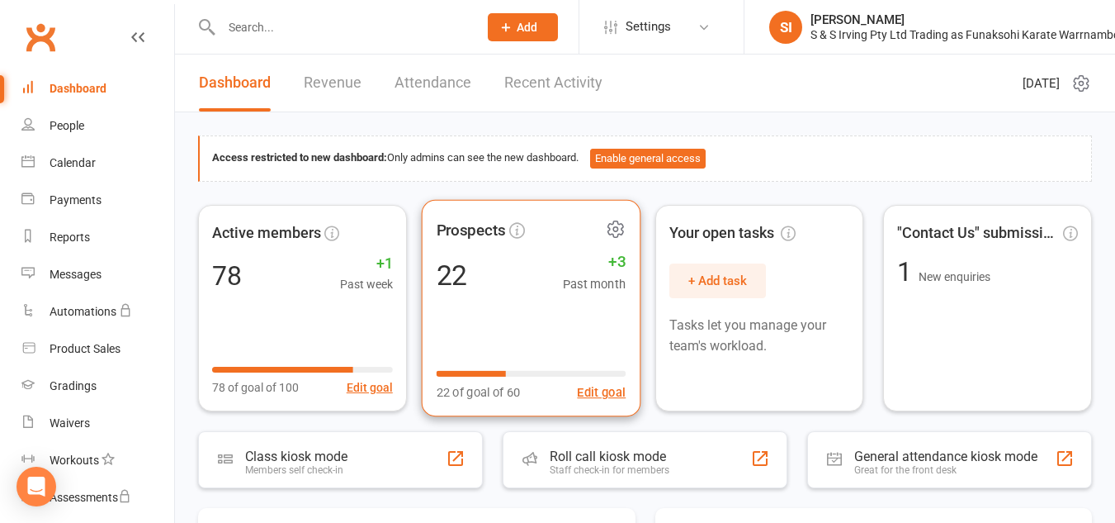
click at [528, 271] on div "22 +3 Past month" at bounding box center [531, 274] width 190 height 37
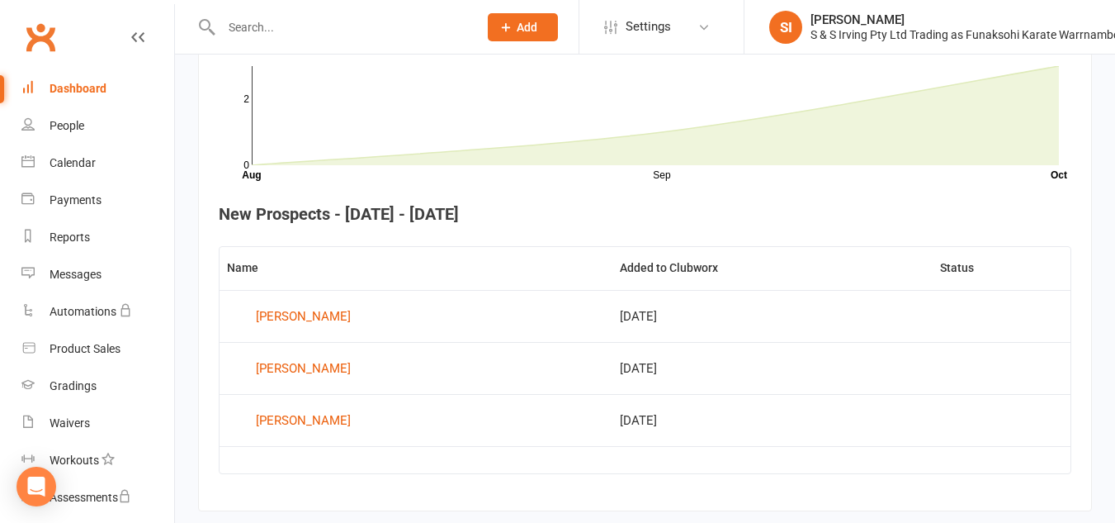
scroll to position [547, 0]
